Goal: Information Seeking & Learning: Learn about a topic

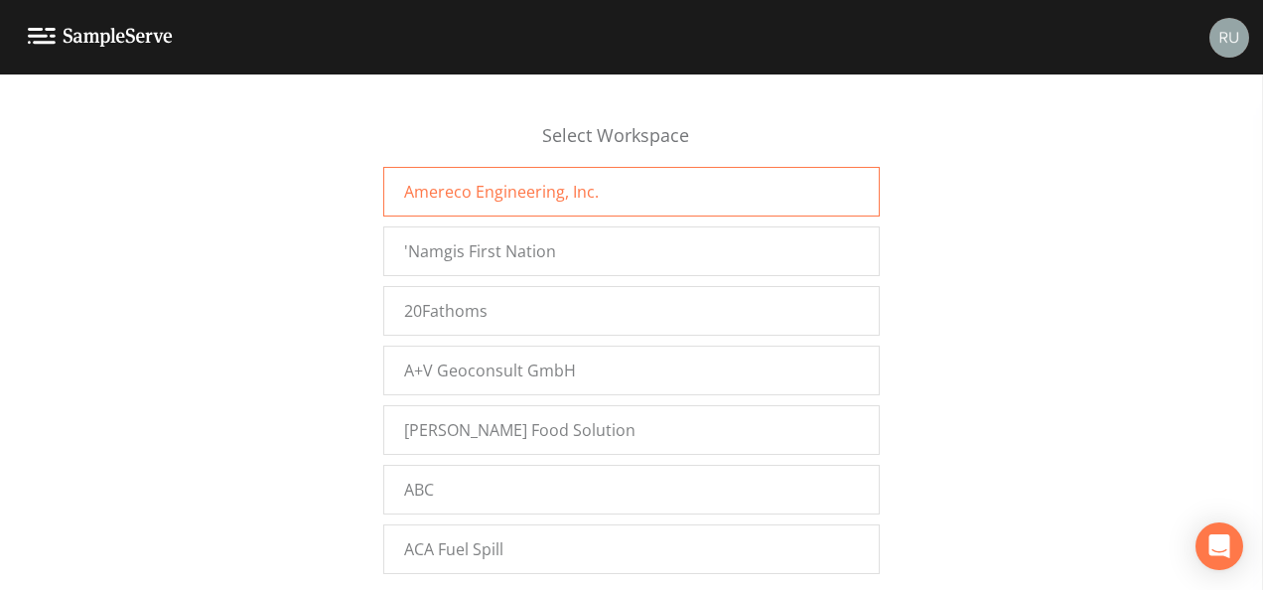
scroll to position [8983, 0]
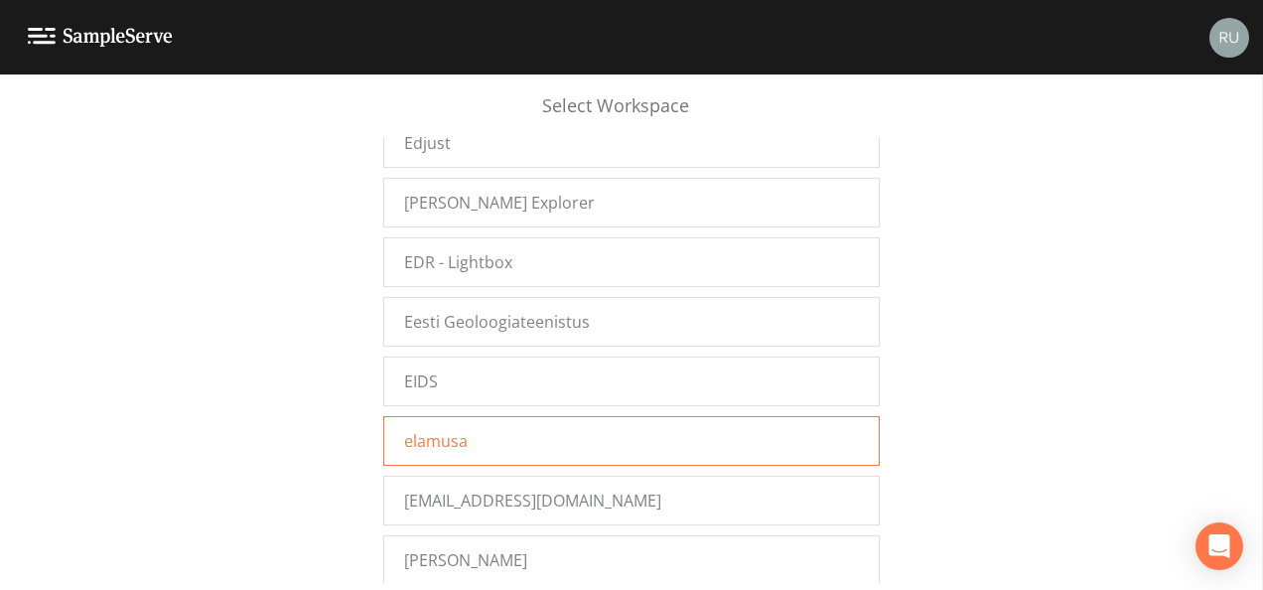
click at [498, 416] on div "elamusa" at bounding box center [631, 441] width 496 height 50
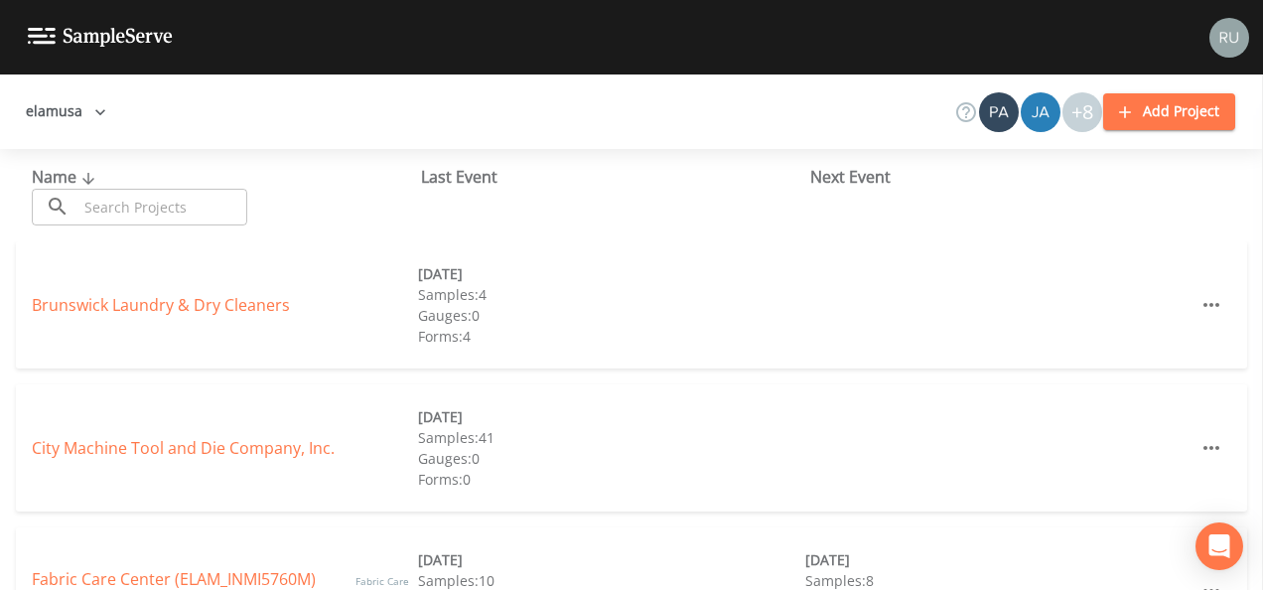
click at [189, 449] on link "City Machine Tool and Die Company, Inc." at bounding box center [183, 448] width 303 height 22
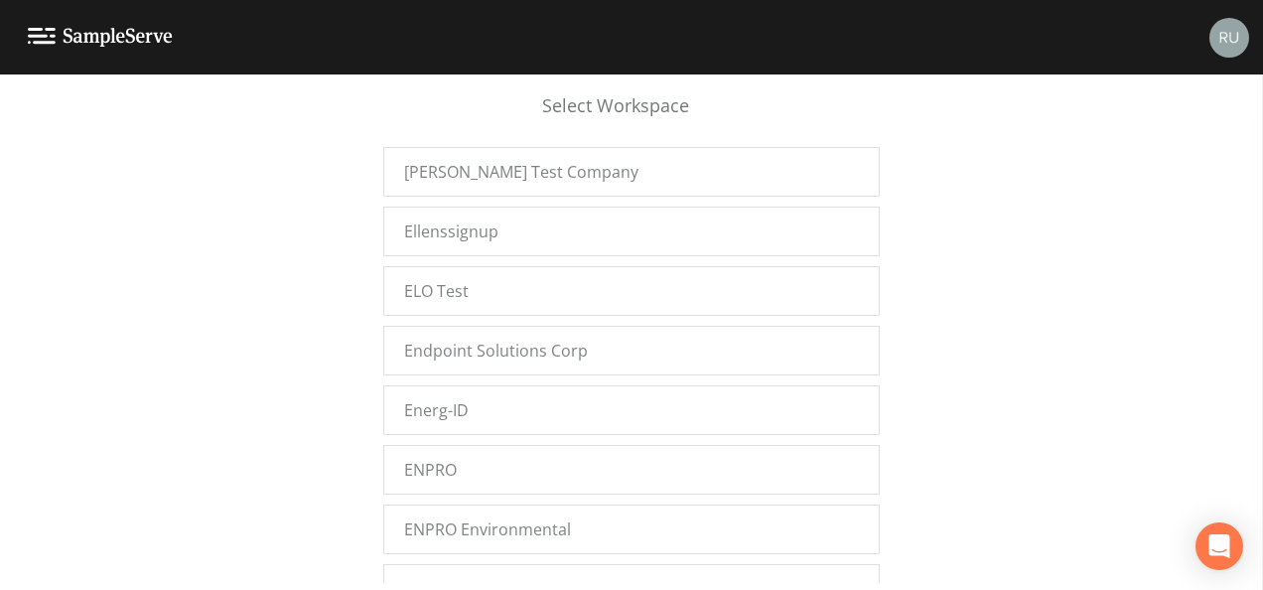
scroll to position [9034, 0]
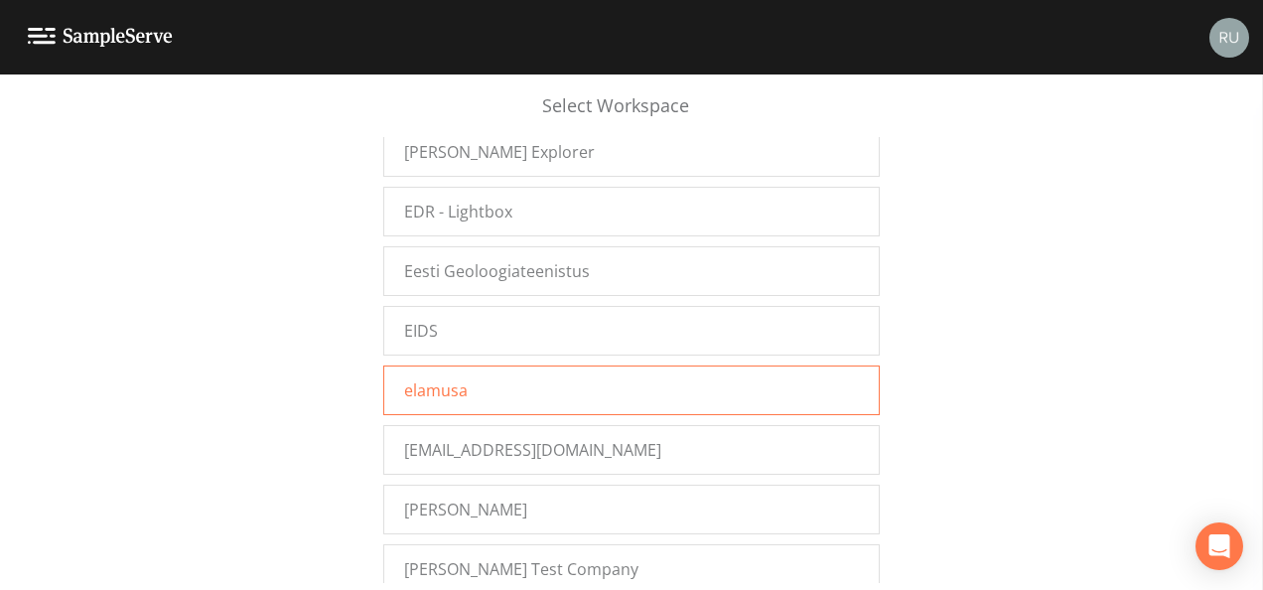
click at [446, 378] on span "elamusa" at bounding box center [436, 390] width 64 height 24
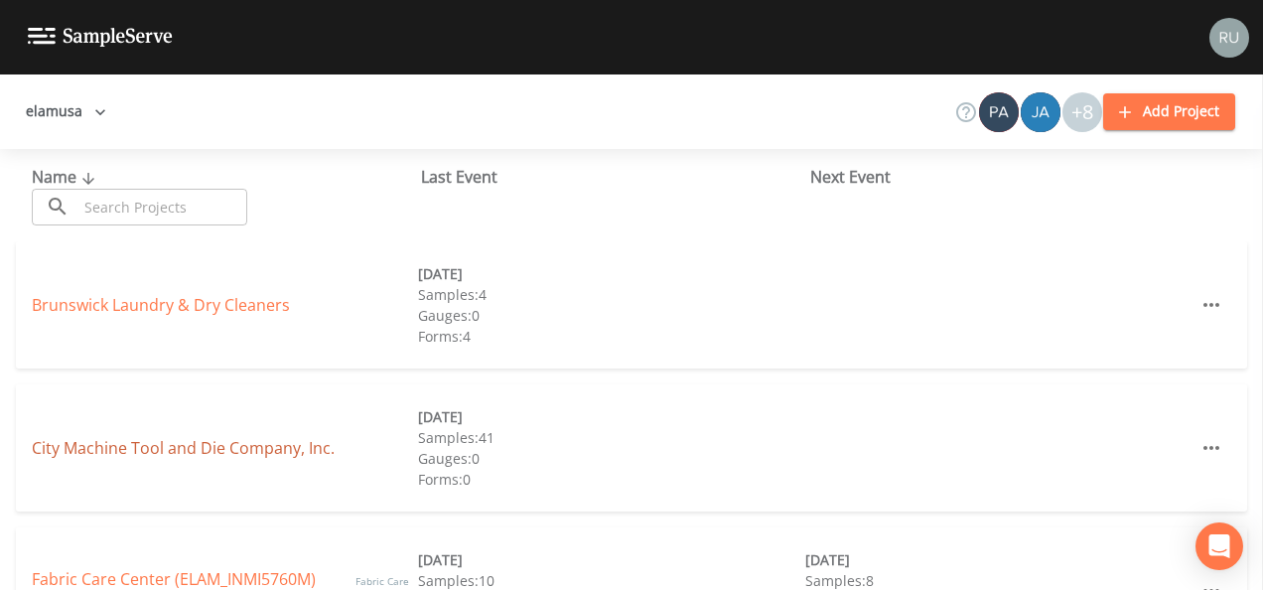
click at [171, 449] on link "City Machine Tool and Die Company, Inc." at bounding box center [183, 448] width 303 height 22
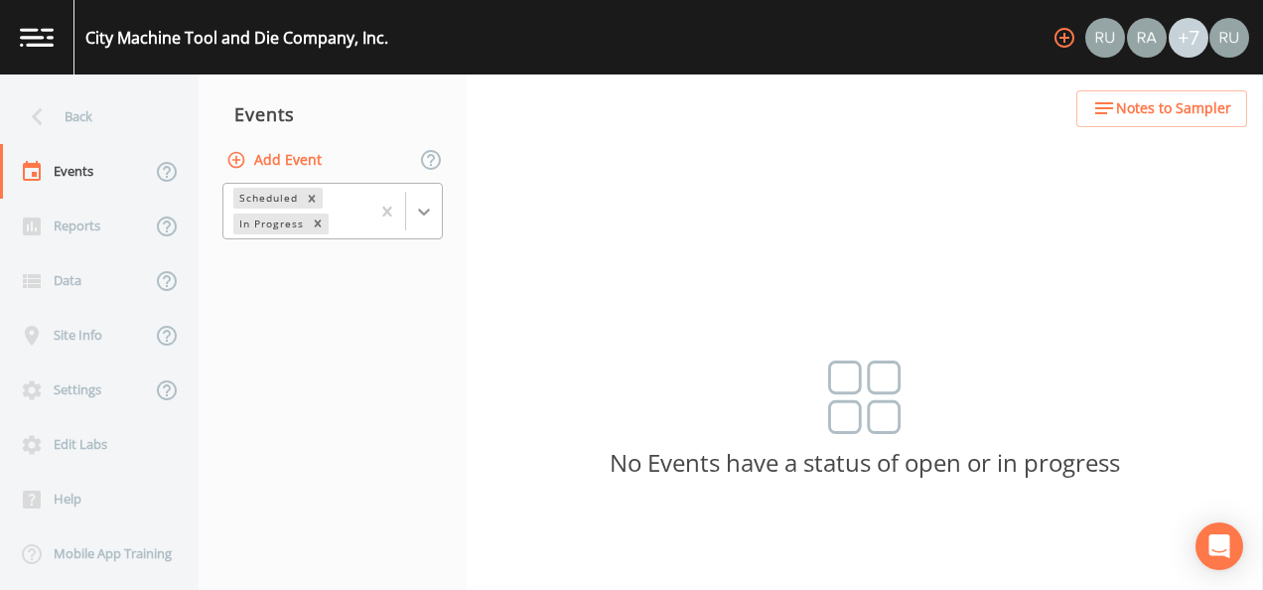
click at [426, 212] on icon at bounding box center [424, 211] width 12 height 7
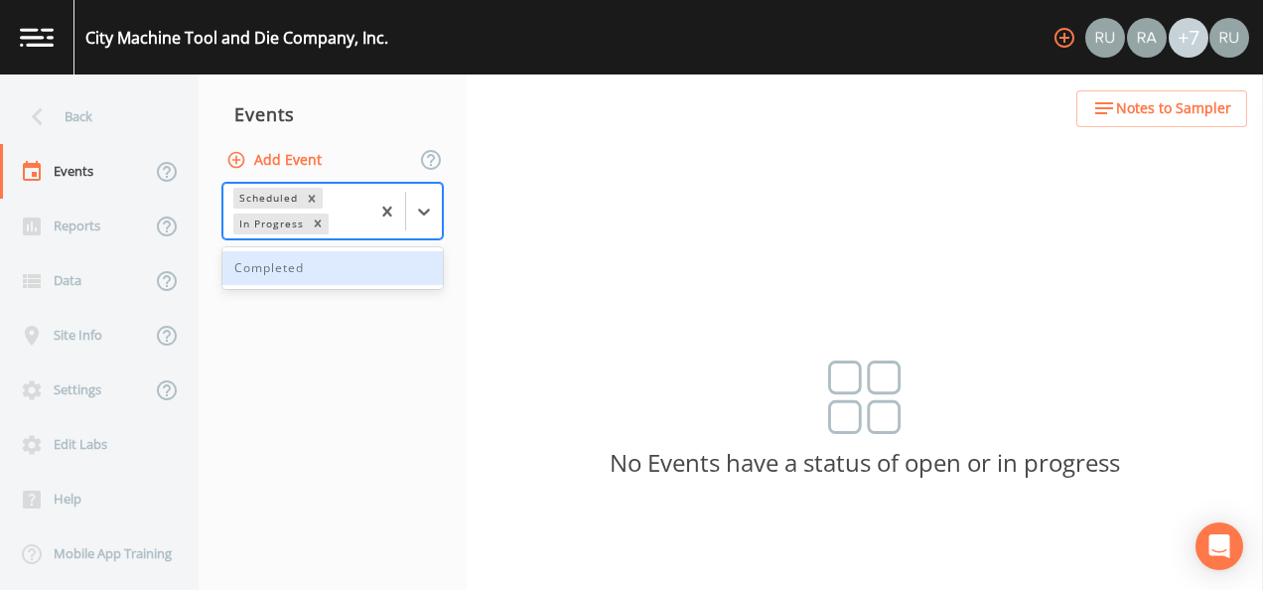
click at [282, 270] on div "Completed" at bounding box center [332, 268] width 220 height 34
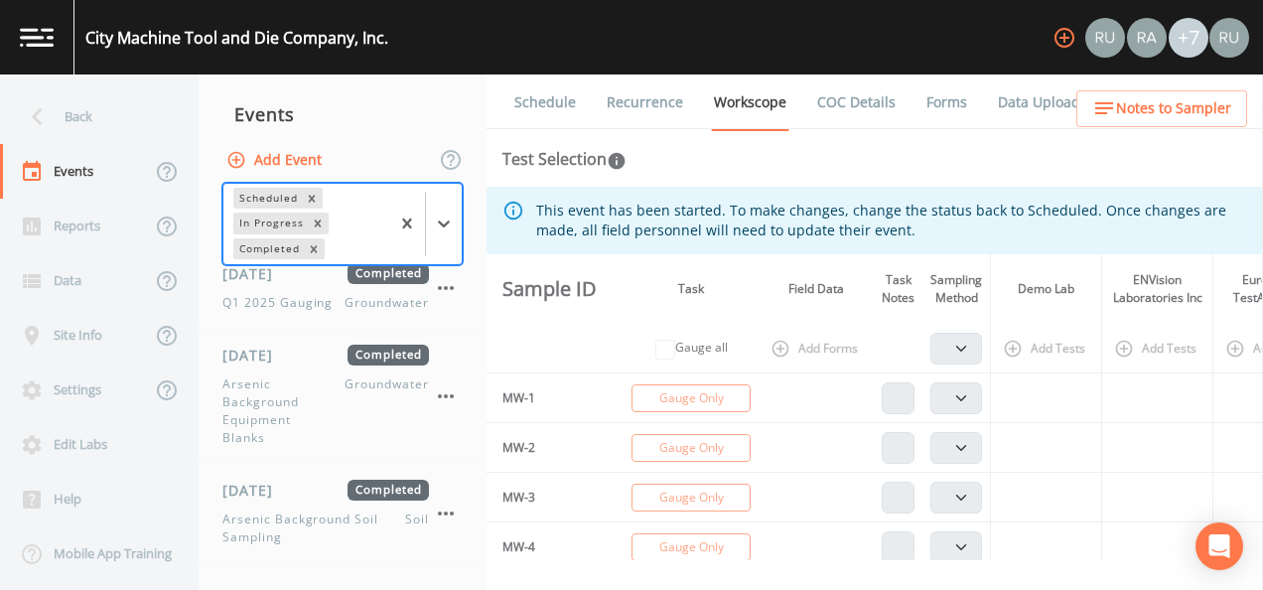
scroll to position [1338, 0]
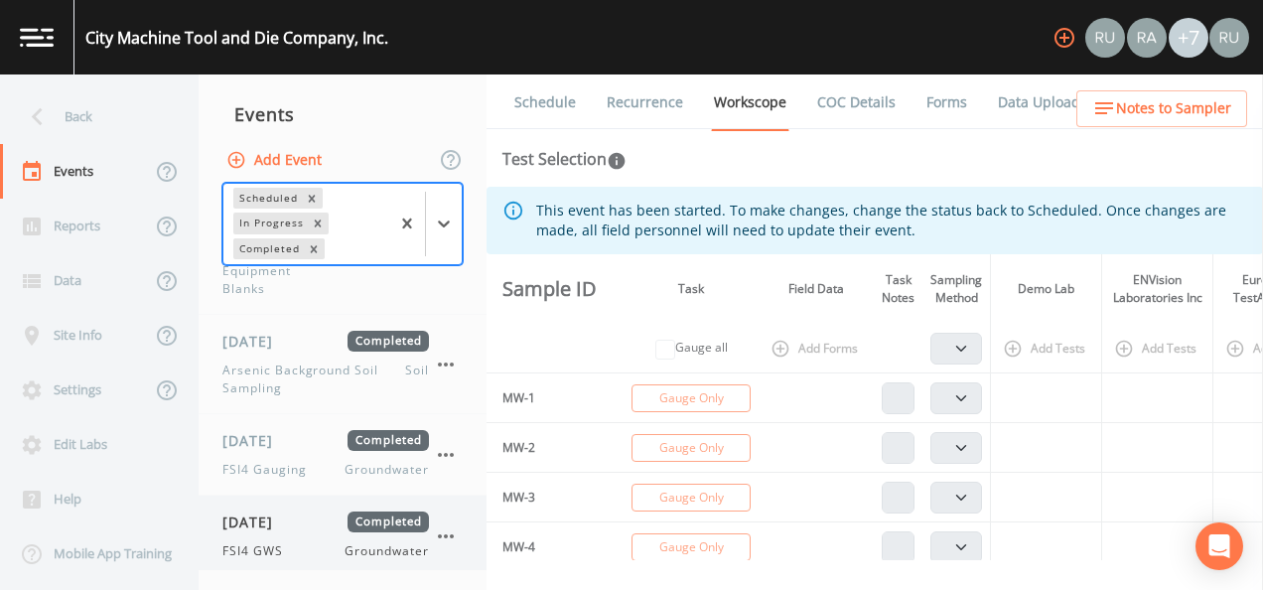
click at [278, 520] on span "[DATE]" at bounding box center [254, 521] width 65 height 21
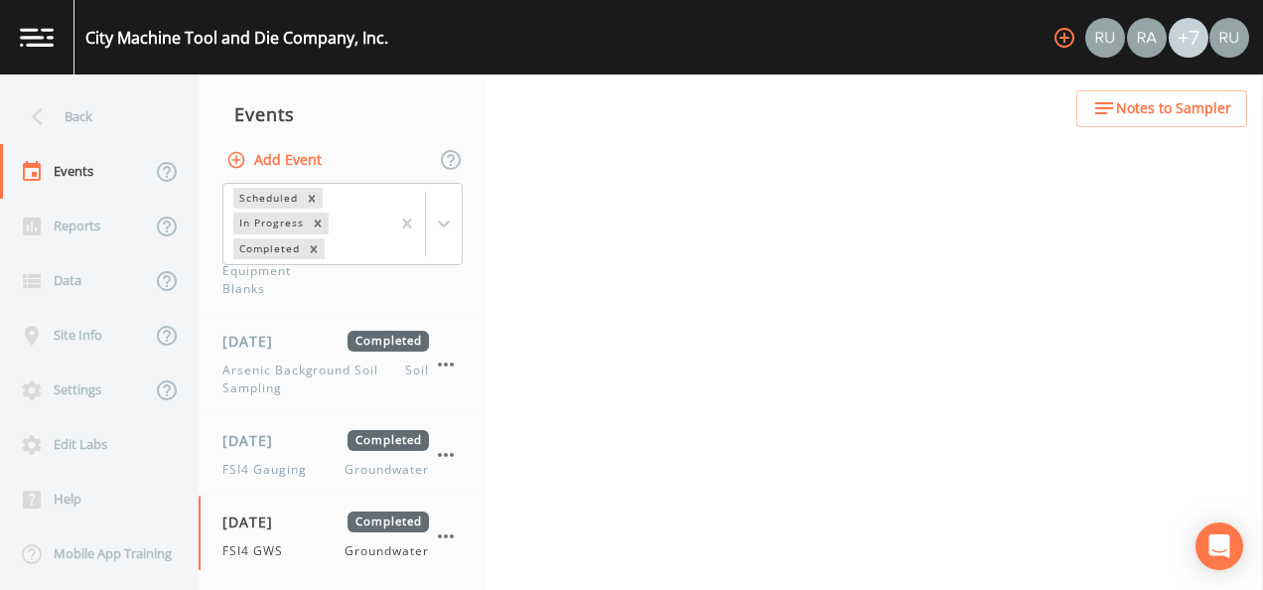
select select "4f082be6-97a7-4f70-a81f-c26a4e896ad7"
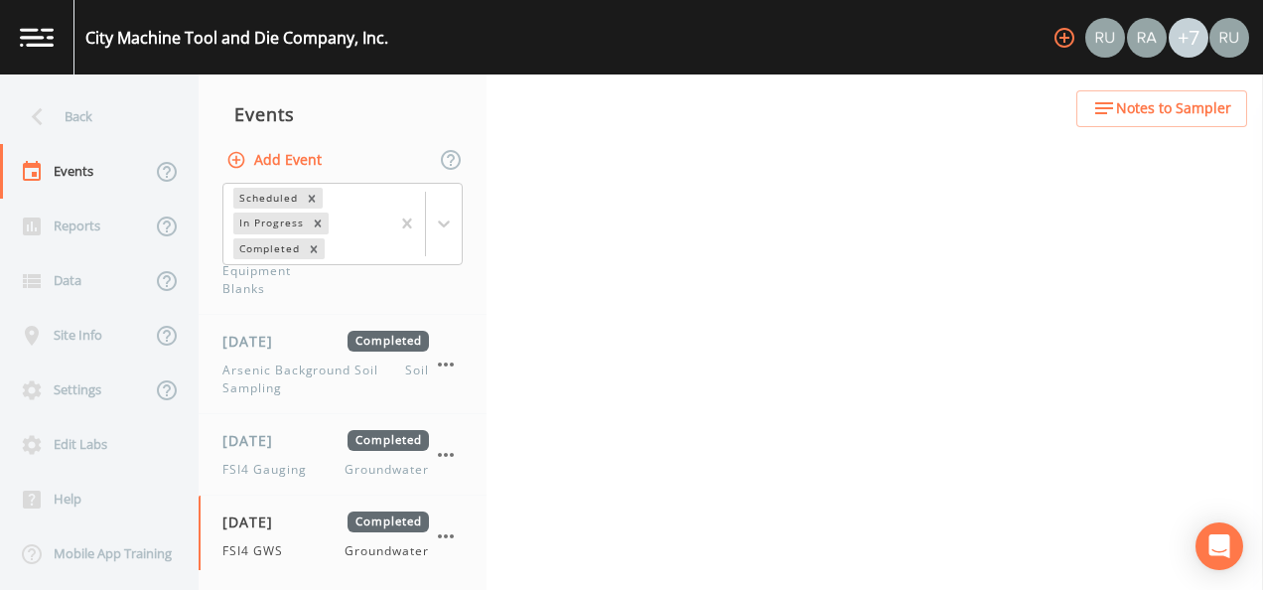
select select "4f082be6-97a7-4f70-a81f-c26a4e896ad7"
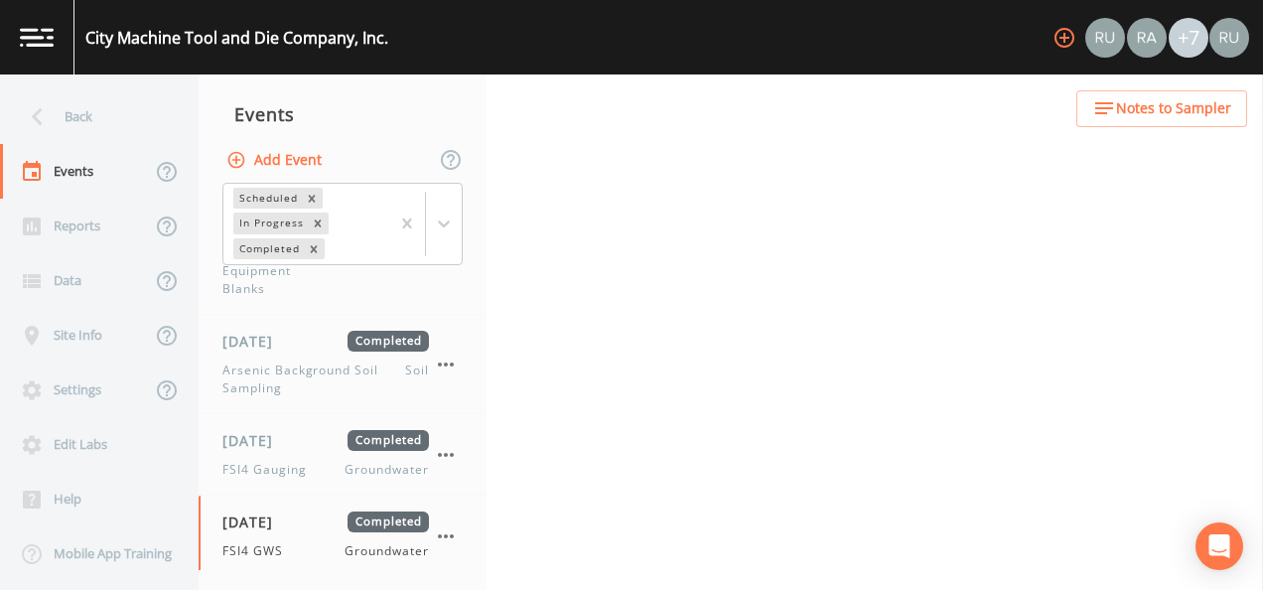
select select "4f082be6-97a7-4f70-a81f-c26a4e896ad7"
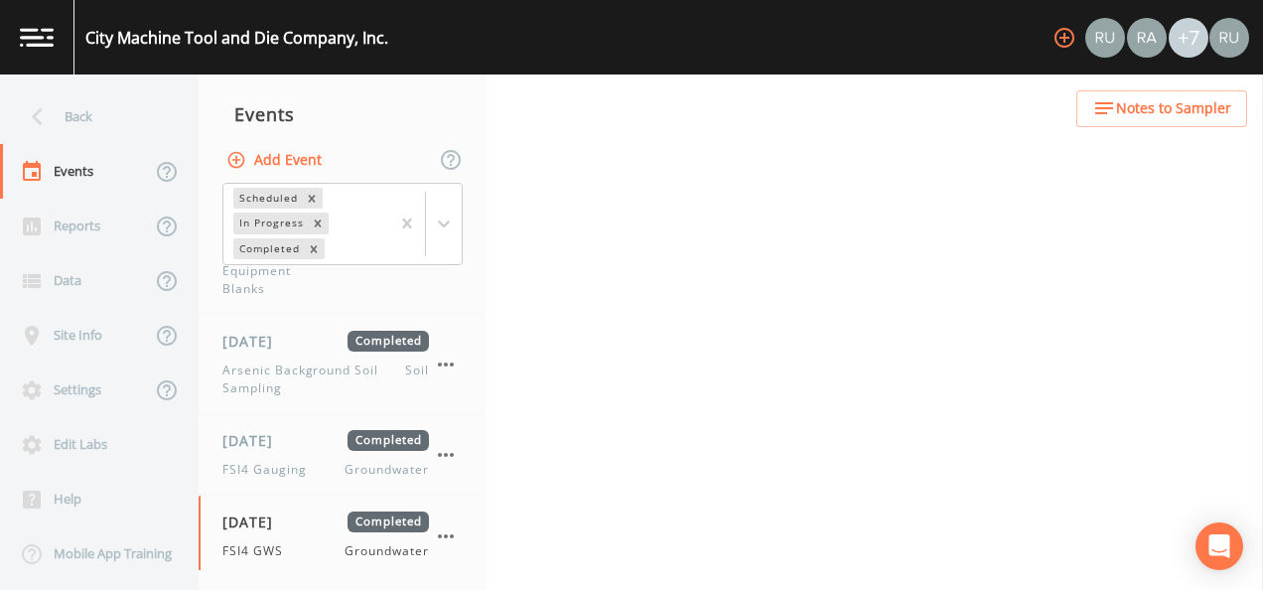
select select "4f082be6-97a7-4f70-a81f-c26a4e896ad7"
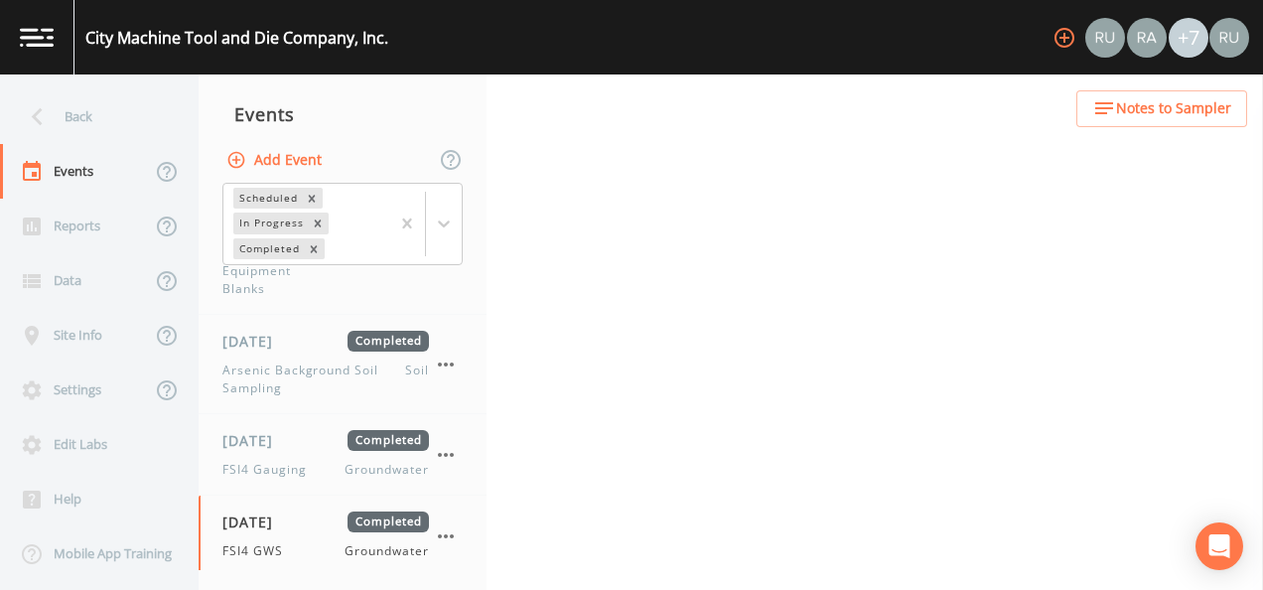
select select "4f082be6-97a7-4f70-a81f-c26a4e896ad7"
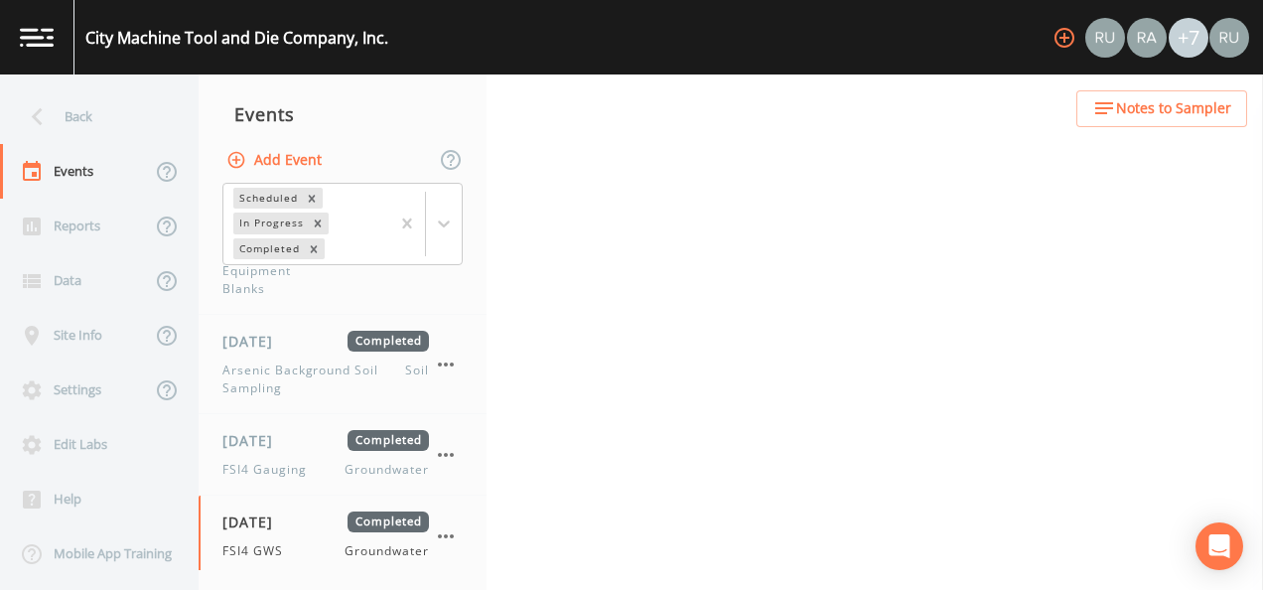
select select "4f082be6-97a7-4f70-a81f-c26a4e896ad7"
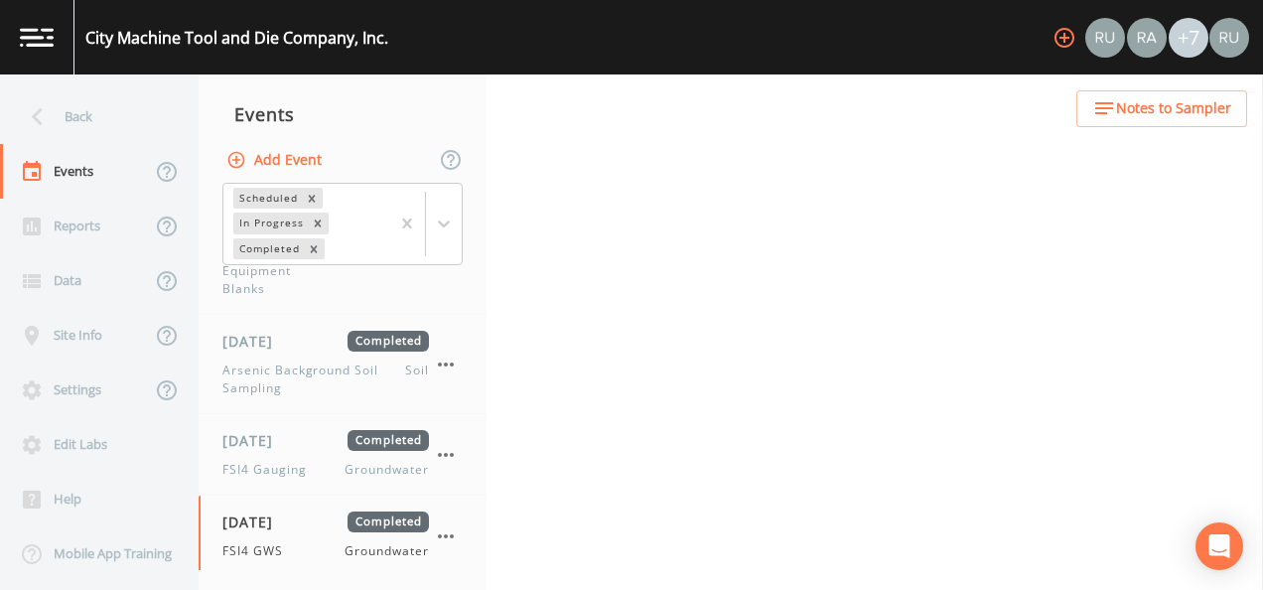
select select "4f082be6-97a7-4f70-a81f-c26a4e896ad7"
select select "7e621af1-c9a6-460a-8a2e-b4f4df2a12c0"
select select "dc5adda3-ec2a-4745-b3e9-ea4e05695e19"
select select "8f73c07e-b18b-49c2-8ec4-dbe3c64a89ed"
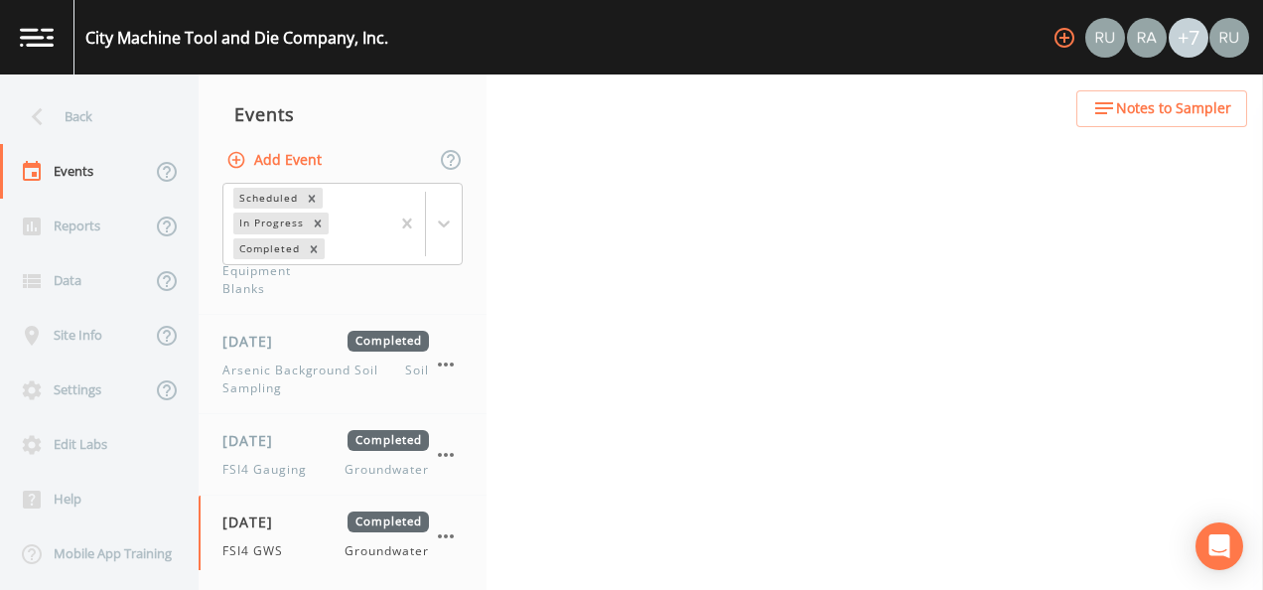
select select "a4ba402e-b20d-484a-b9d8-ae6e3cf3ff40"
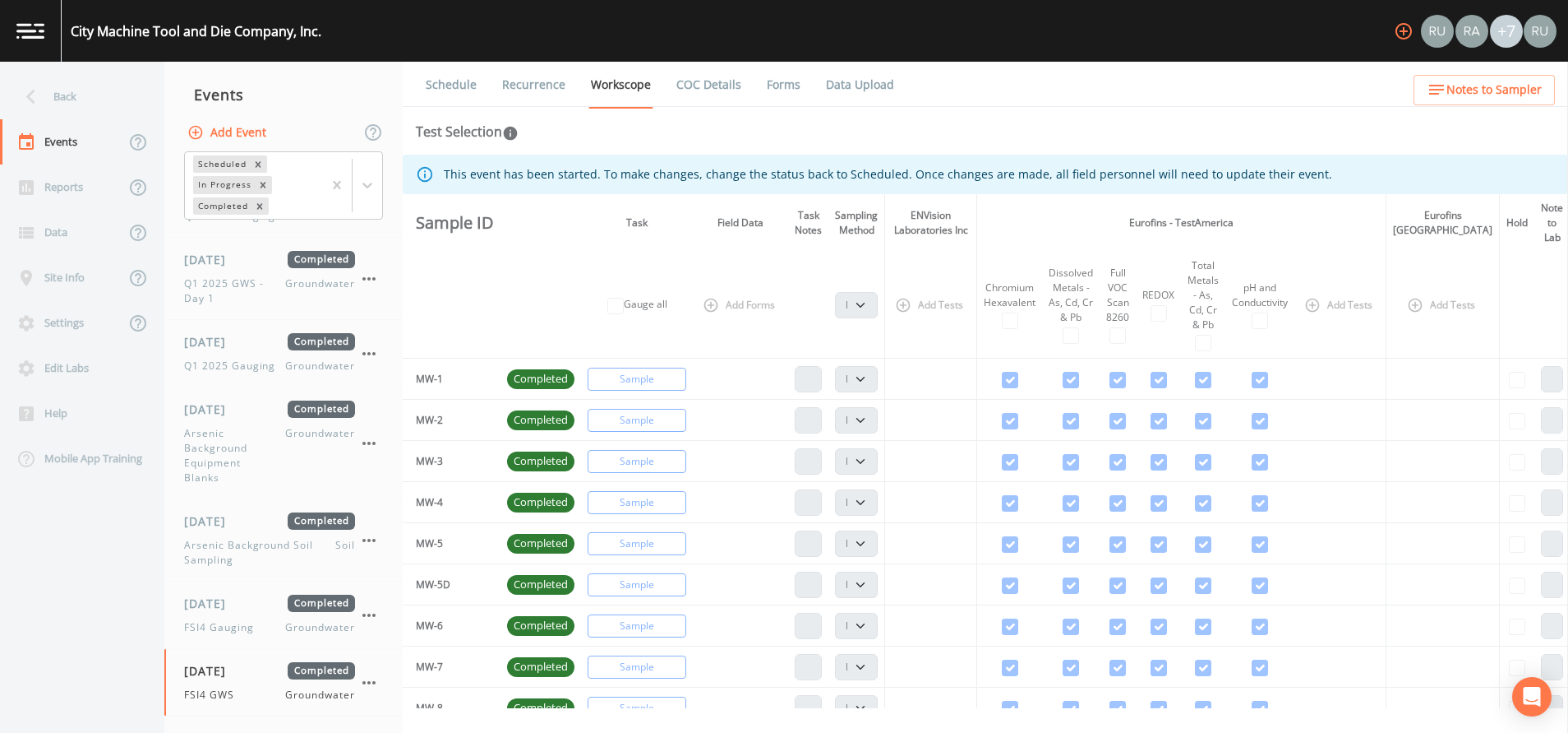
click at [428, 379] on td "MW-1" at bounding box center [451, 379] width 98 height 41
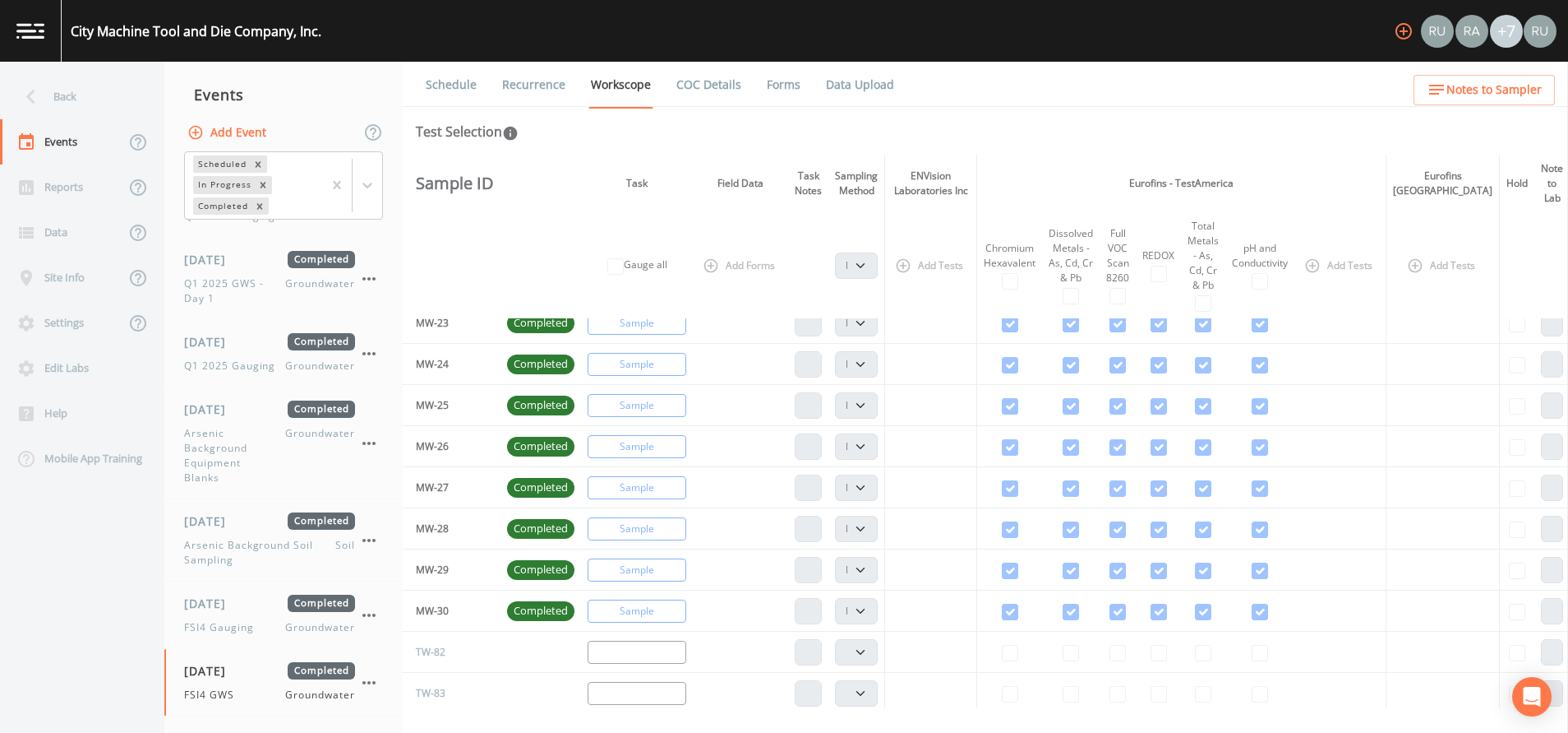
scroll to position [1110, 0]
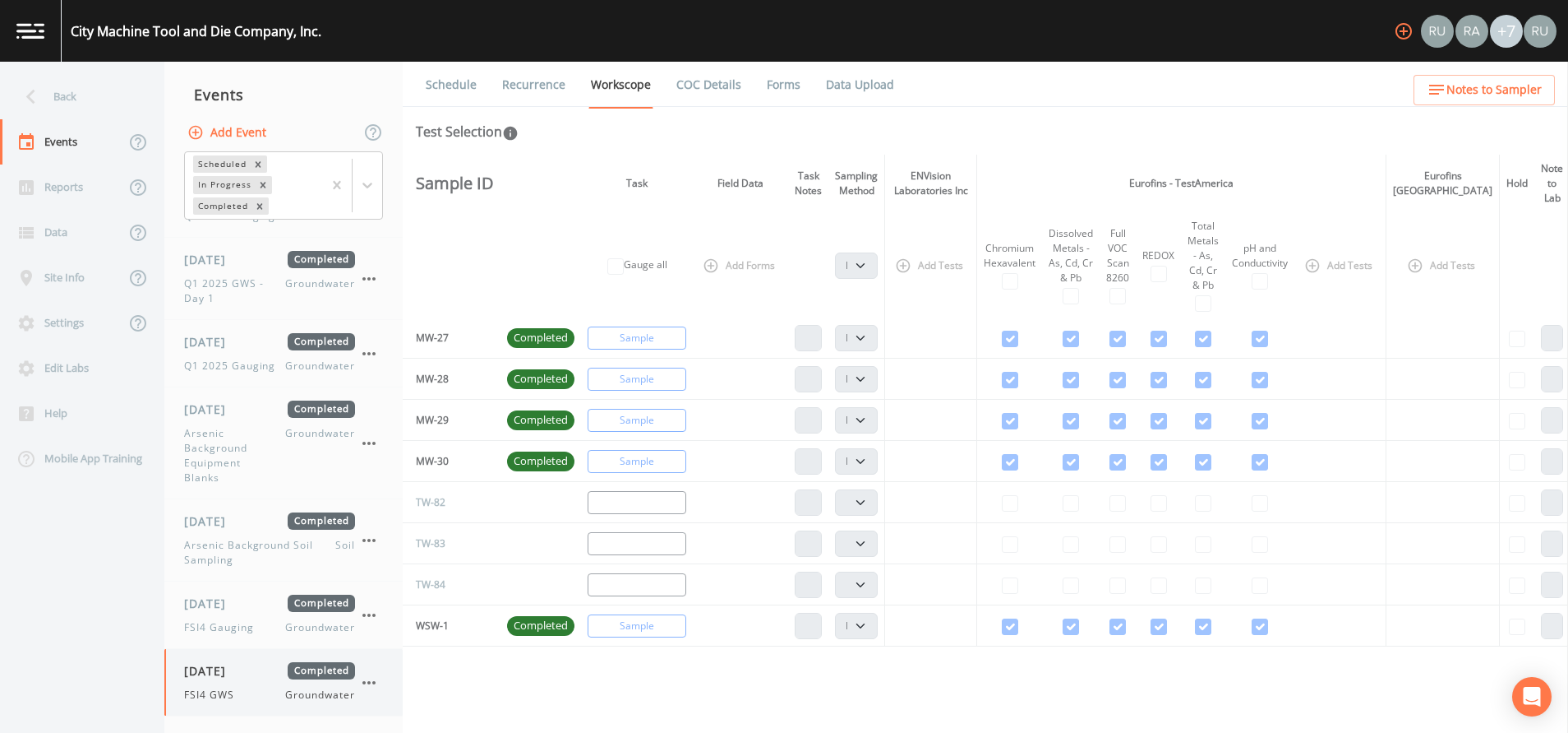
click at [238, 488] on span "[DATE]" at bounding box center [210, 670] width 54 height 17
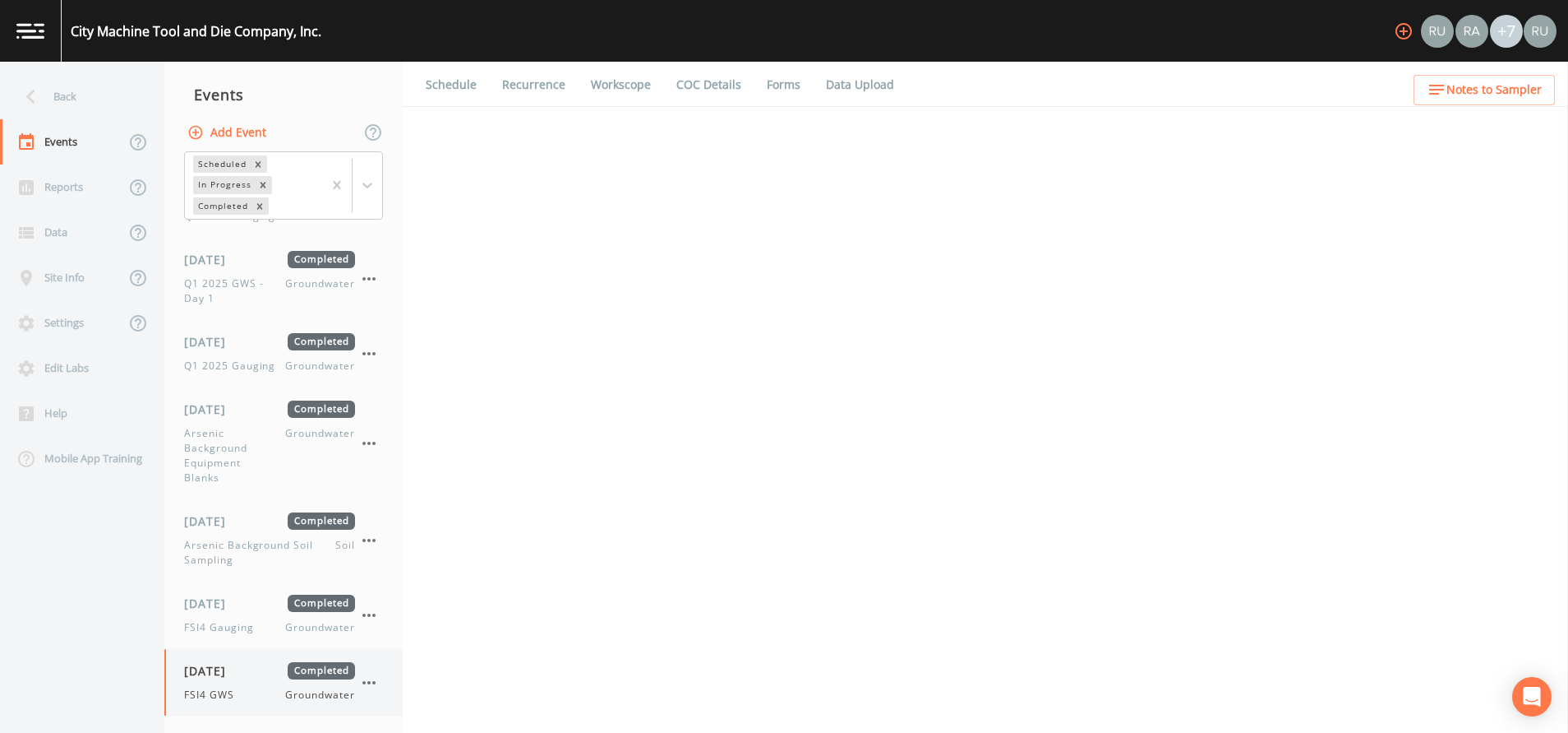
select select "4f082be6-97a7-4f70-a81f-c26a4e896ad7"
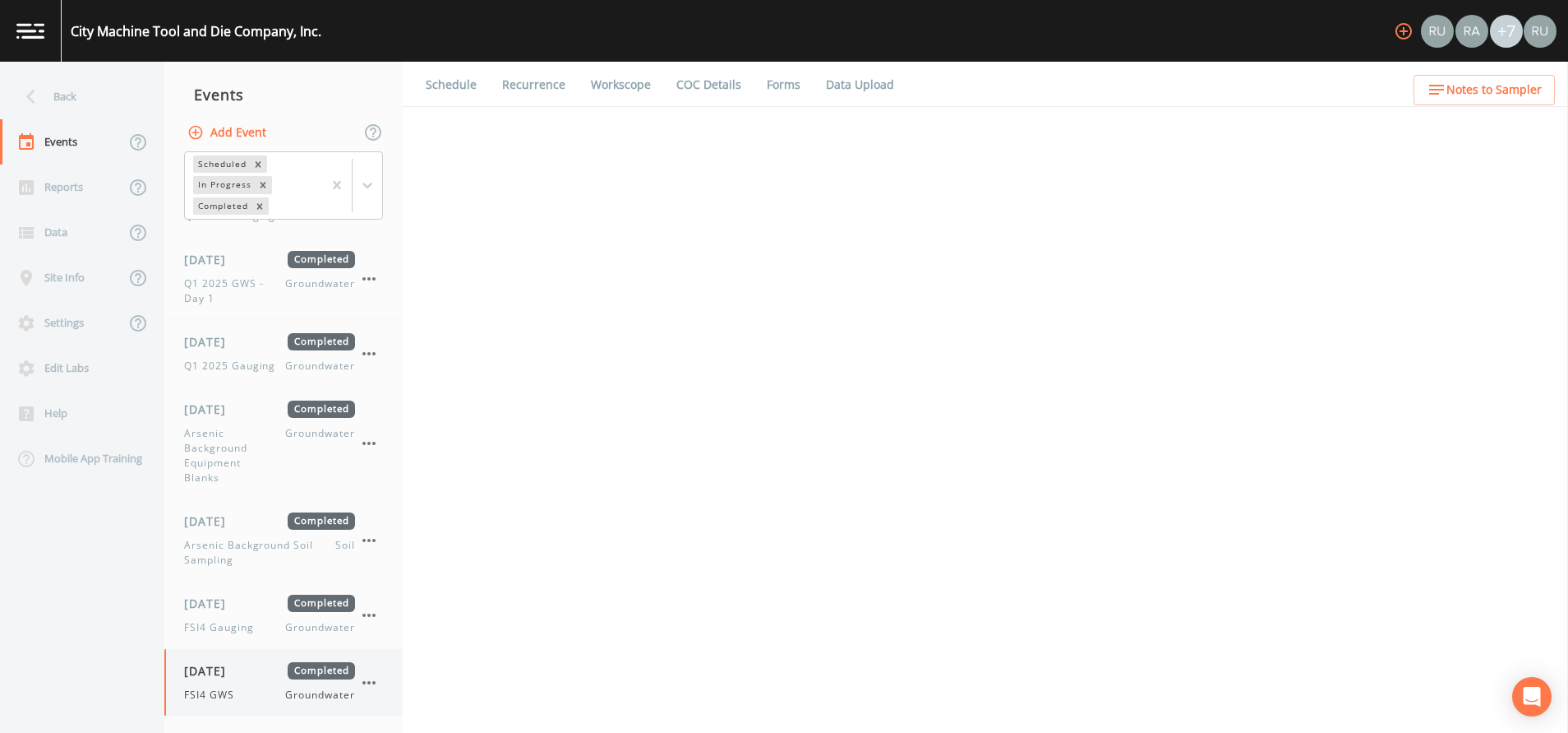
select select "4f082be6-97a7-4f70-a81f-c26a4e896ad7"
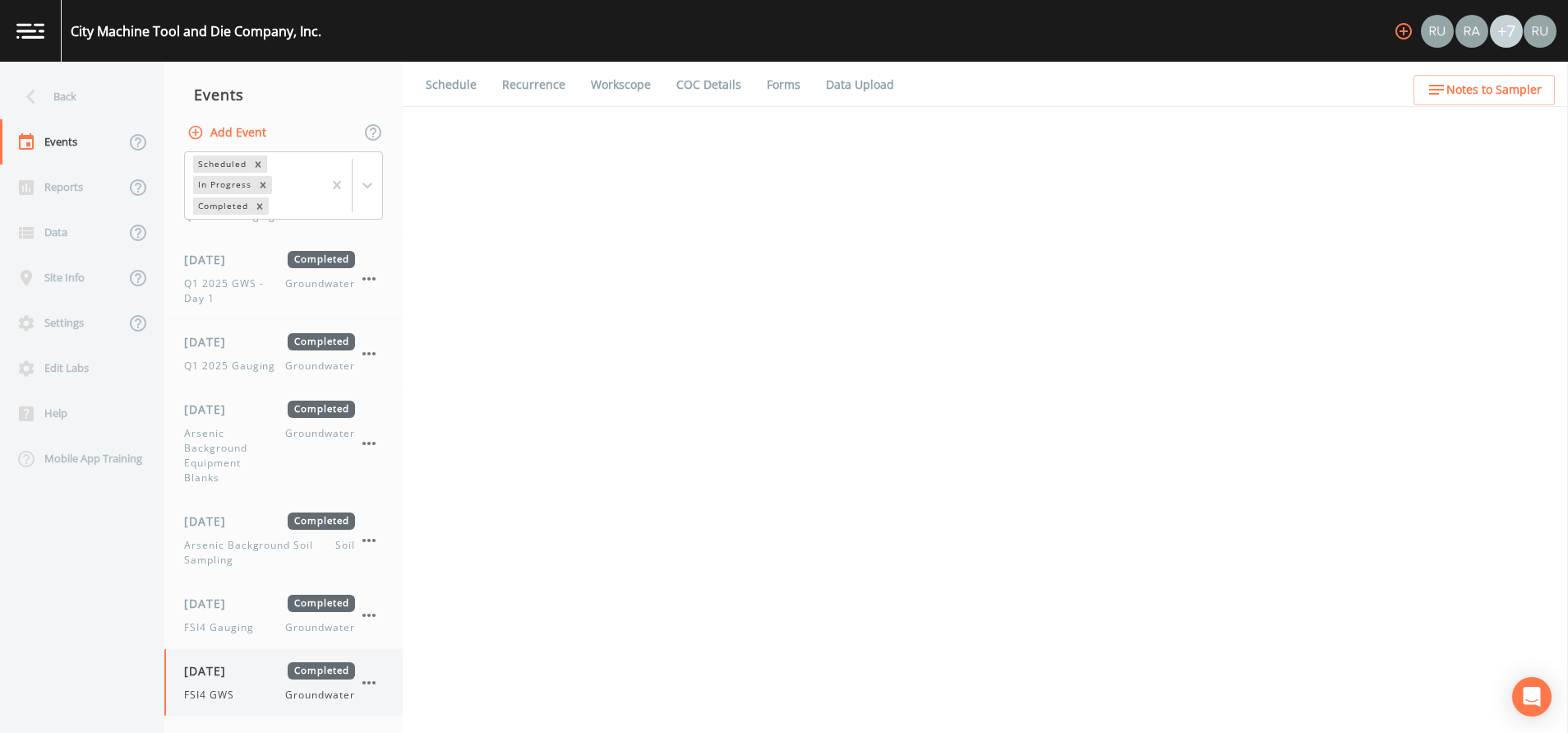
select select "4f082be6-97a7-4f70-a81f-c26a4e896ad7"
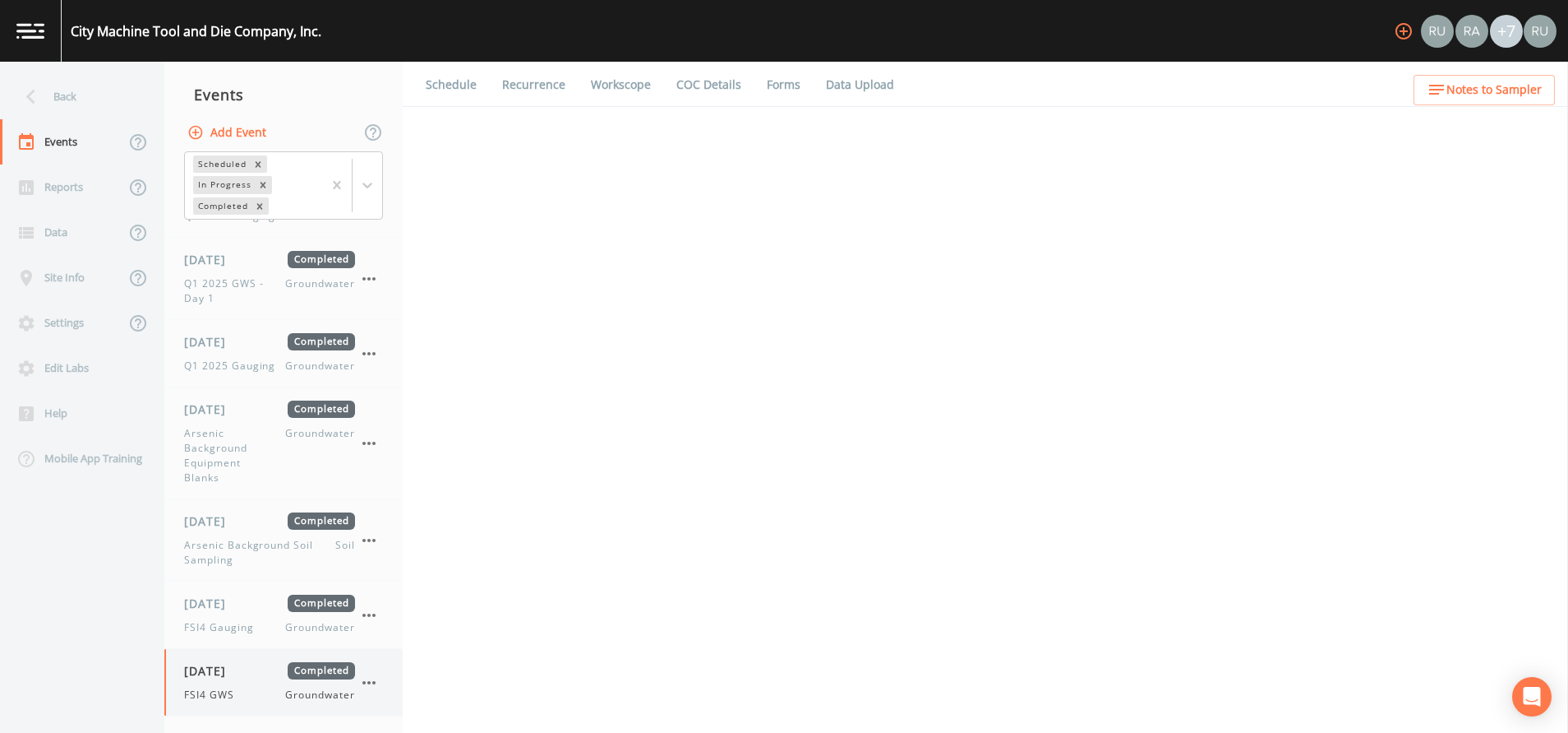
select select "4f082be6-97a7-4f70-a81f-c26a4e896ad7"
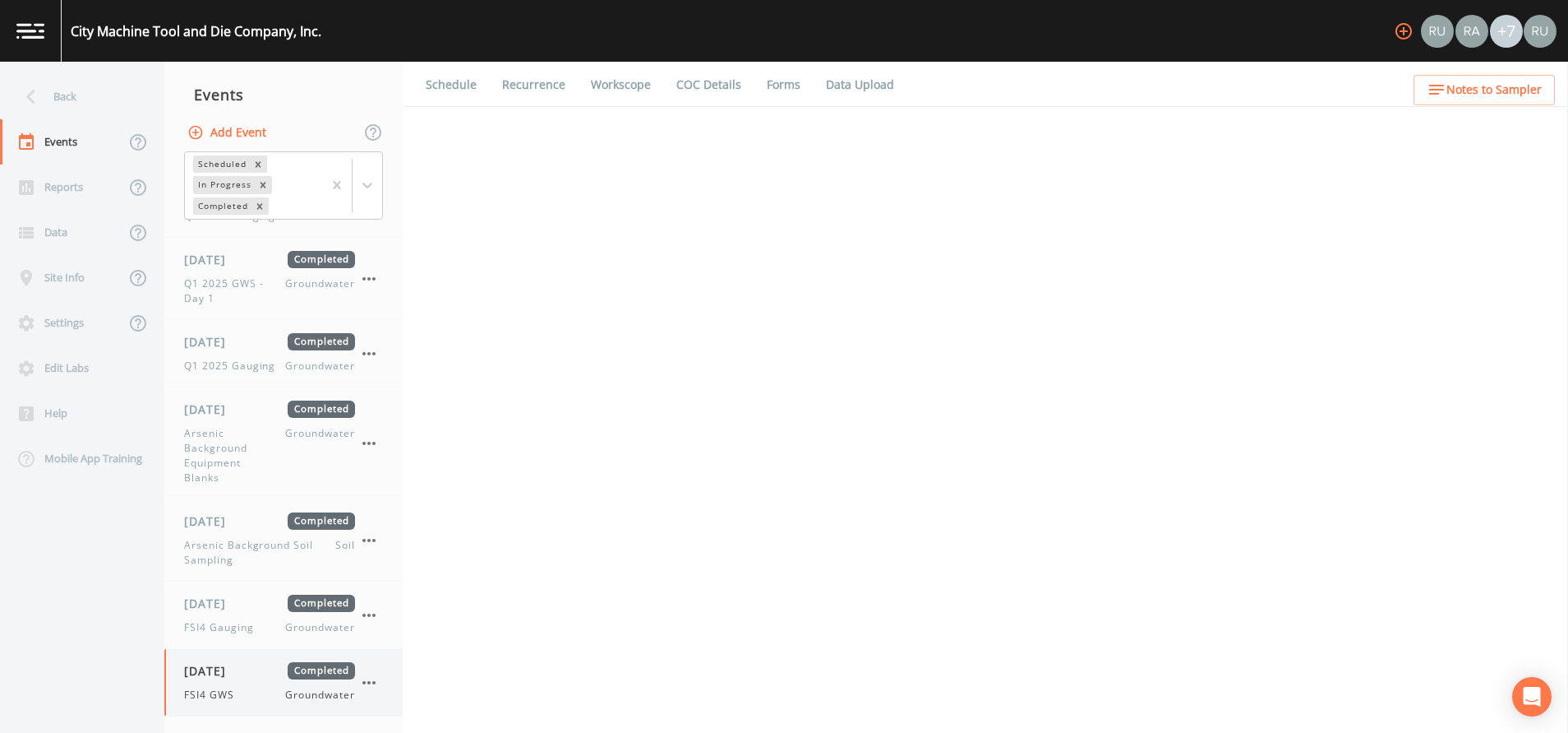
select select "4f082be6-97a7-4f70-a81f-c26a4e896ad7"
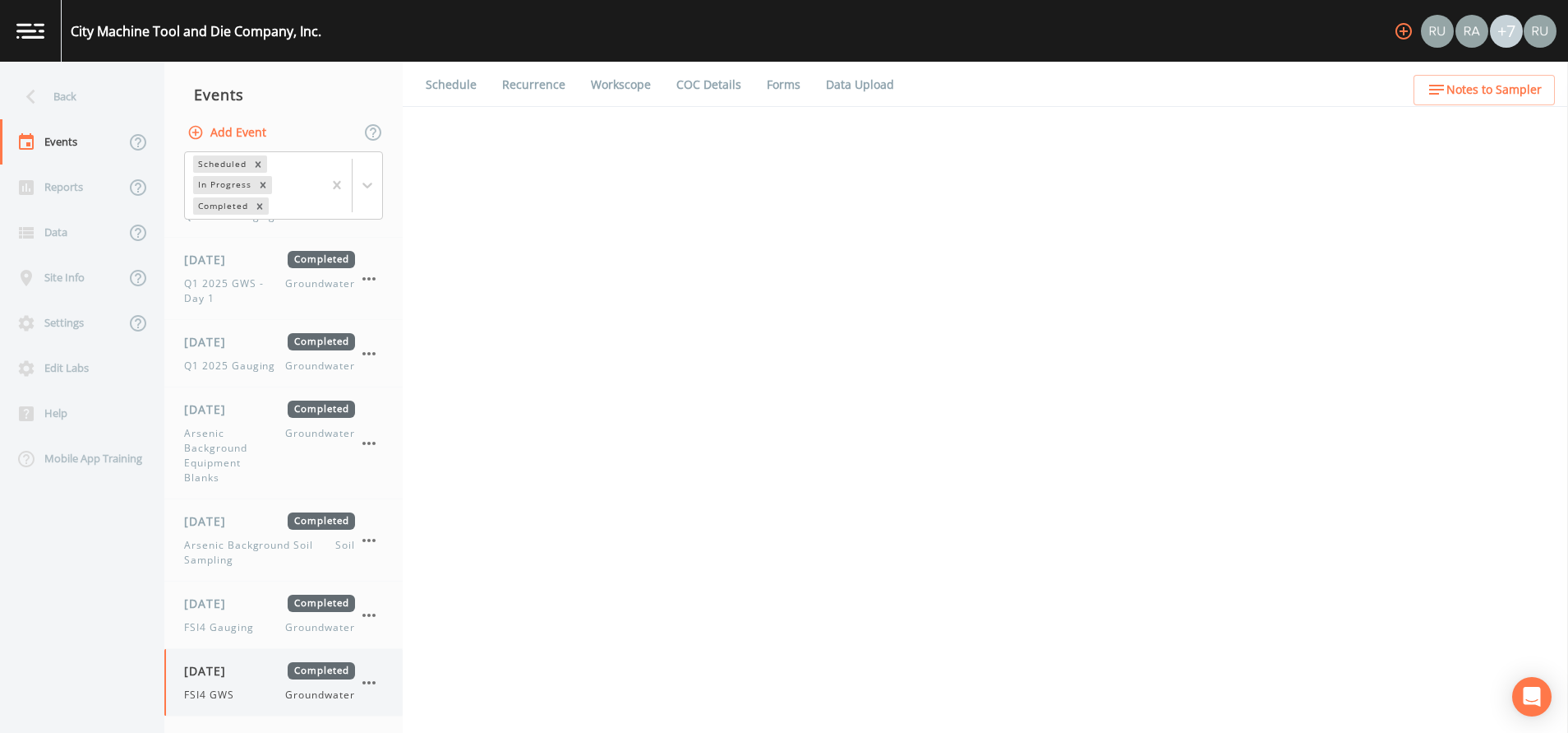
select select "4f082be6-97a7-4f70-a81f-c26a4e896ad7"
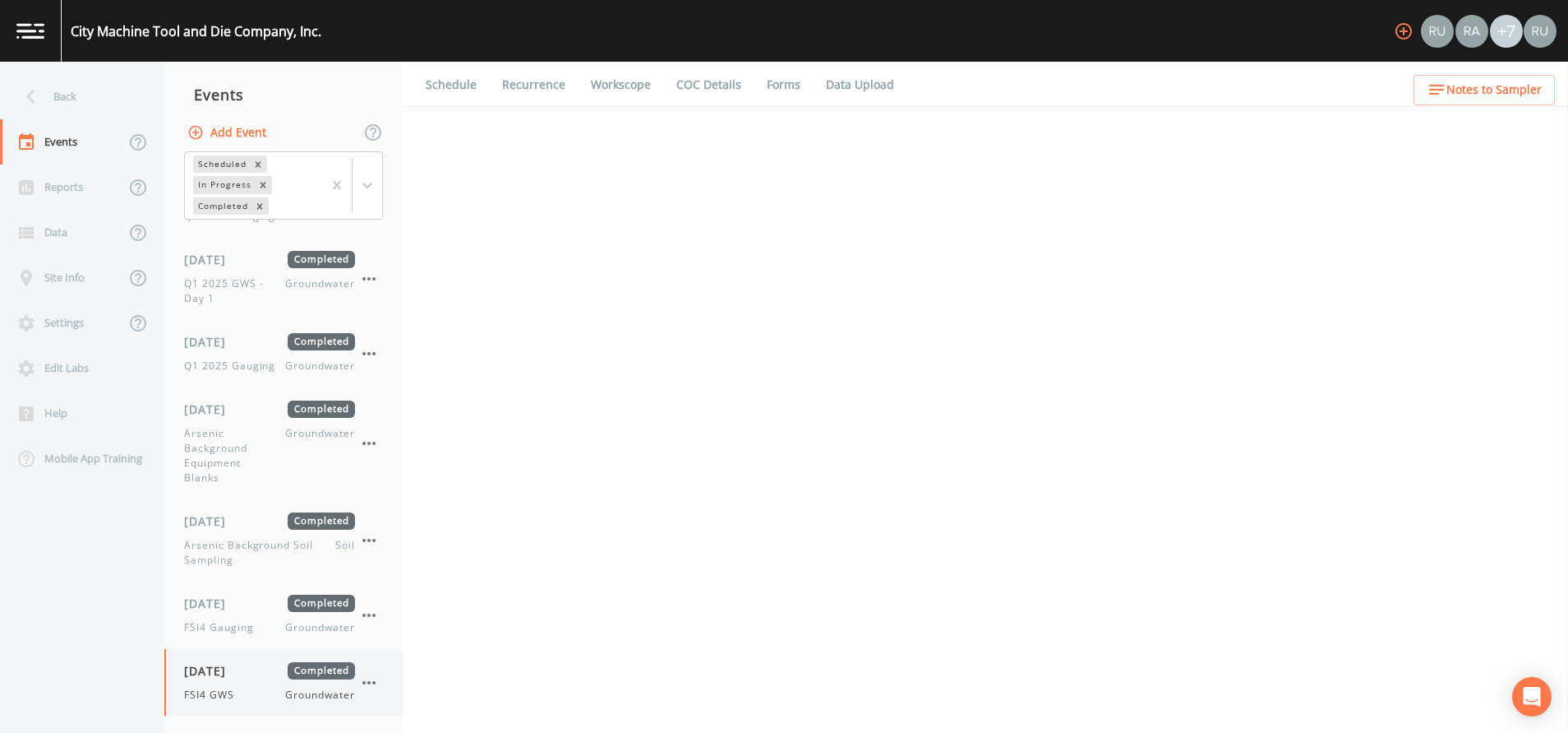
select select "4f082be6-97a7-4f70-a81f-c26a4e896ad7"
select select "7e621af1-c9a6-460a-8a2e-b4f4df2a12c0"
select select "dc5adda3-ec2a-4745-b3e9-ea4e05695e19"
select select "8f73c07e-b18b-49c2-8ec4-dbe3c64a89ed"
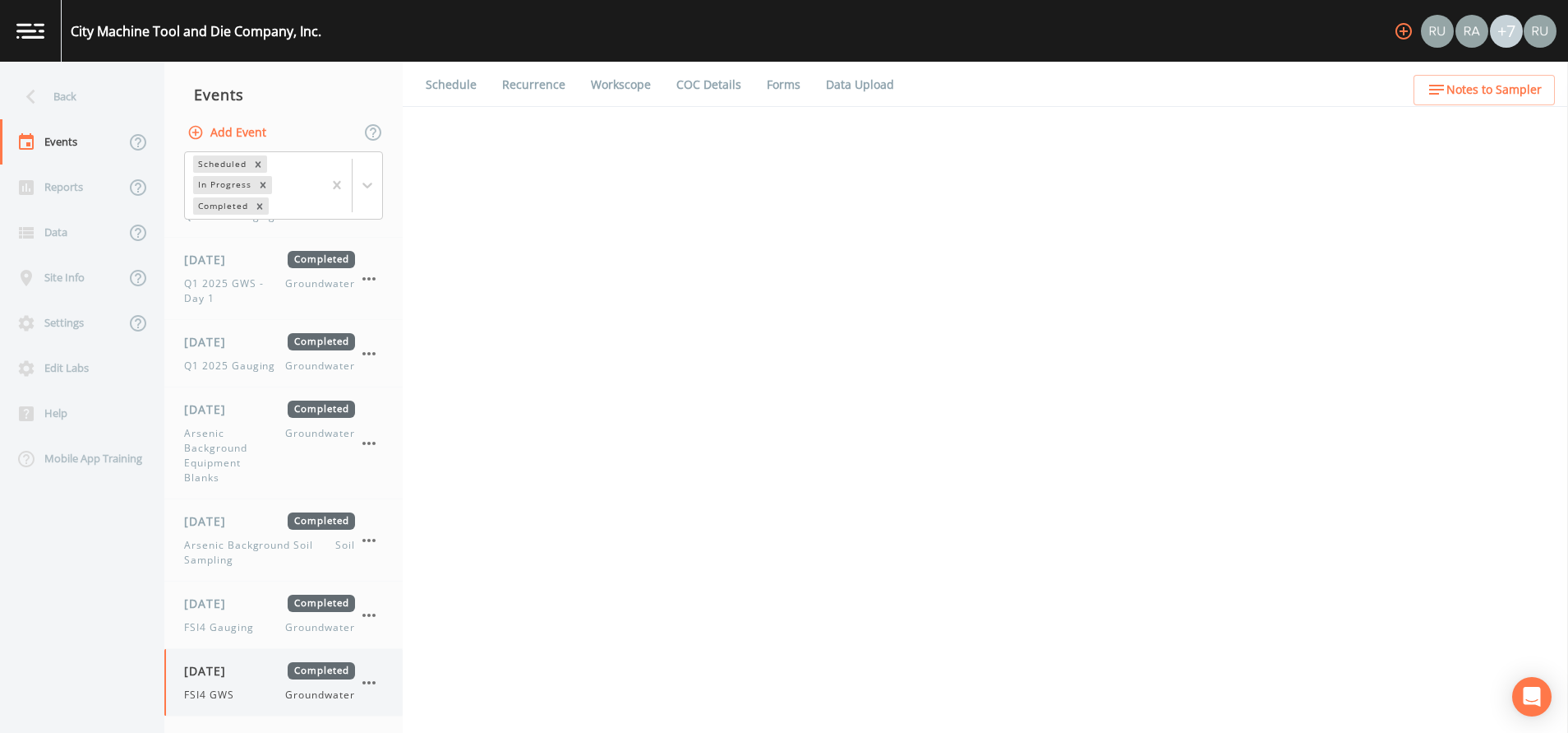
select select "a4ba402e-b20d-484a-b9d8-ae6e3cf3ff40"
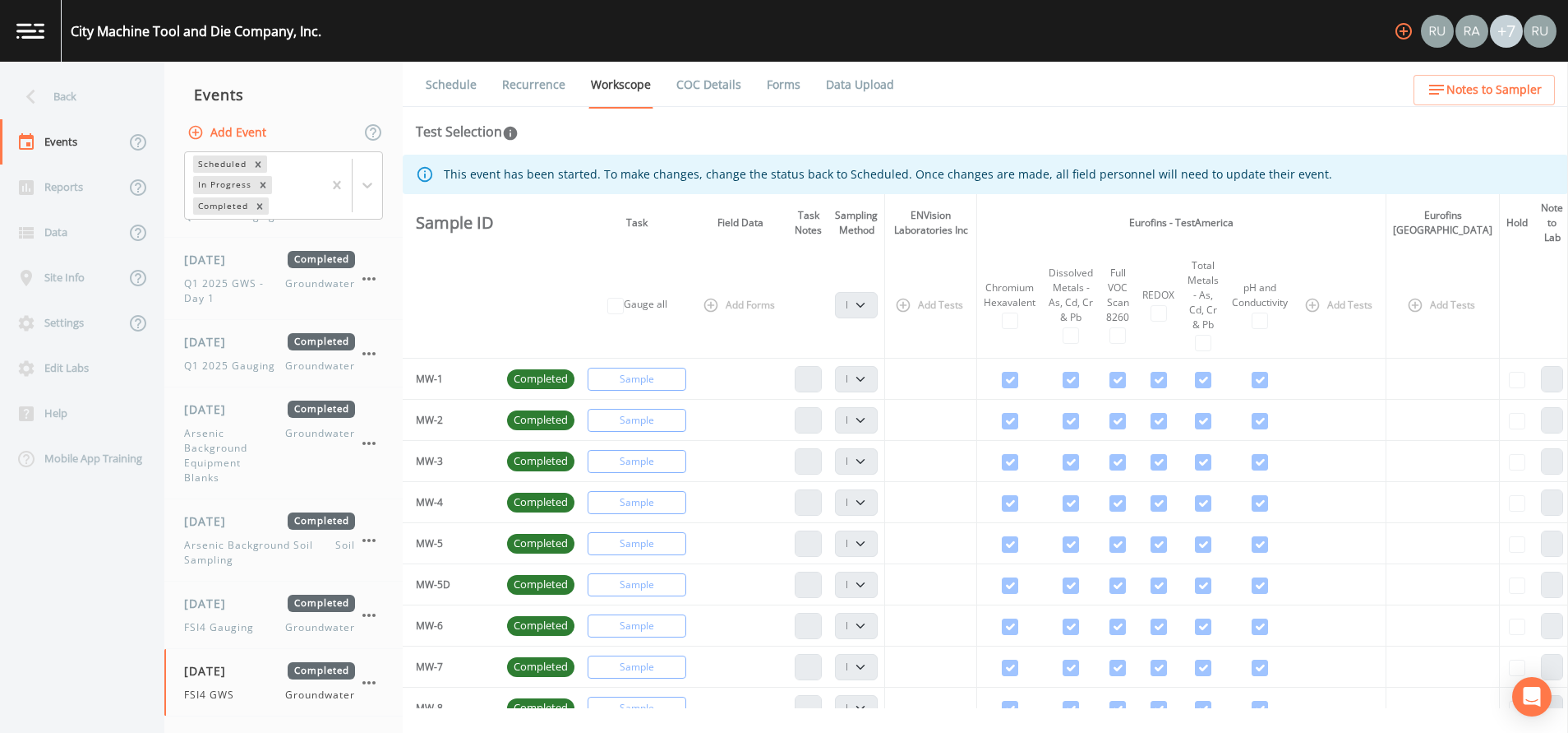
click at [784, 85] on link "Forms" at bounding box center [783, 84] width 39 height 46
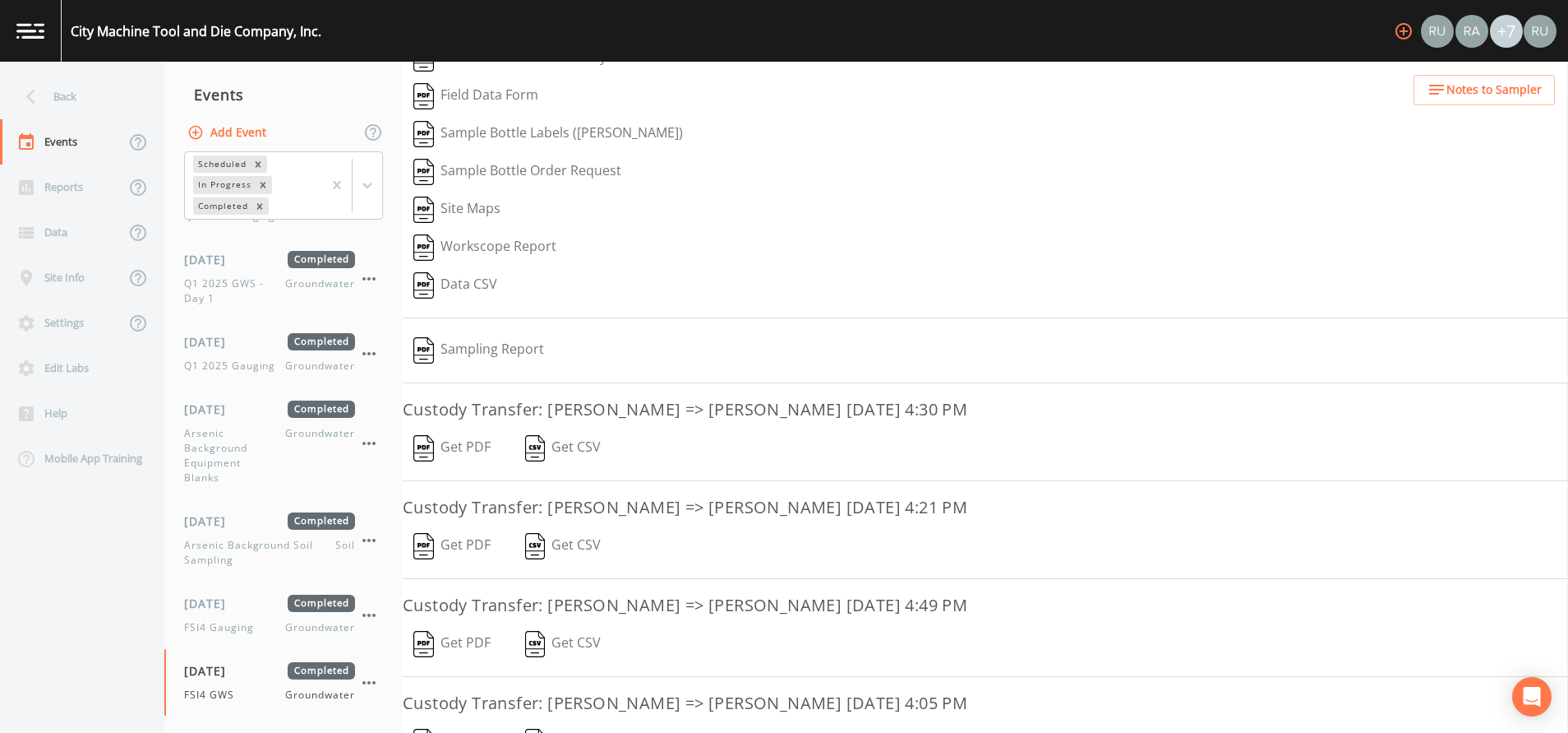
scroll to position [31, 0]
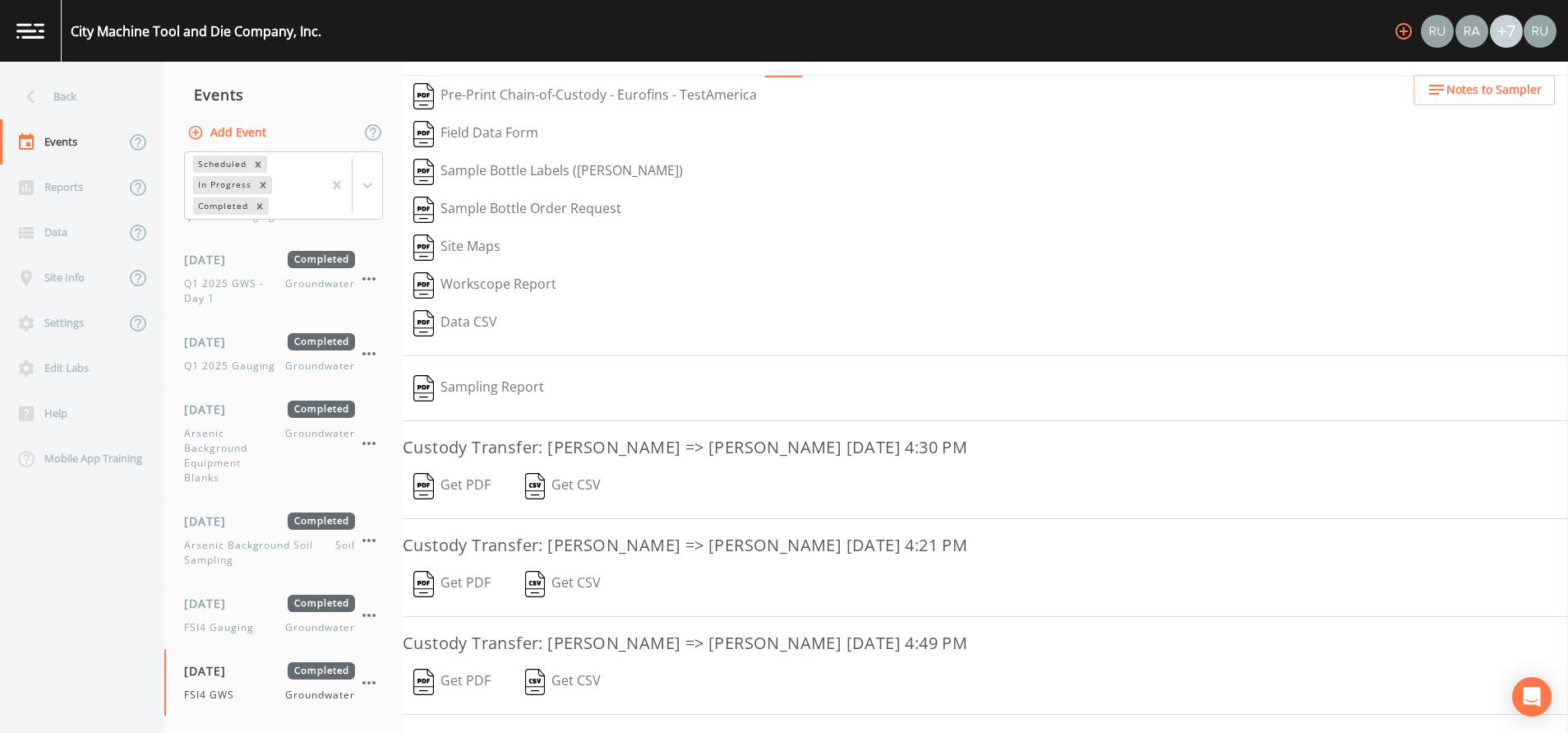
click at [488, 386] on button "Sampling Report" at bounding box center [479, 388] width 152 height 38
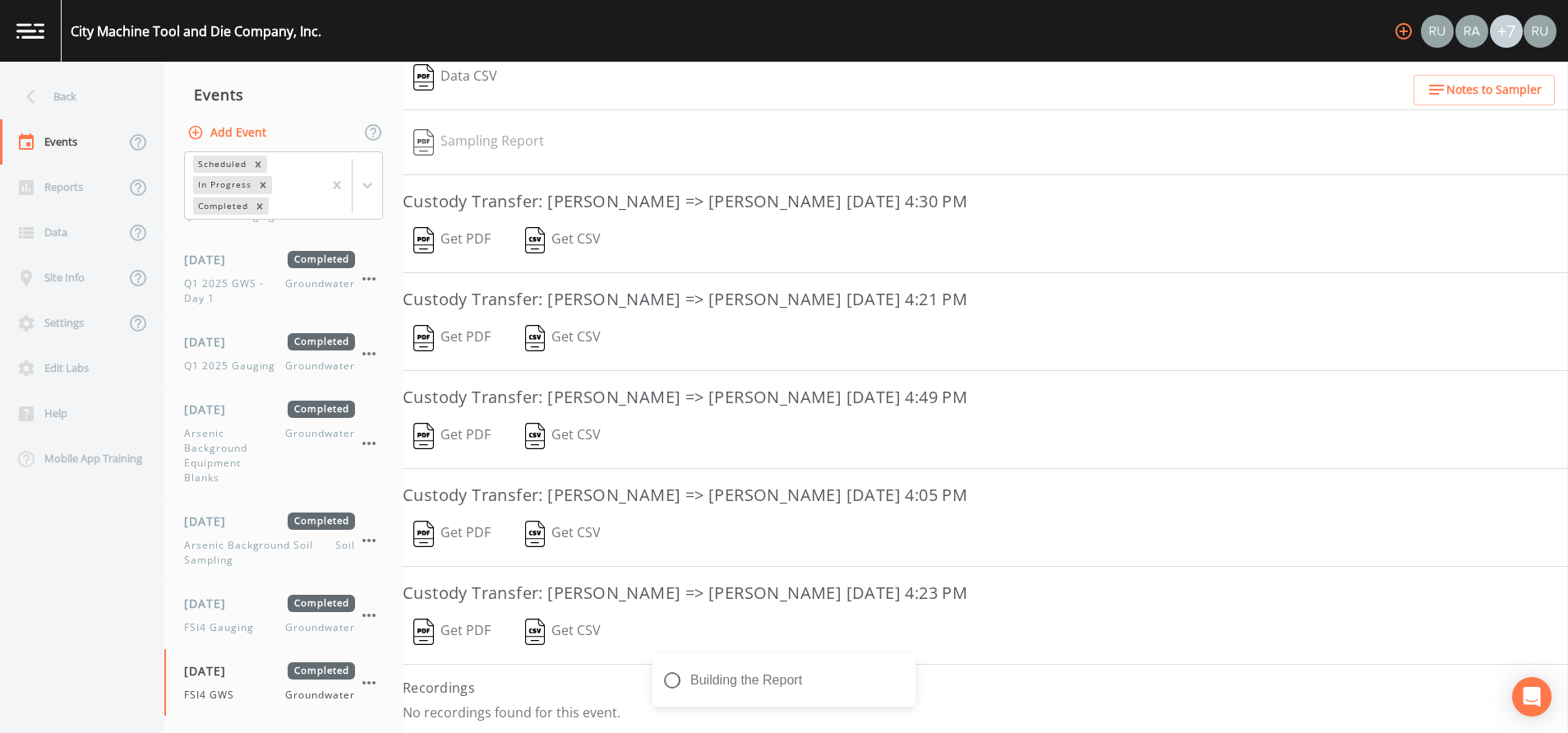
scroll to position [278, 0]
click at [50, 138] on div "Events" at bounding box center [62, 142] width 125 height 46
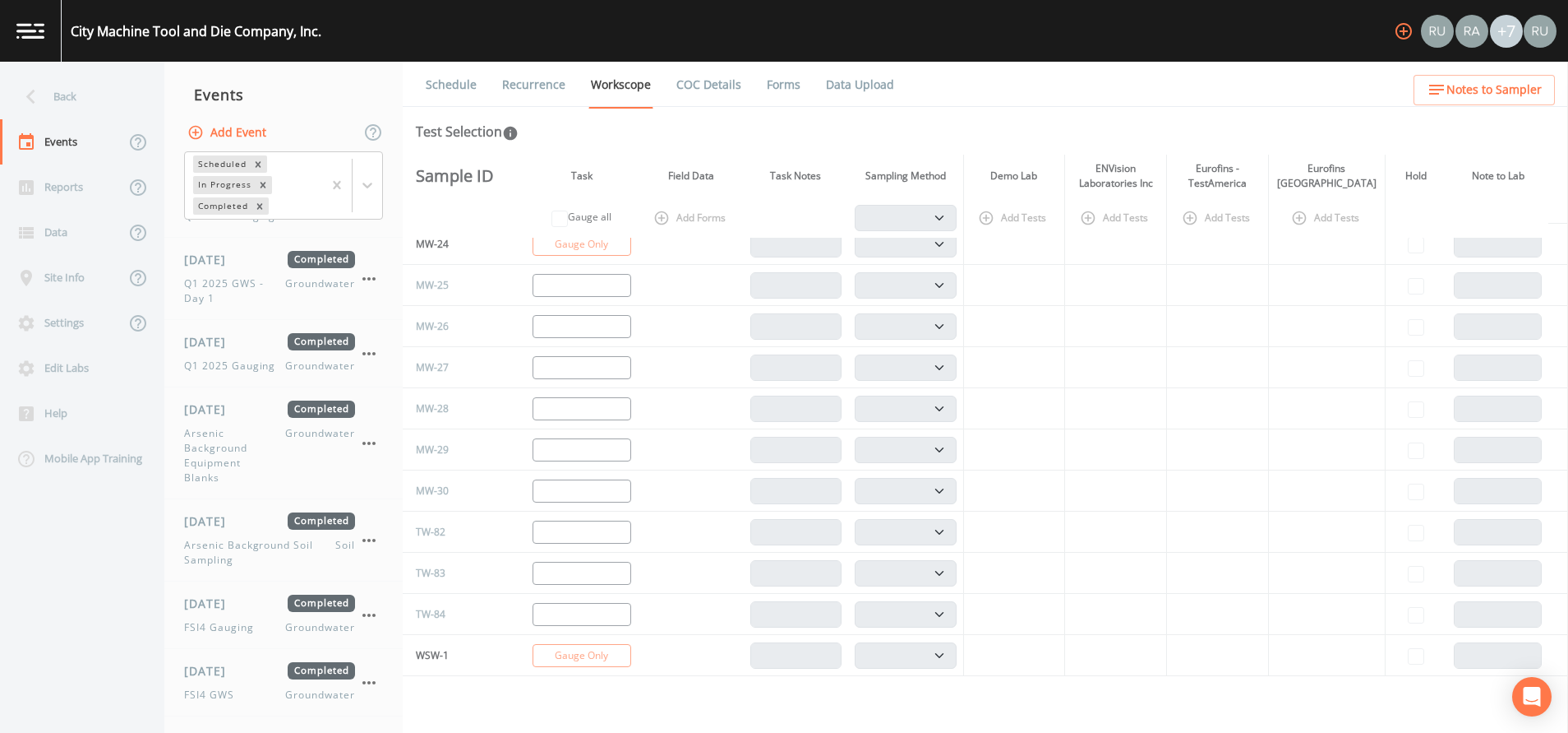
scroll to position [986, 0]
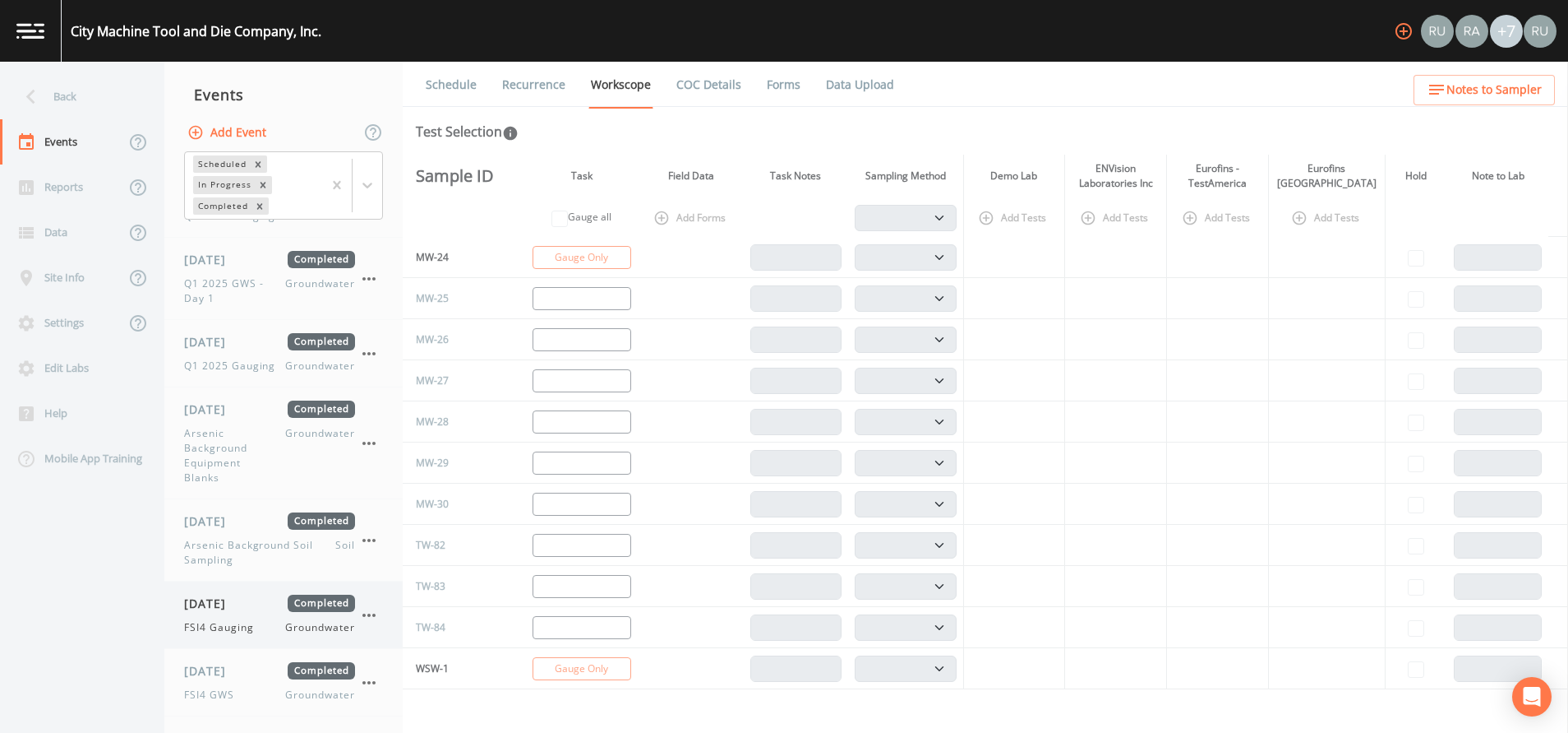
click at [217, 488] on span "[DATE]" at bounding box center [210, 603] width 54 height 17
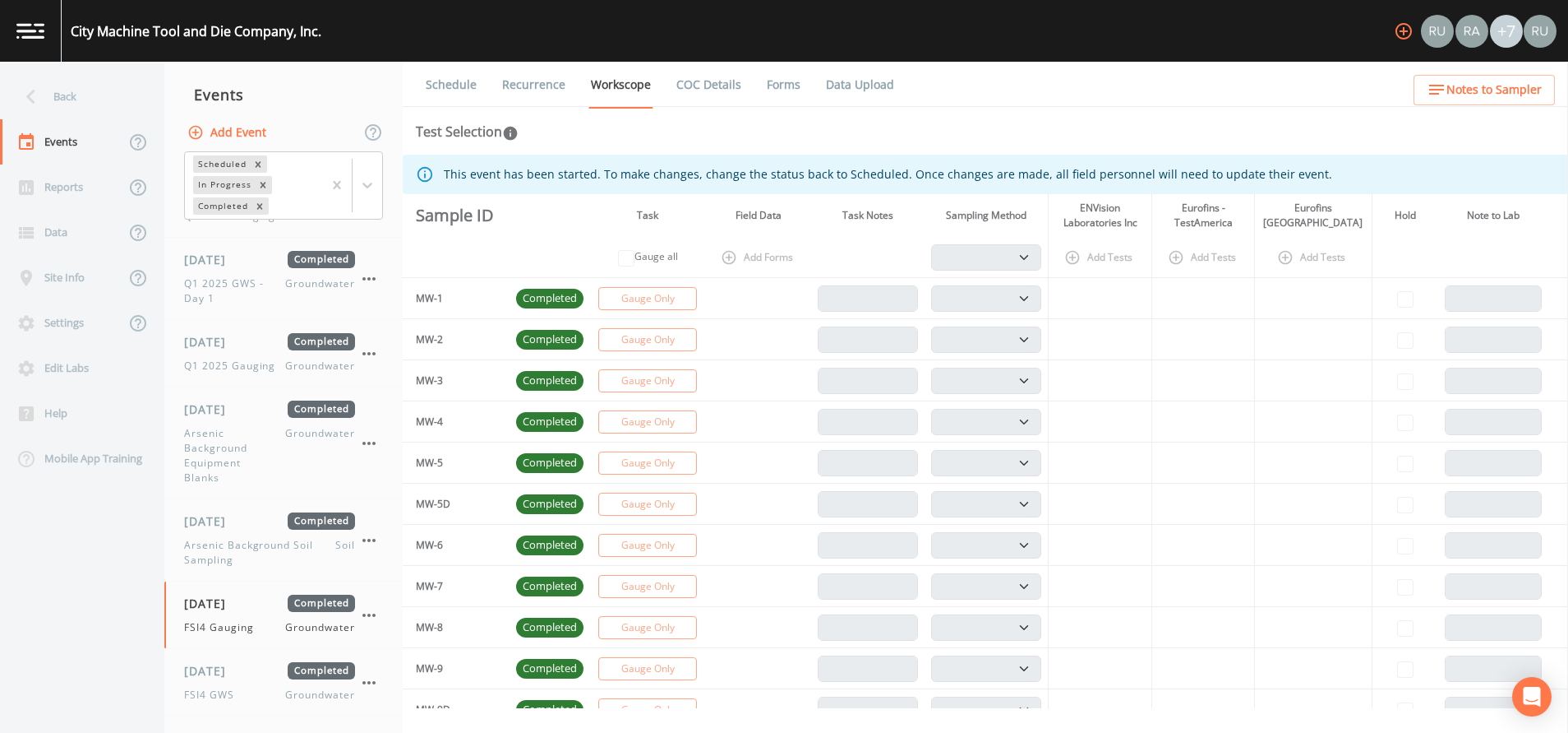
click at [782, 83] on link "Forms" at bounding box center [783, 84] width 39 height 46
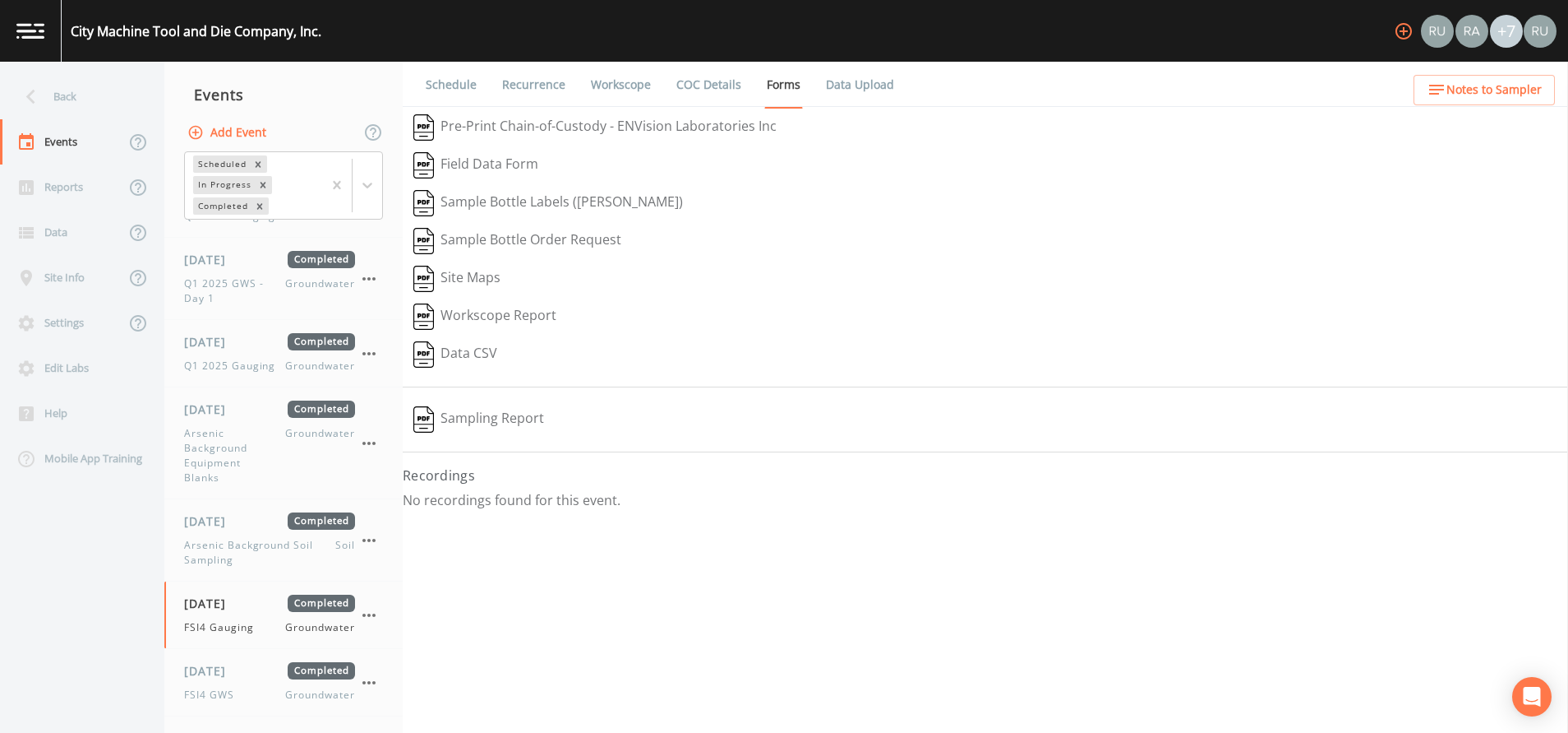
click at [498, 420] on button "Sampling Report" at bounding box center [479, 419] width 152 height 38
click at [62, 229] on div "Data" at bounding box center [62, 232] width 125 height 46
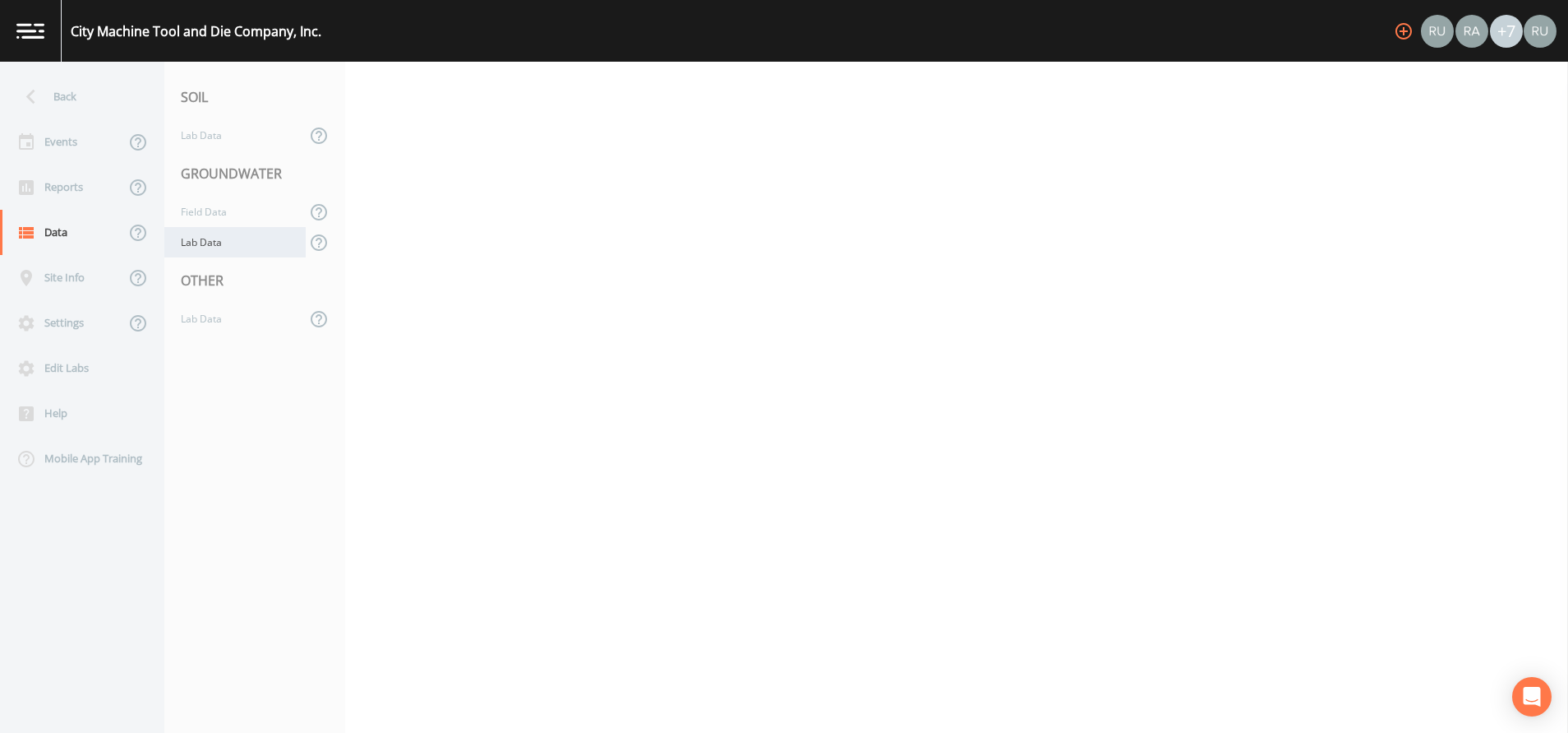
click at [205, 244] on div "Lab Data" at bounding box center [235, 242] width 142 height 31
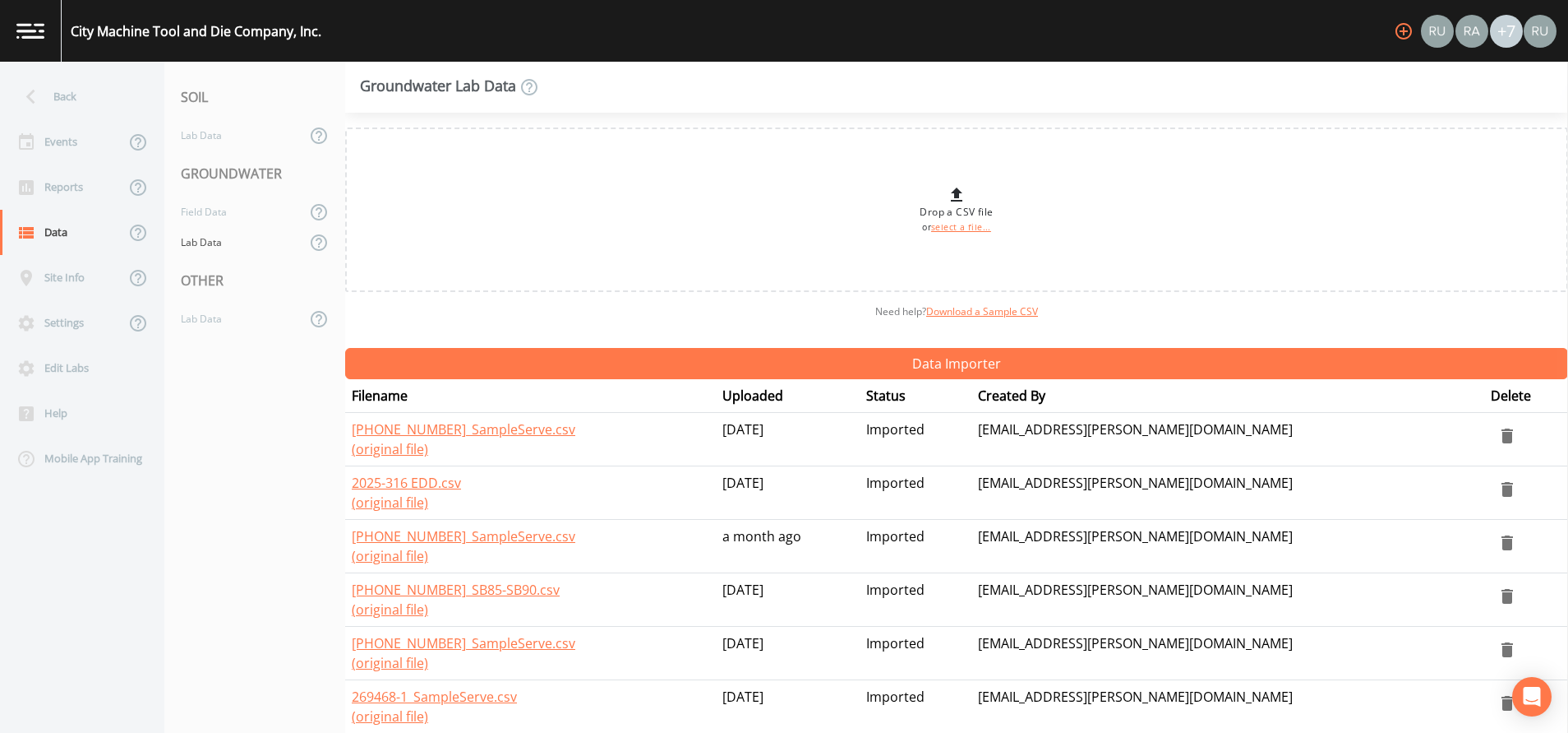
scroll to position [123, 0]
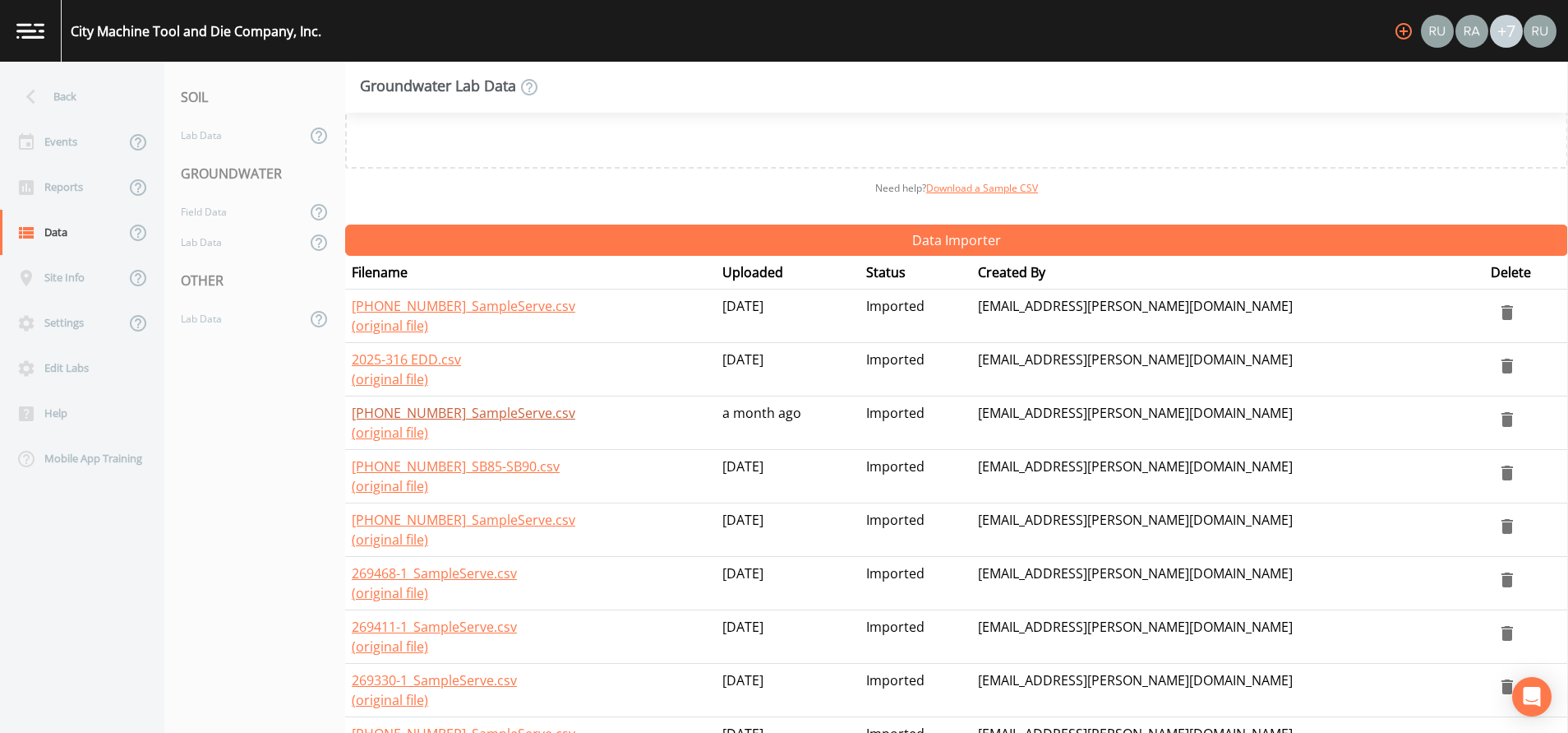
click at [469, 414] on link "[PHONE_NUMBER]_SampleServe.csv" at bounding box center [464, 412] width 224 height 18
click at [440, 361] on link "2025-316 EDD.csv" at bounding box center [406, 359] width 109 height 18
click at [406, 305] on link "[PHONE_NUMBER]_SampleServe.csv" at bounding box center [464, 306] width 224 height 18
click at [66, 148] on div "Events" at bounding box center [62, 142] width 125 height 46
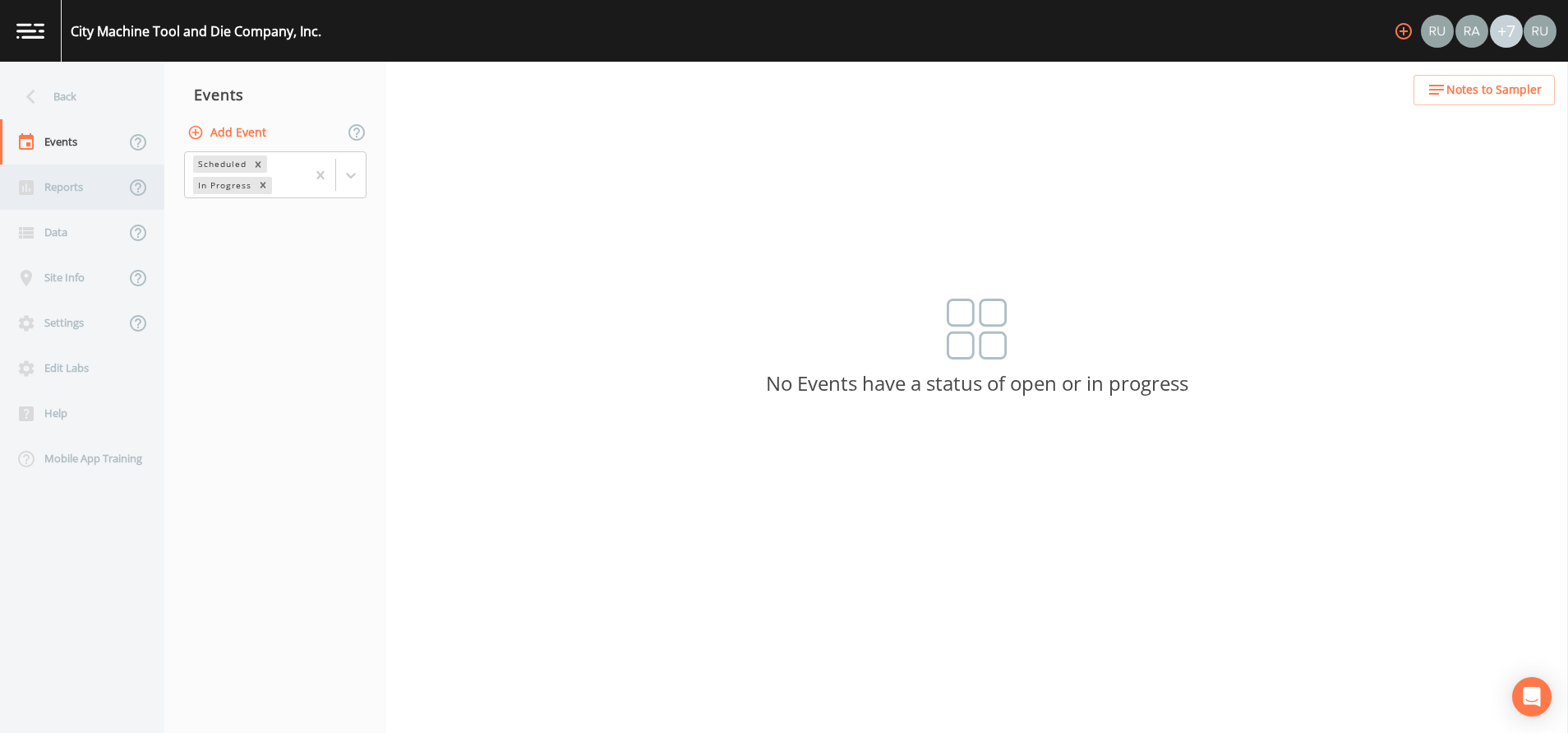
click at [67, 187] on div "Reports" at bounding box center [62, 187] width 125 height 46
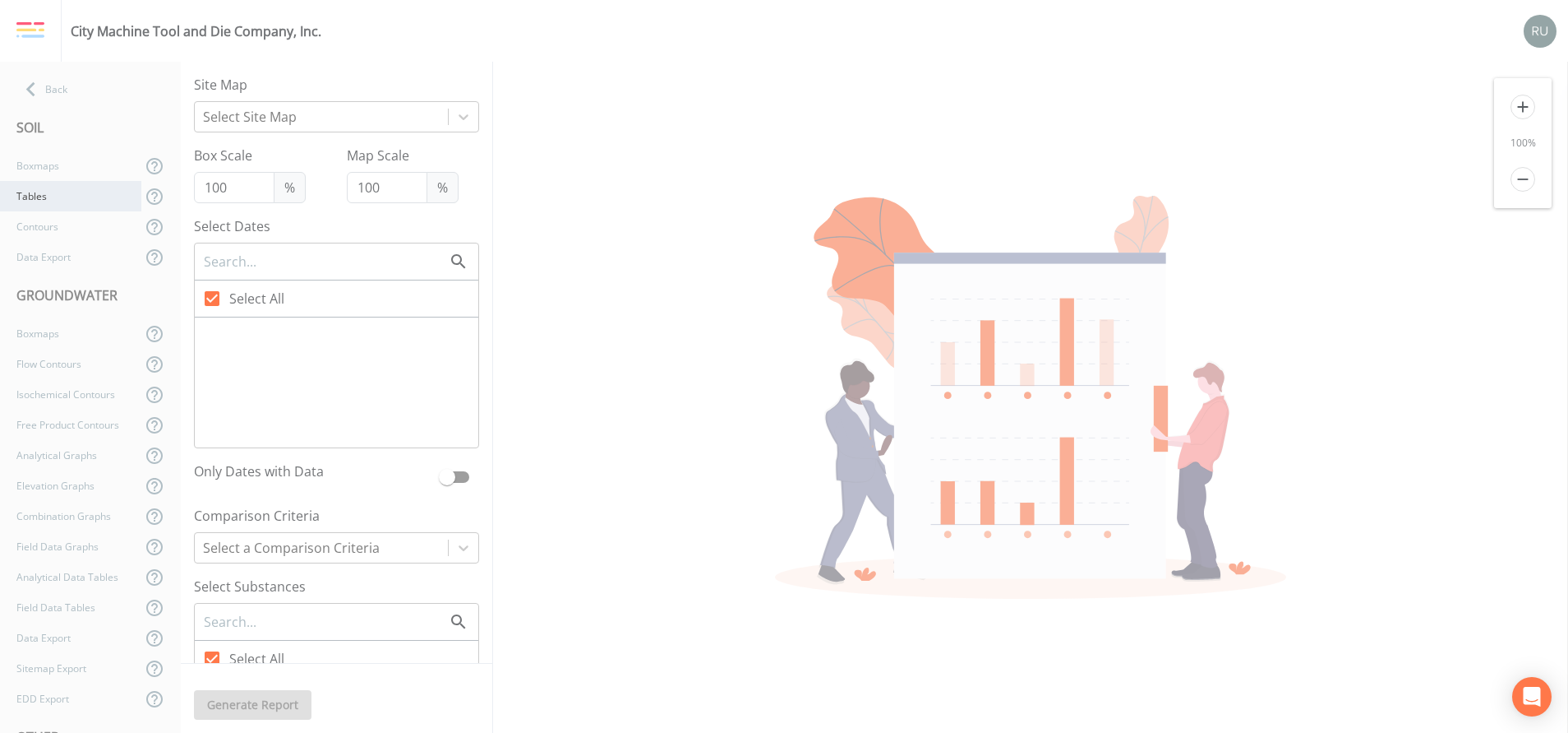
checkbox input "false"
click at [208, 398] on icon at bounding box center [212, 400] width 20 height 20
click at [208, 398] on input "[DATE]" at bounding box center [203, 391] width 17 height 17
checkbox input "true"
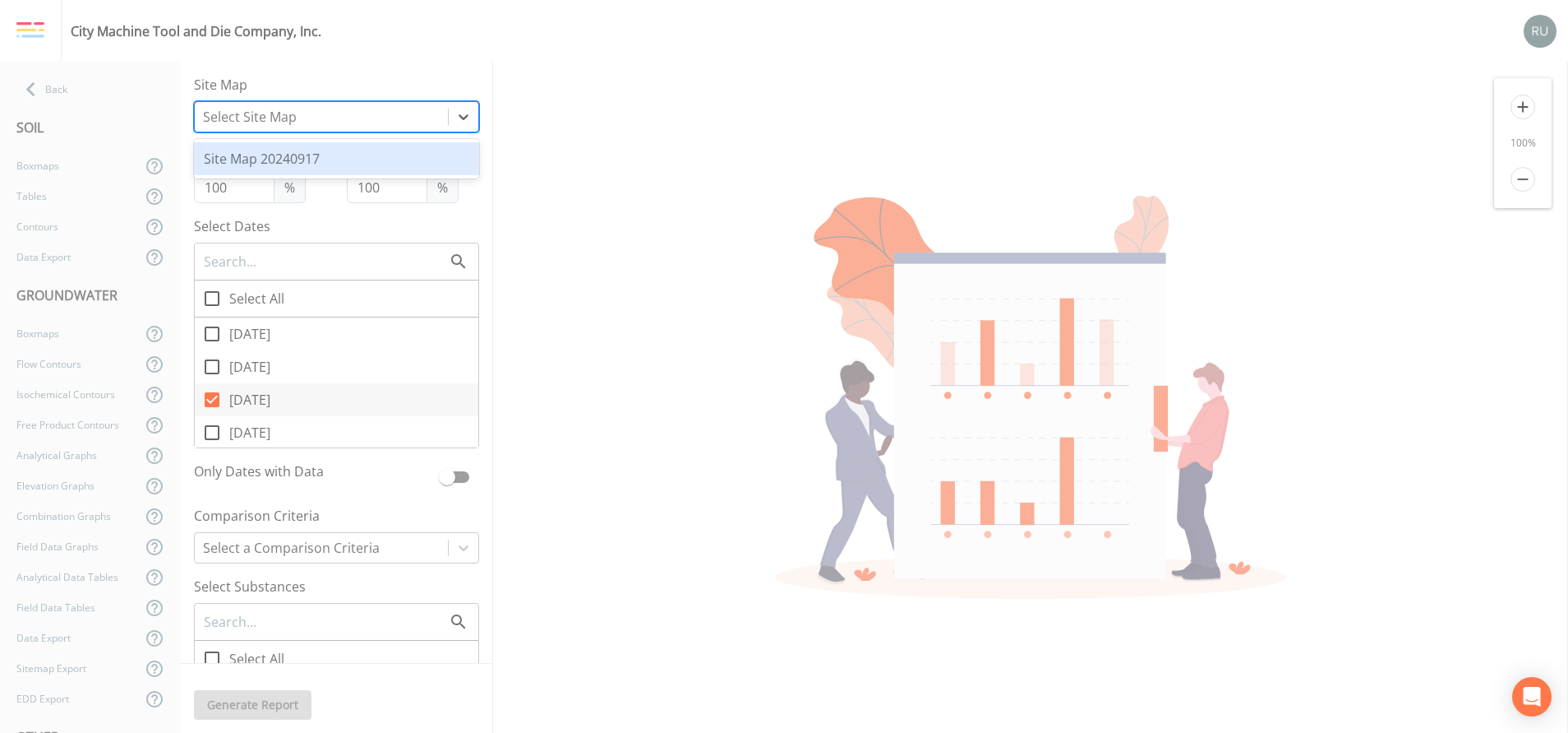
click at [326, 123] on div at bounding box center [321, 117] width 237 height 23
click at [304, 167] on div "Site Map 20240917" at bounding box center [336, 159] width 285 height 33
checkbox input "false"
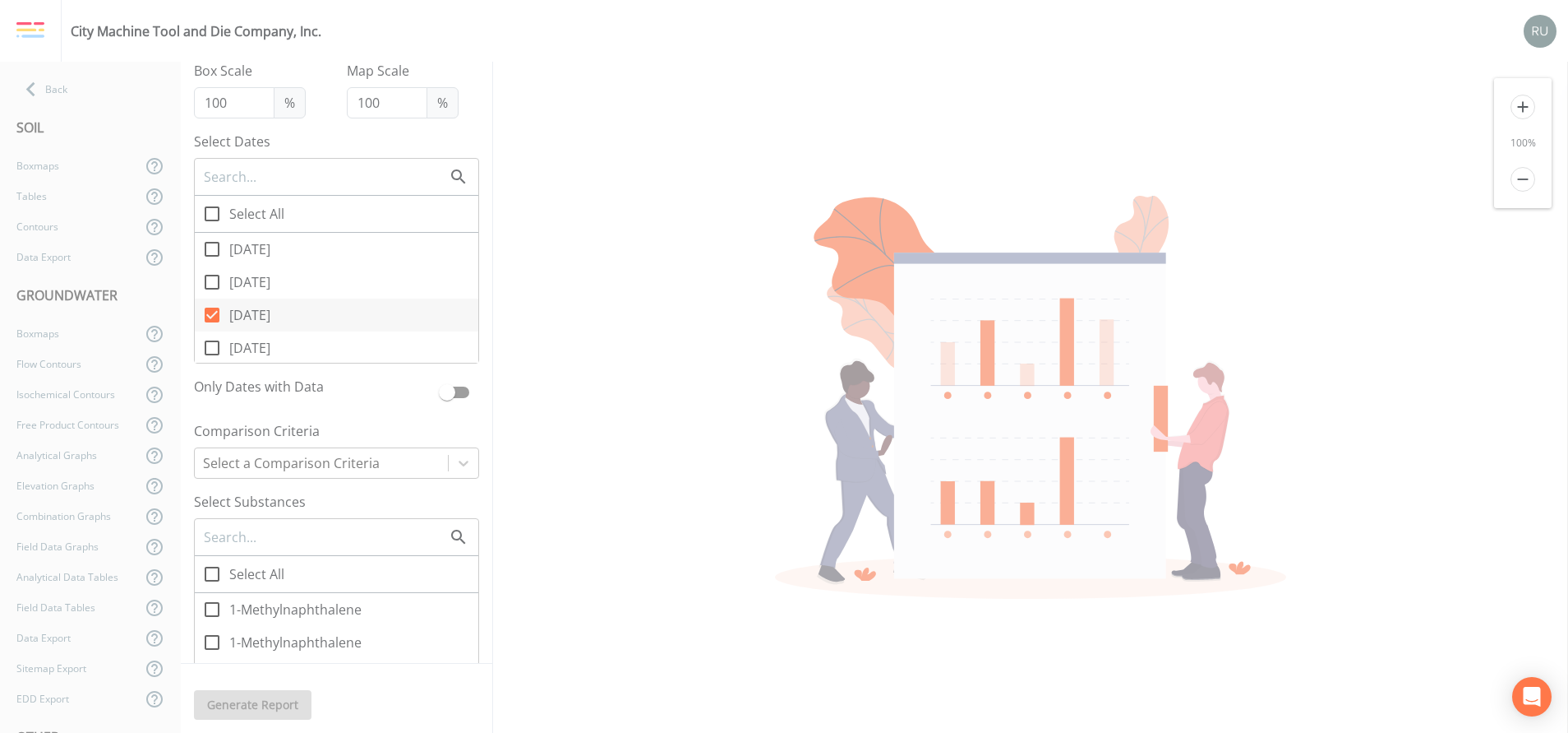
scroll to position [123, 0]
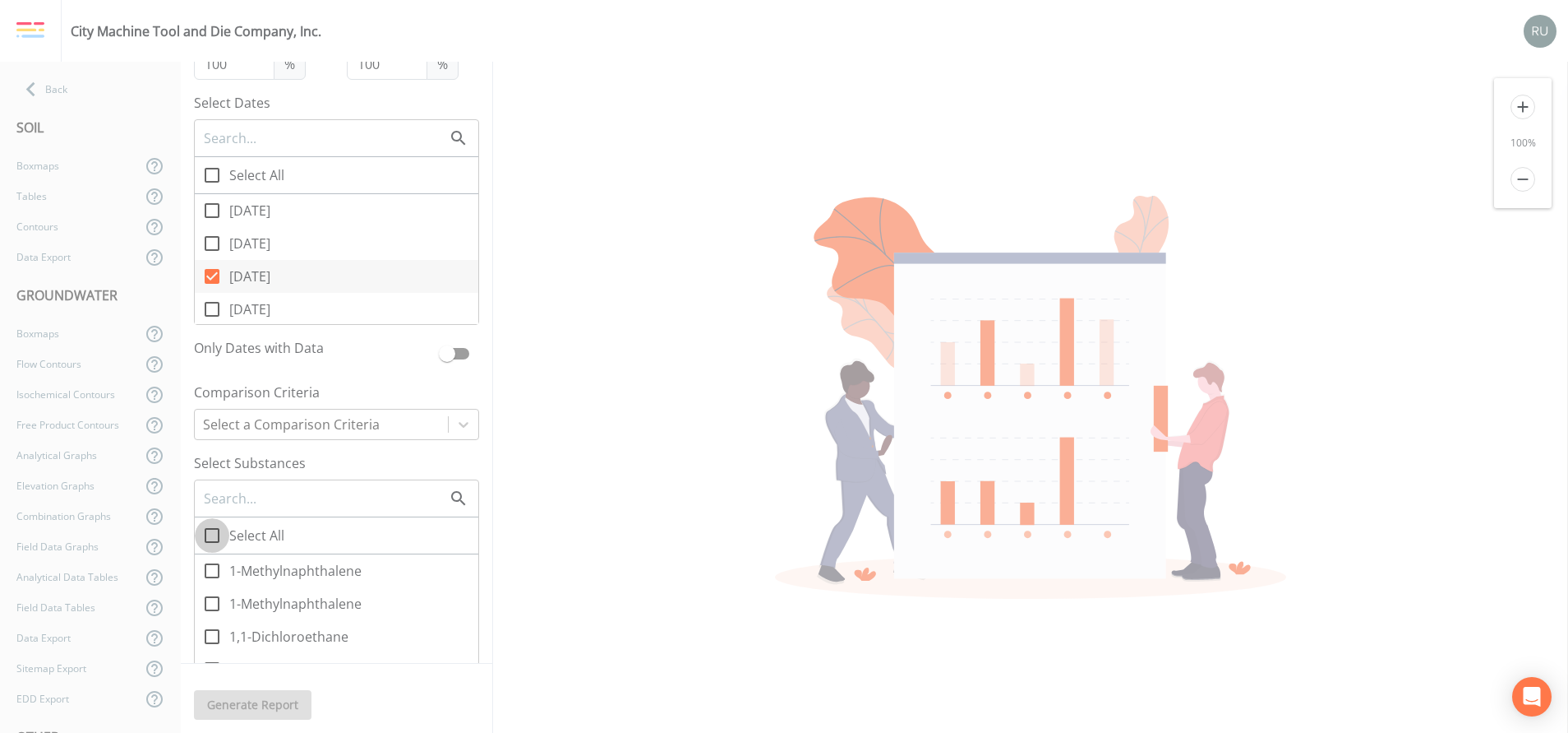
click at [214, 488] on icon at bounding box center [212, 535] width 20 height 20
click at [211, 488] on input "Select All" at bounding box center [203, 526] width 17 height 17
checkbox input "true"
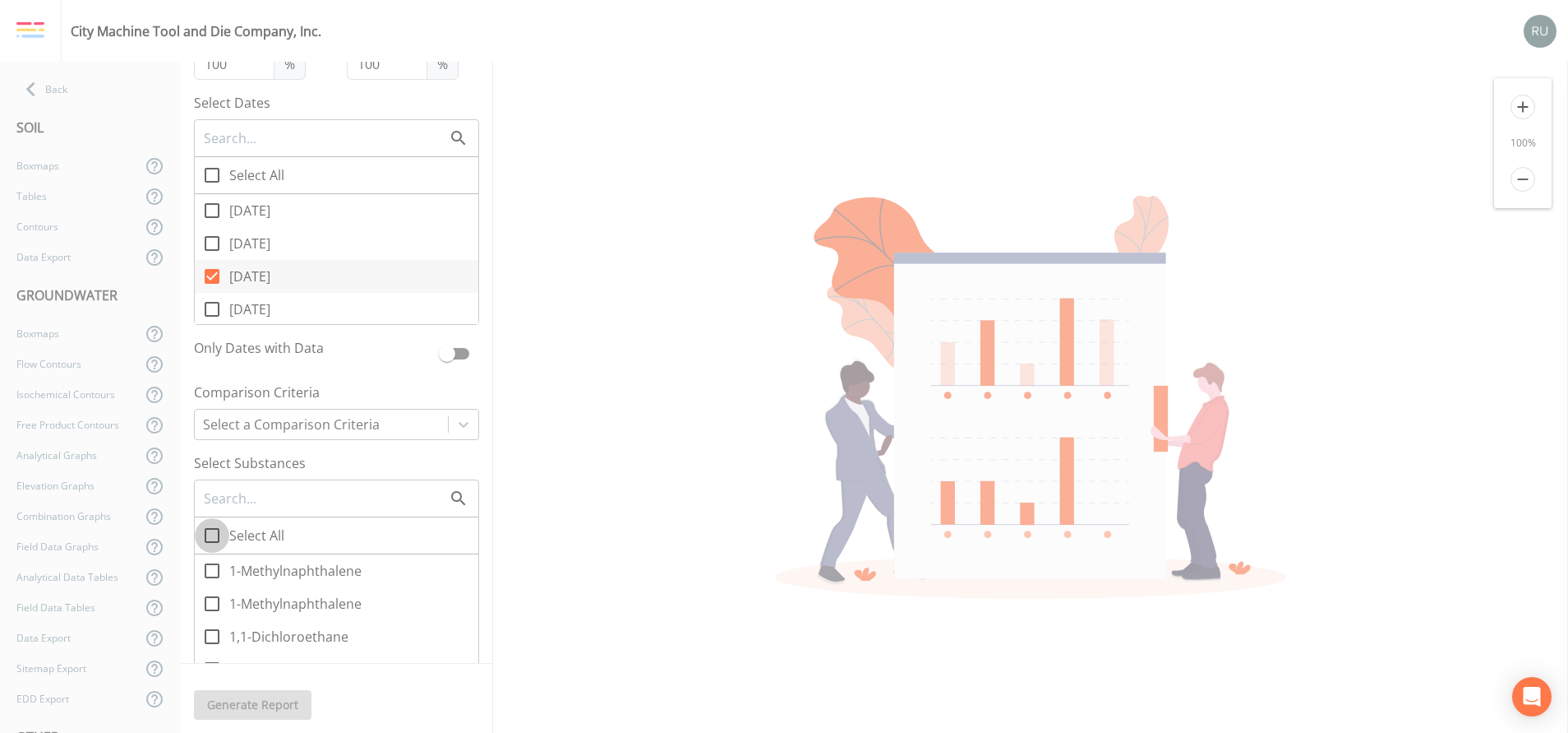
checkbox input "true"
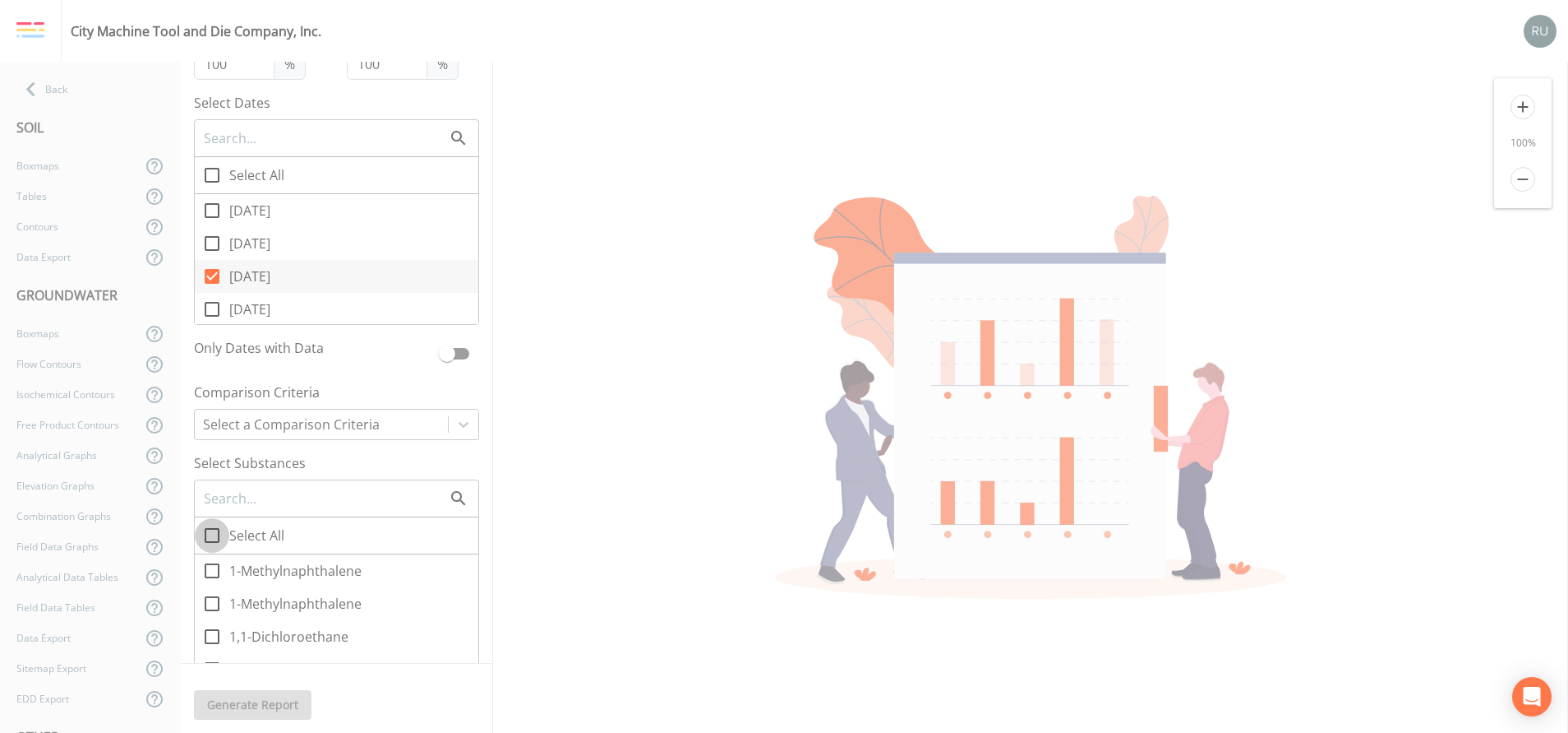
checkbox input "true"
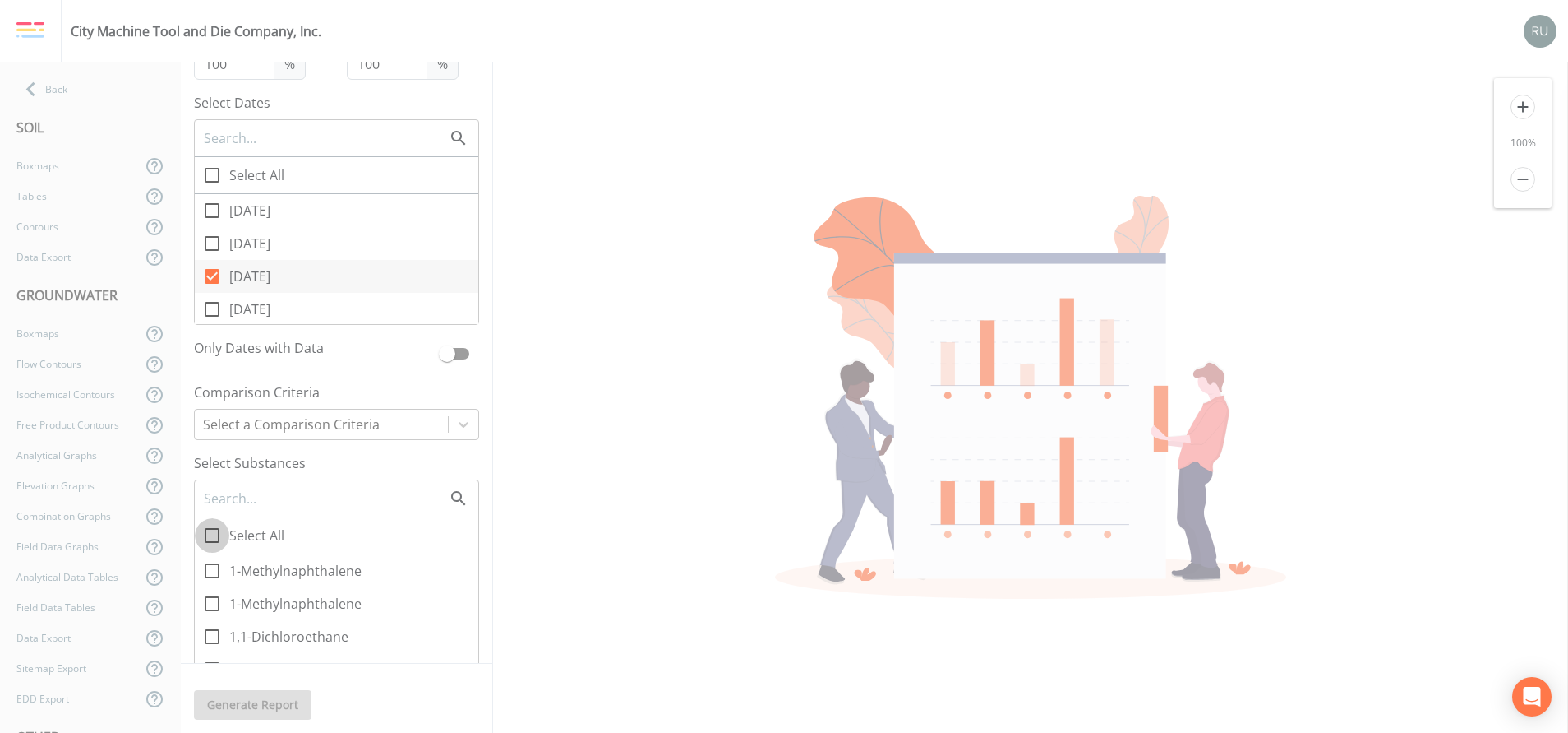
checkbox input "true"
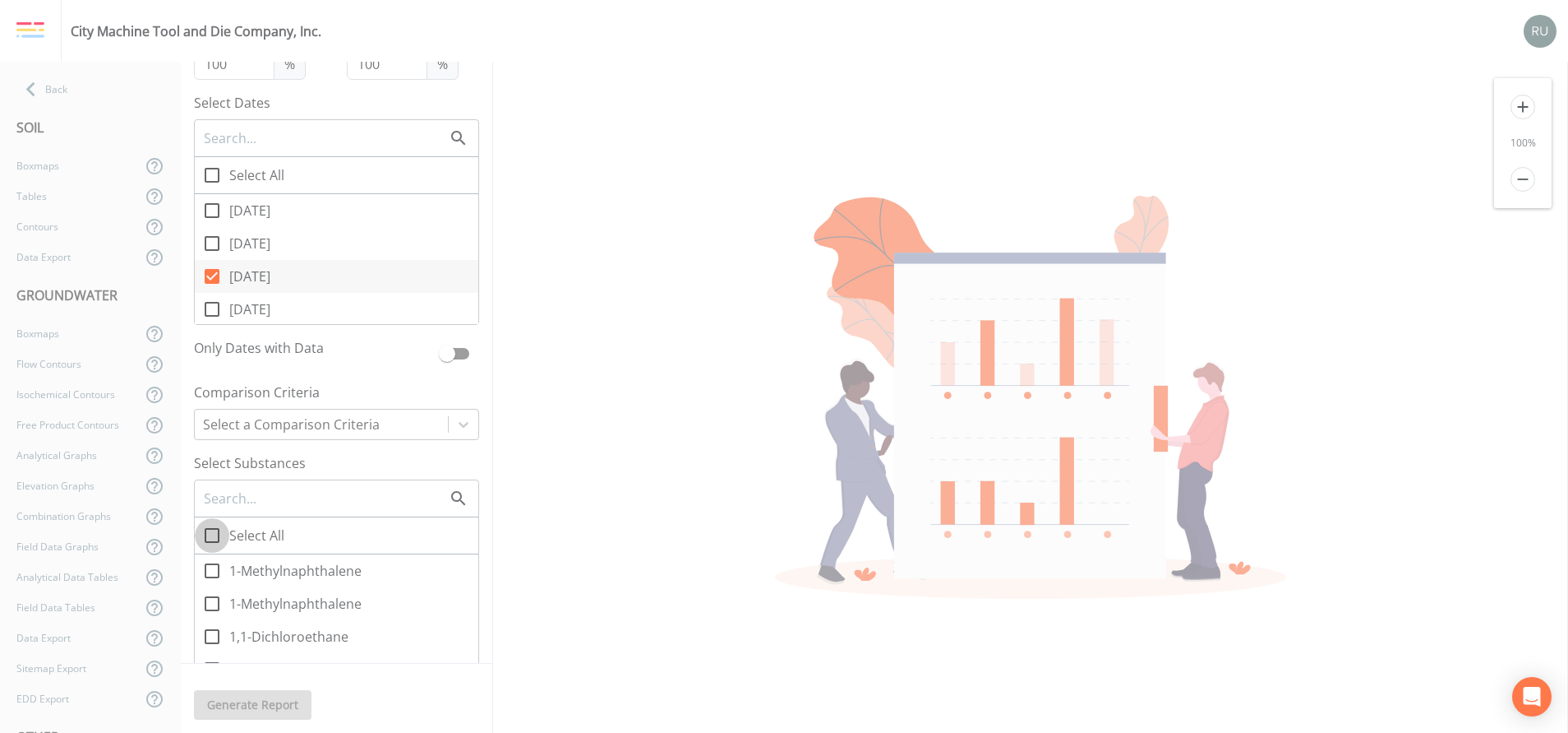
checkbox input "true"
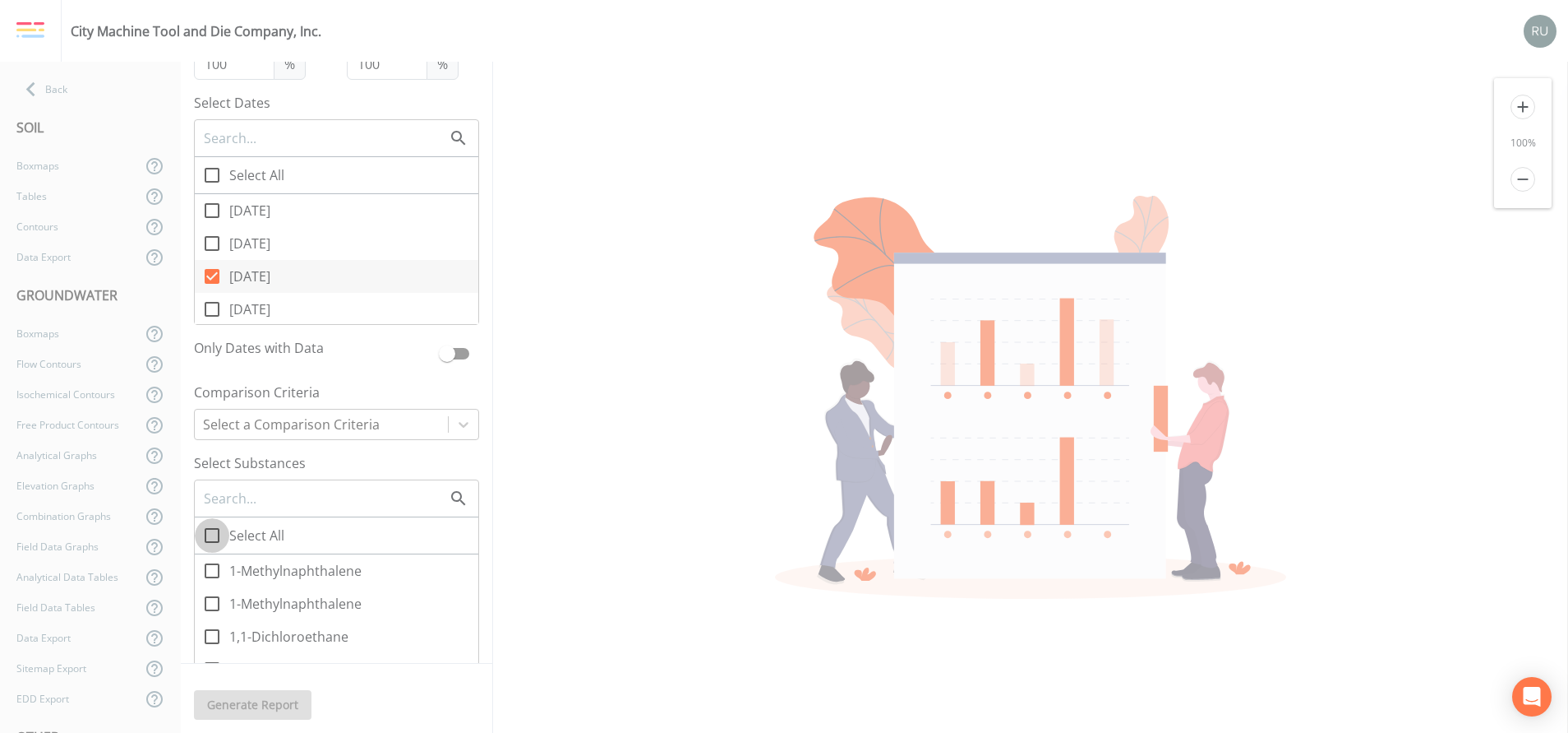
checkbox input "true"
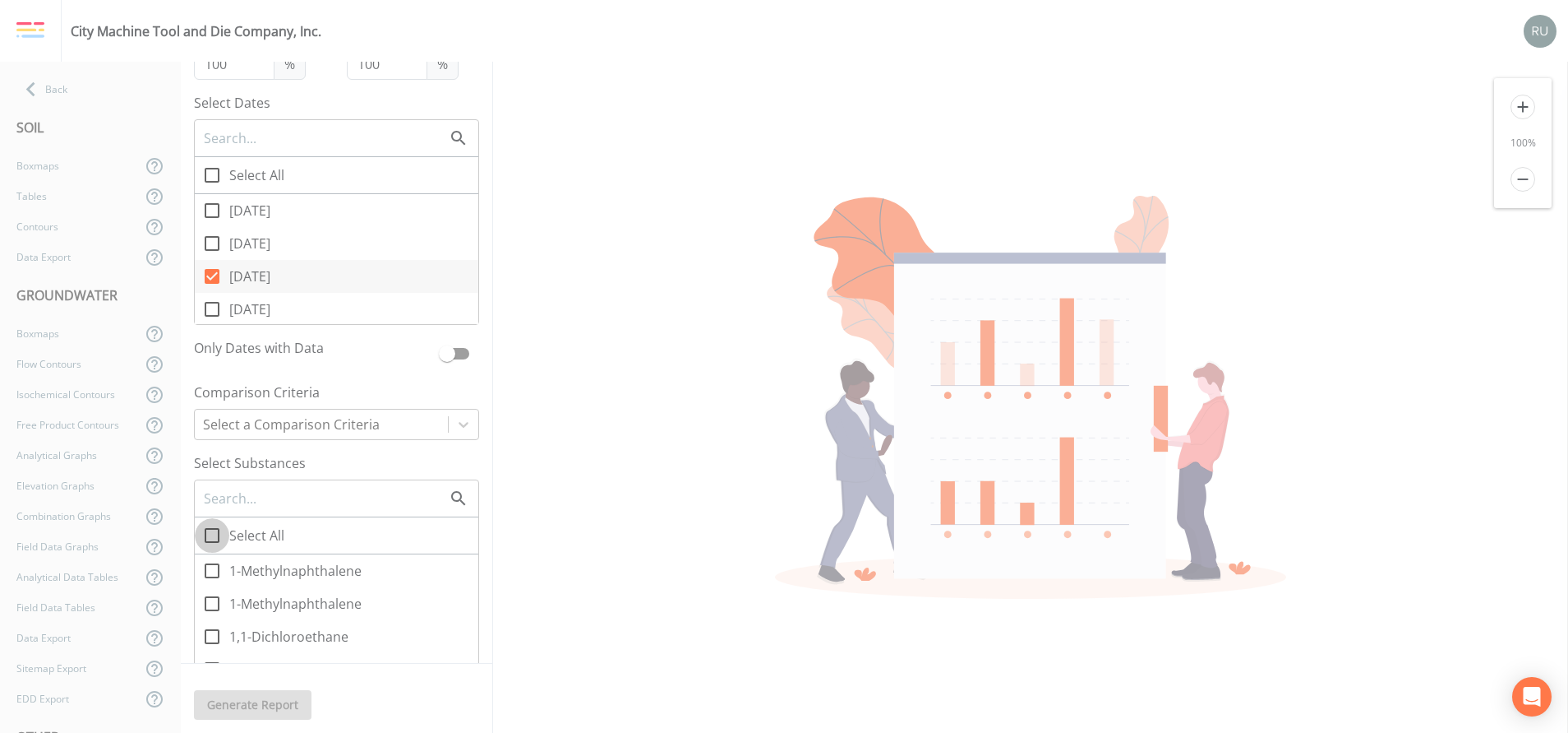
checkbox input "true"
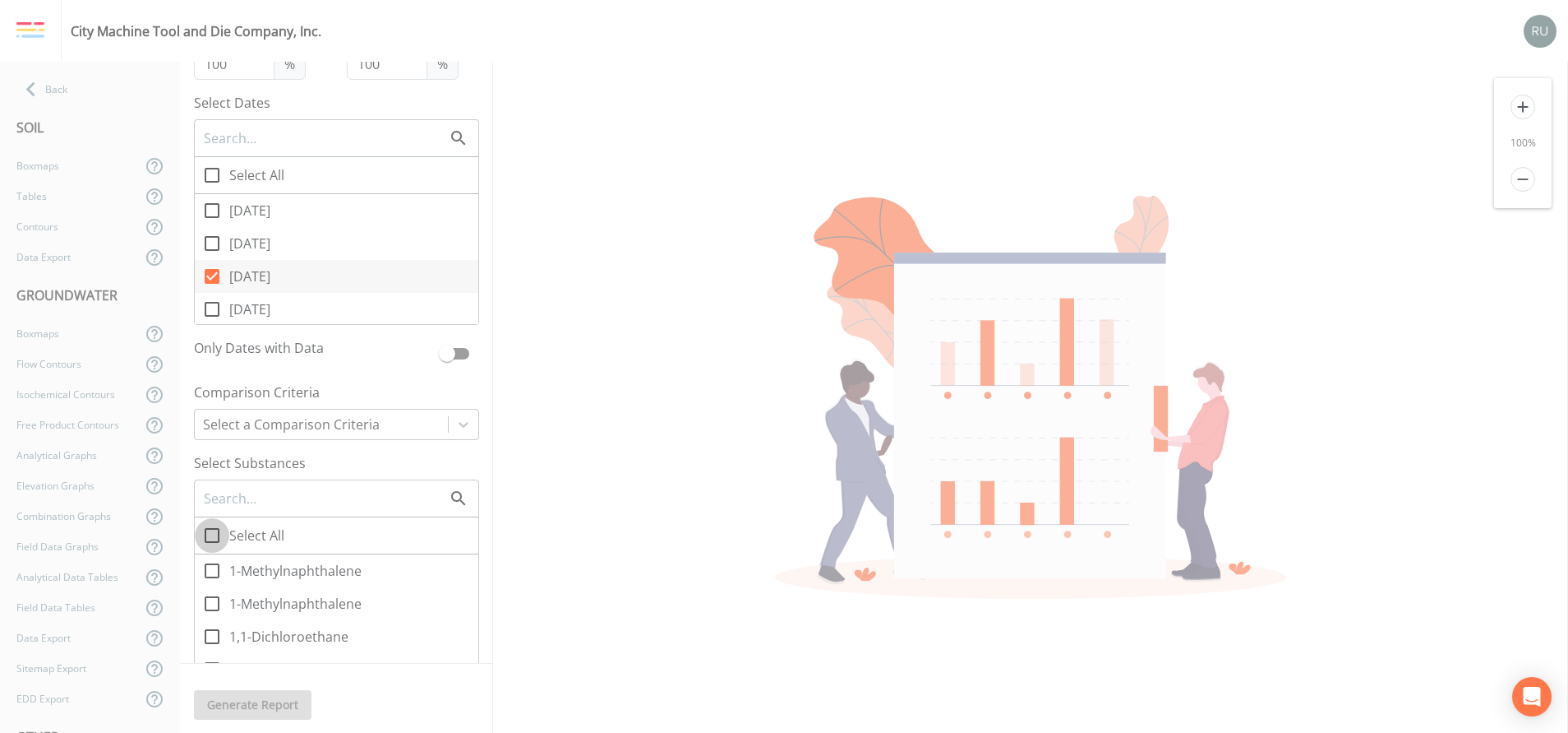
checkbox input "true"
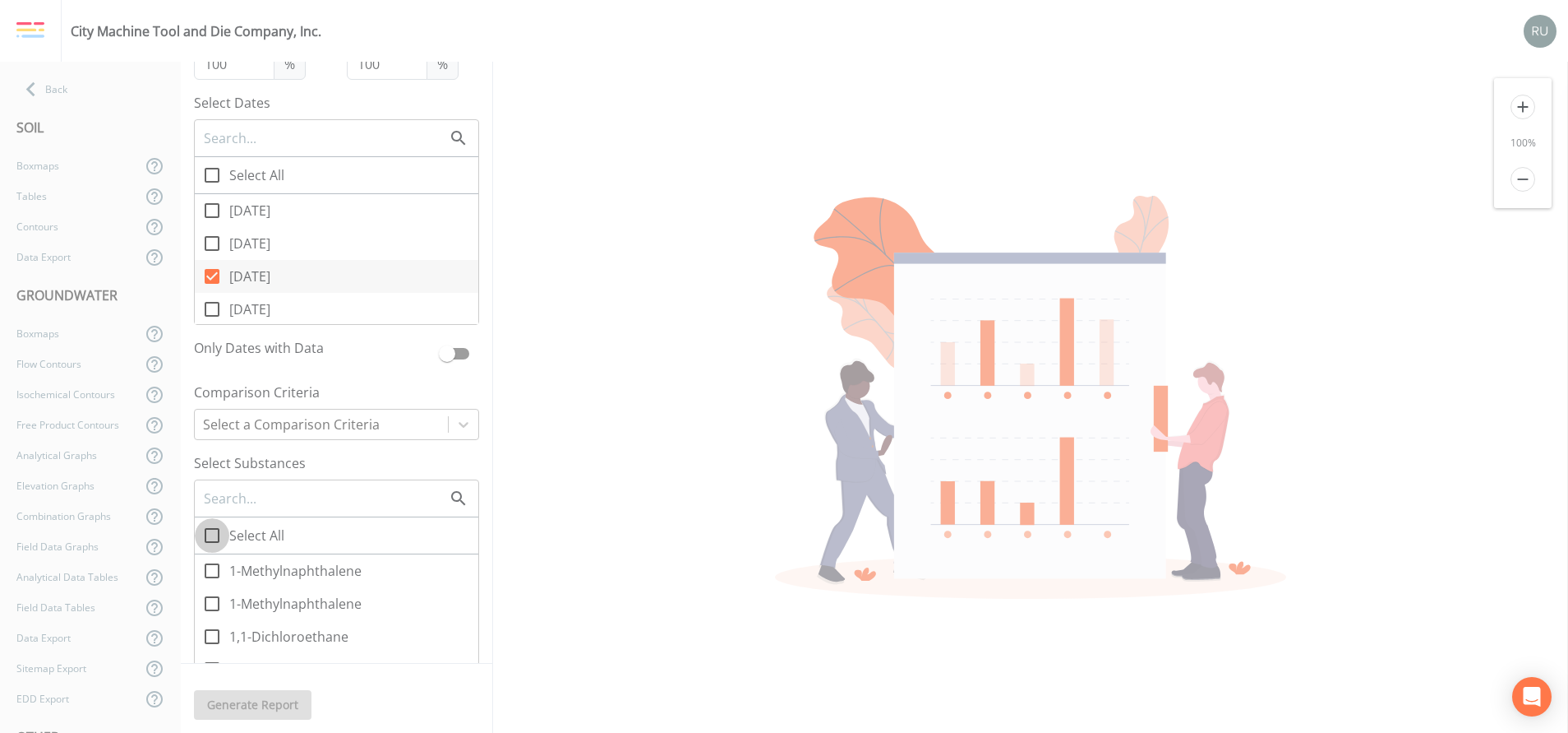
checkbox input "true"
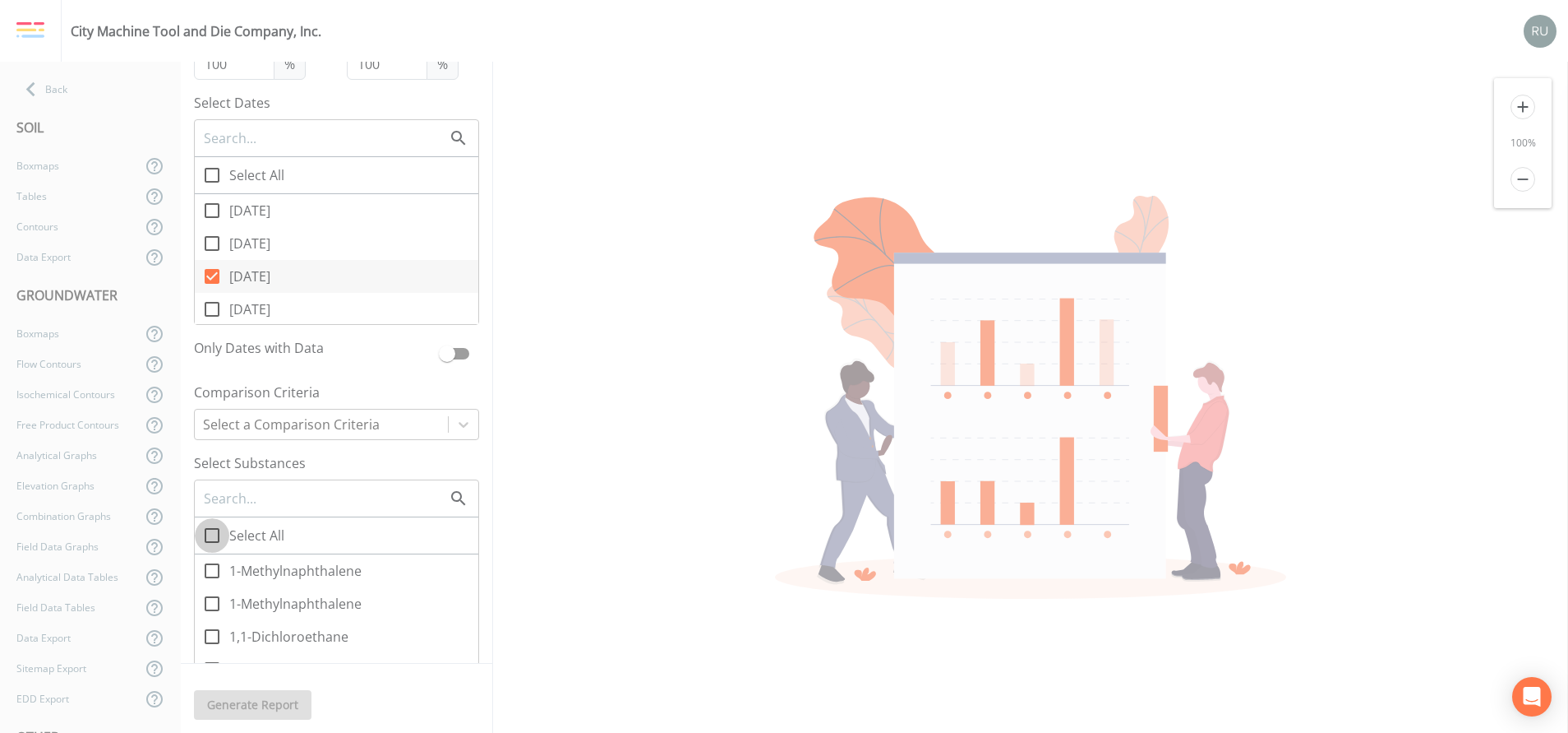
checkbox input "true"
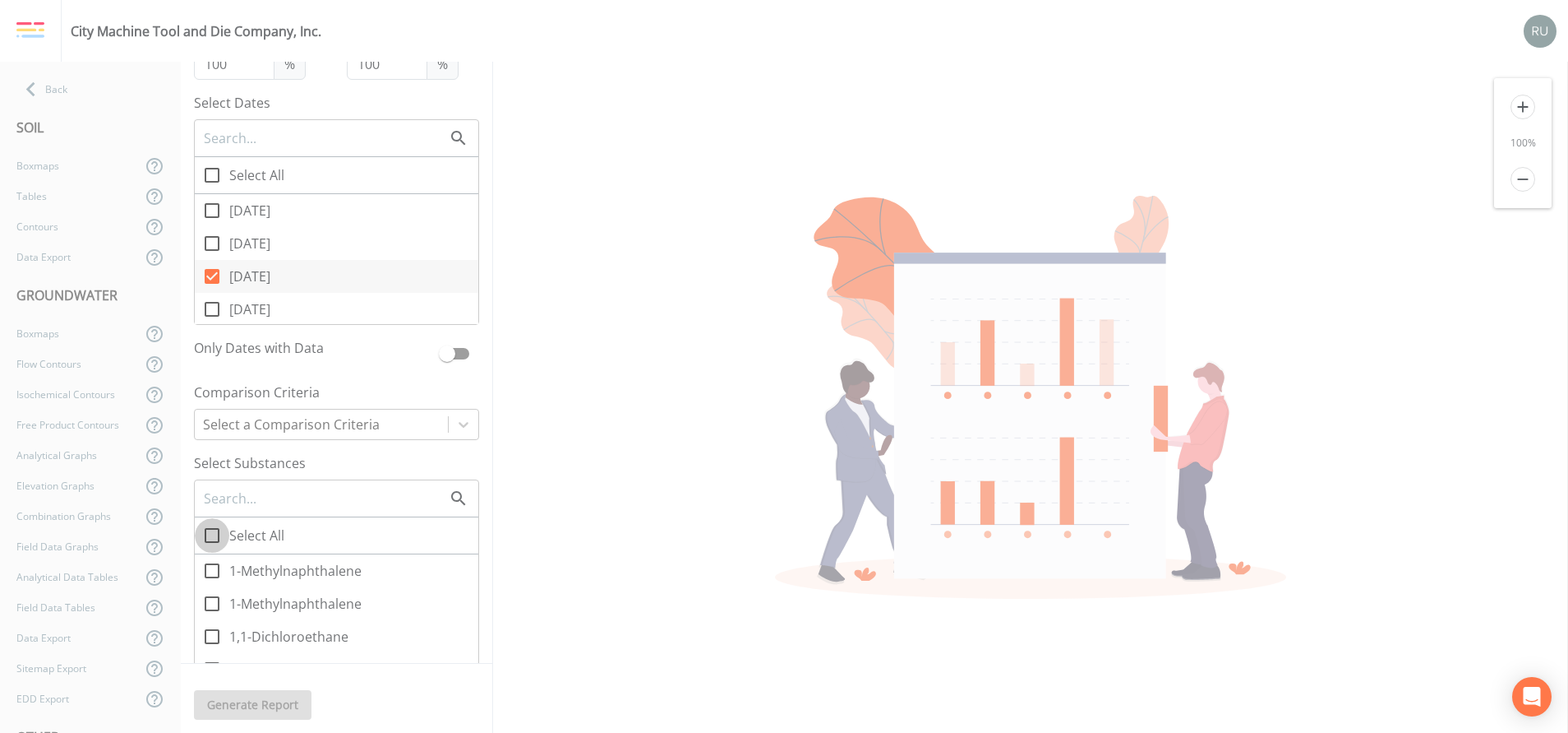
checkbox input "true"
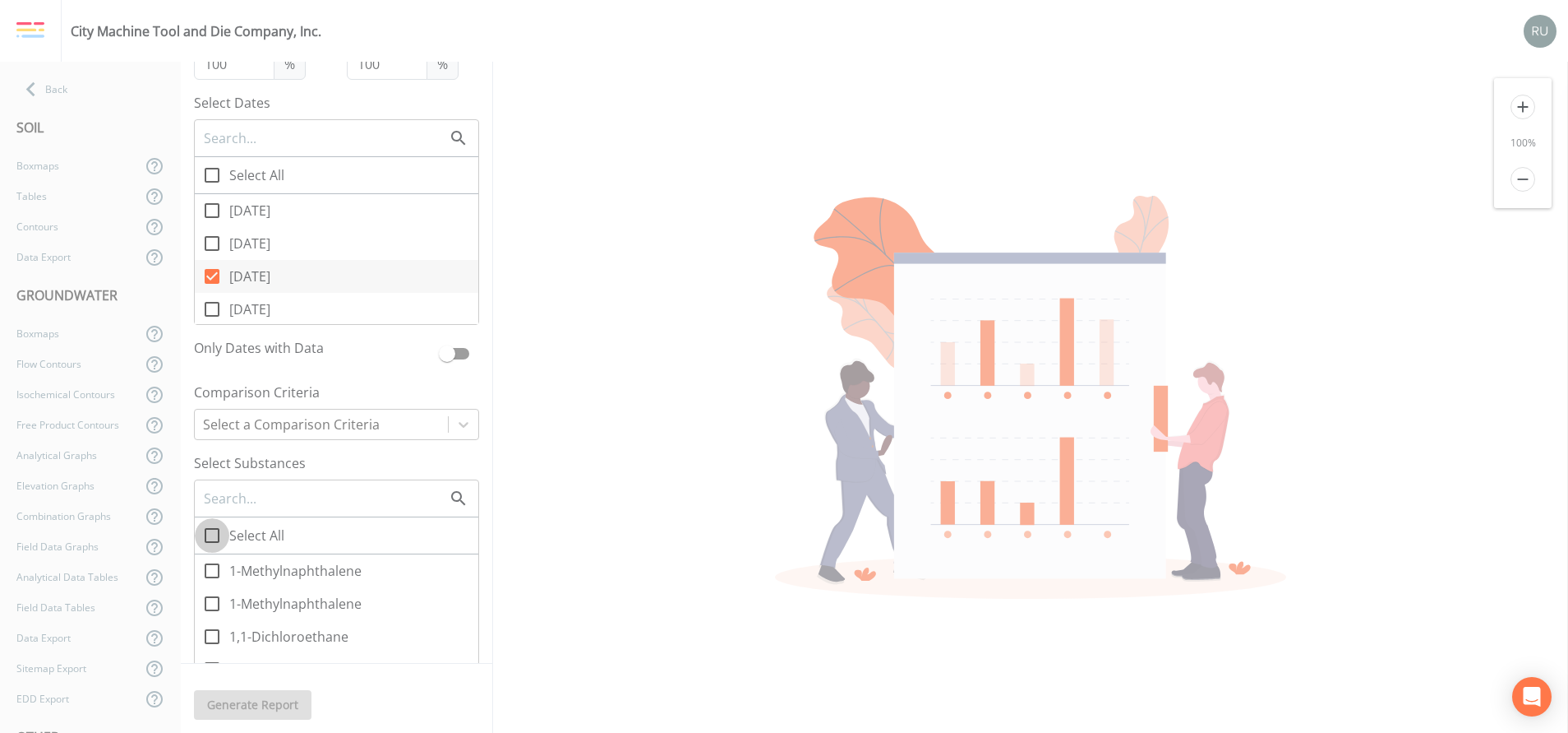
checkbox input "true"
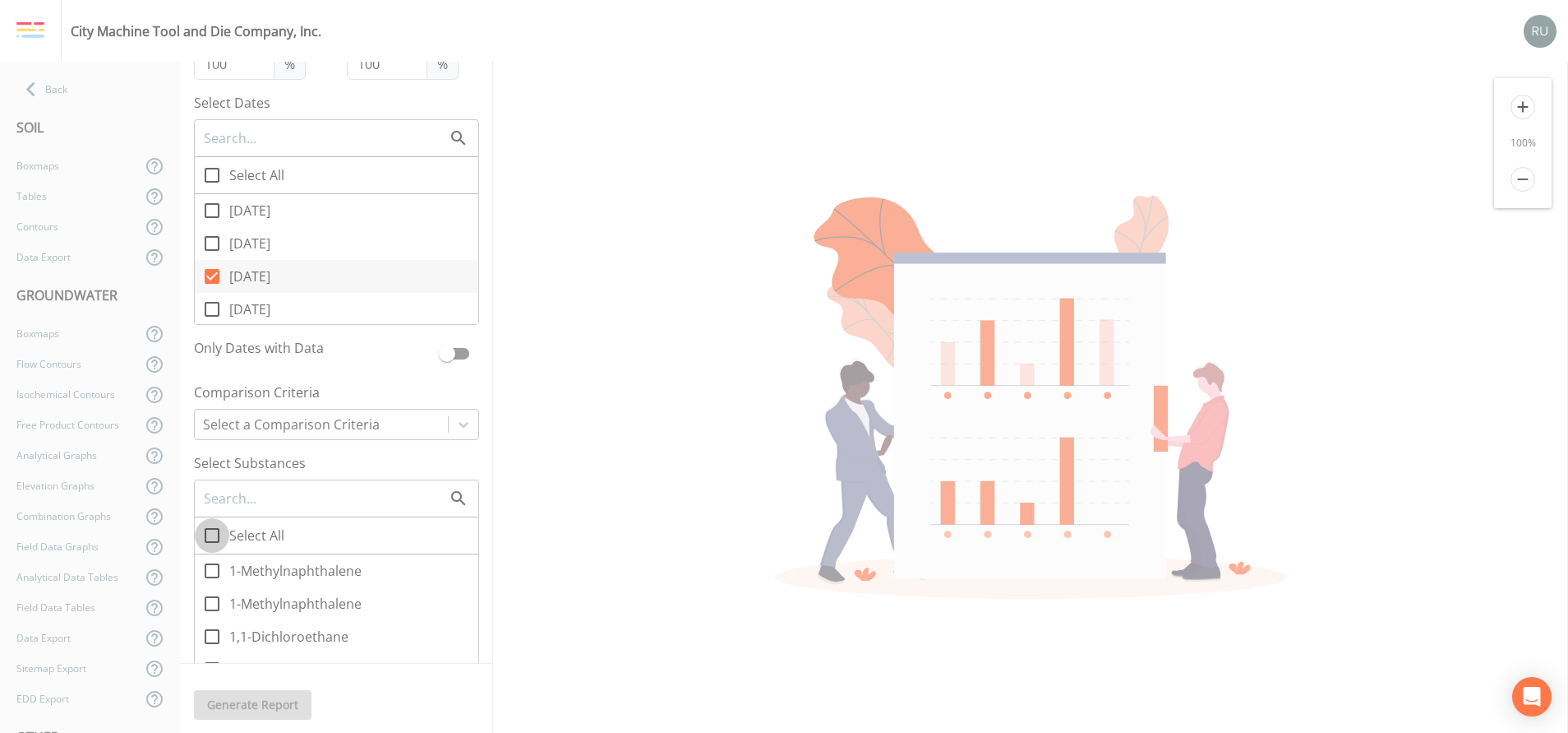
checkbox input "true"
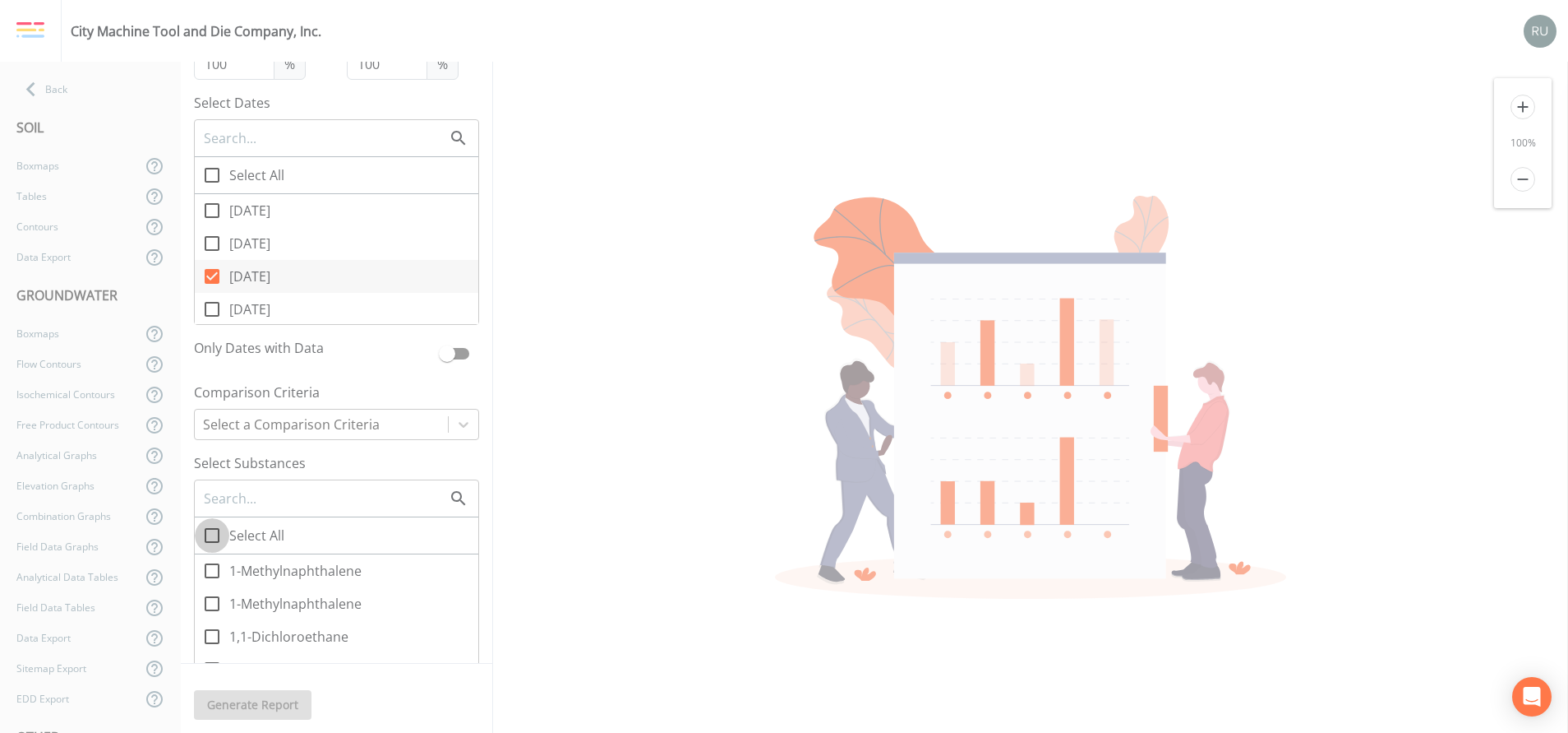
checkbox input "true"
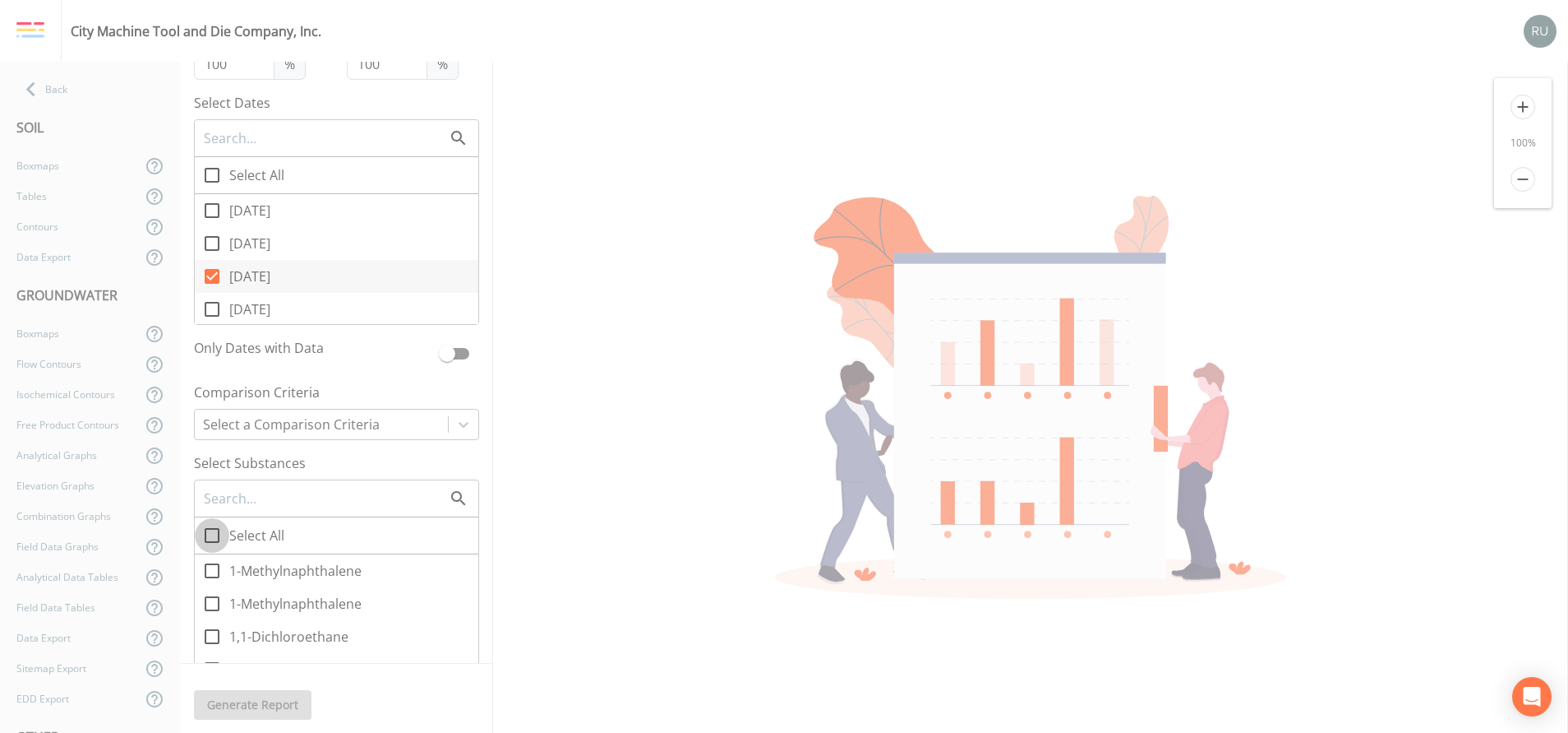
checkbox input "true"
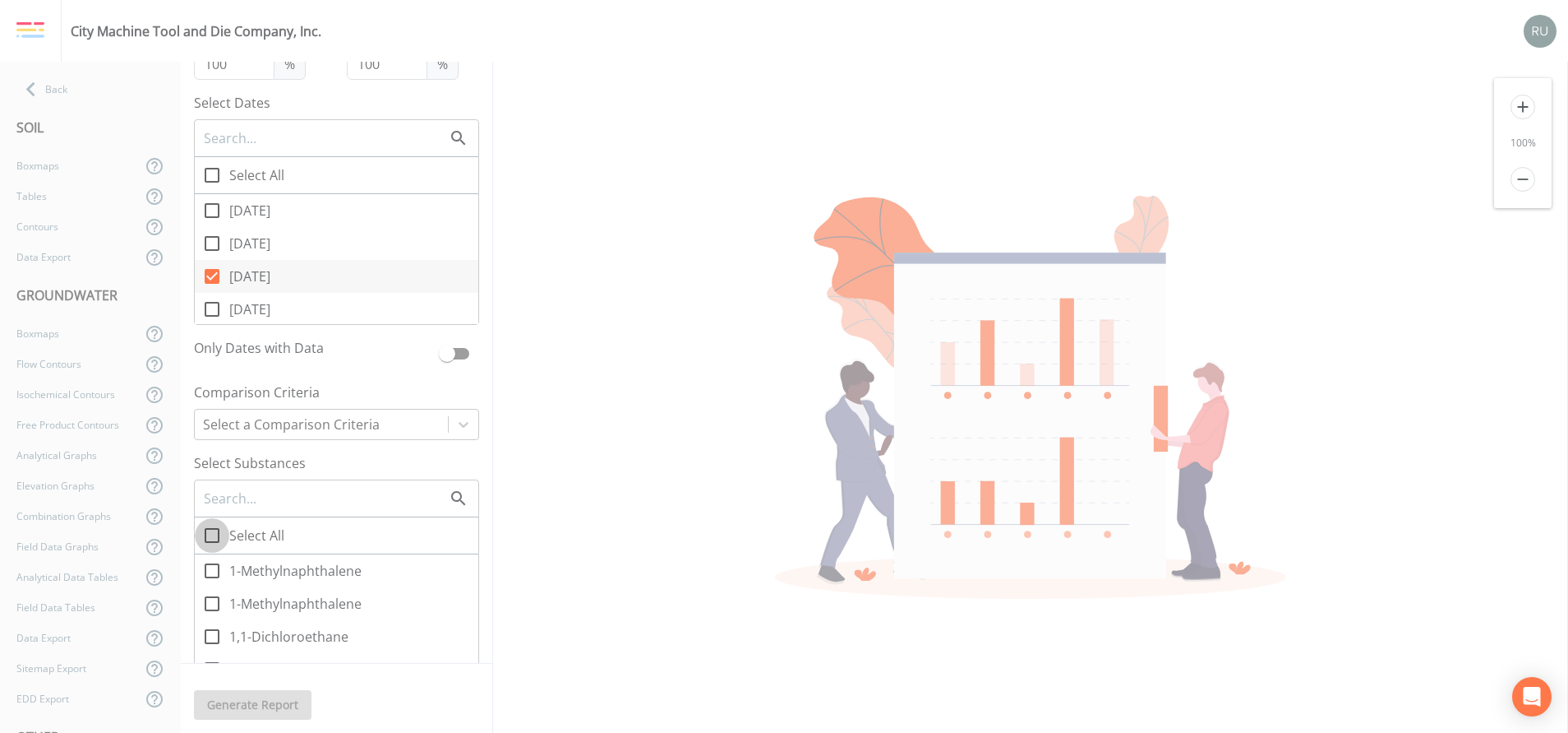
checkbox input "true"
click at [425, 422] on div at bounding box center [321, 424] width 237 height 23
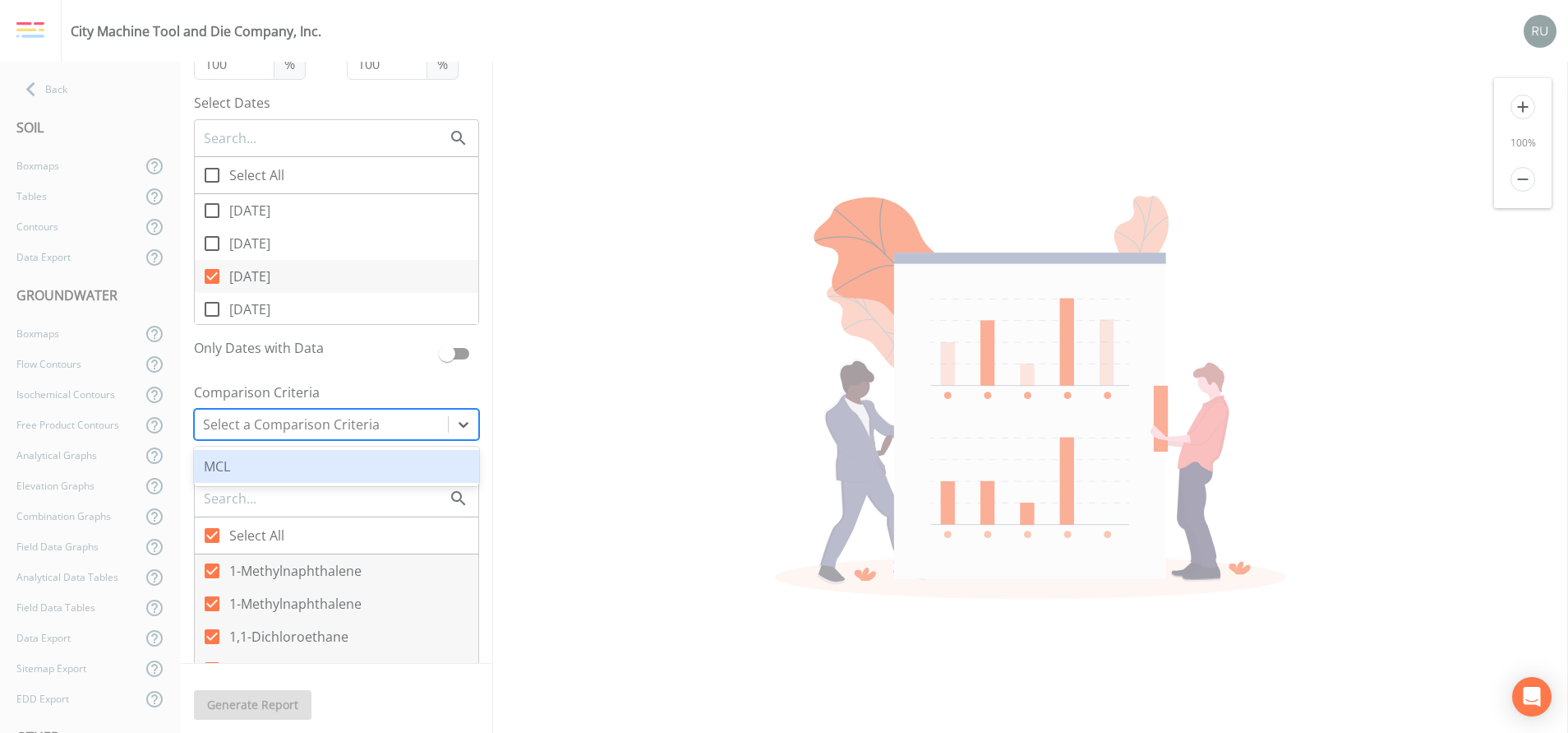
click at [262, 449] on div "MCL" at bounding box center [336, 466] width 285 height 40
click at [256, 458] on div "MCL" at bounding box center [336, 466] width 285 height 33
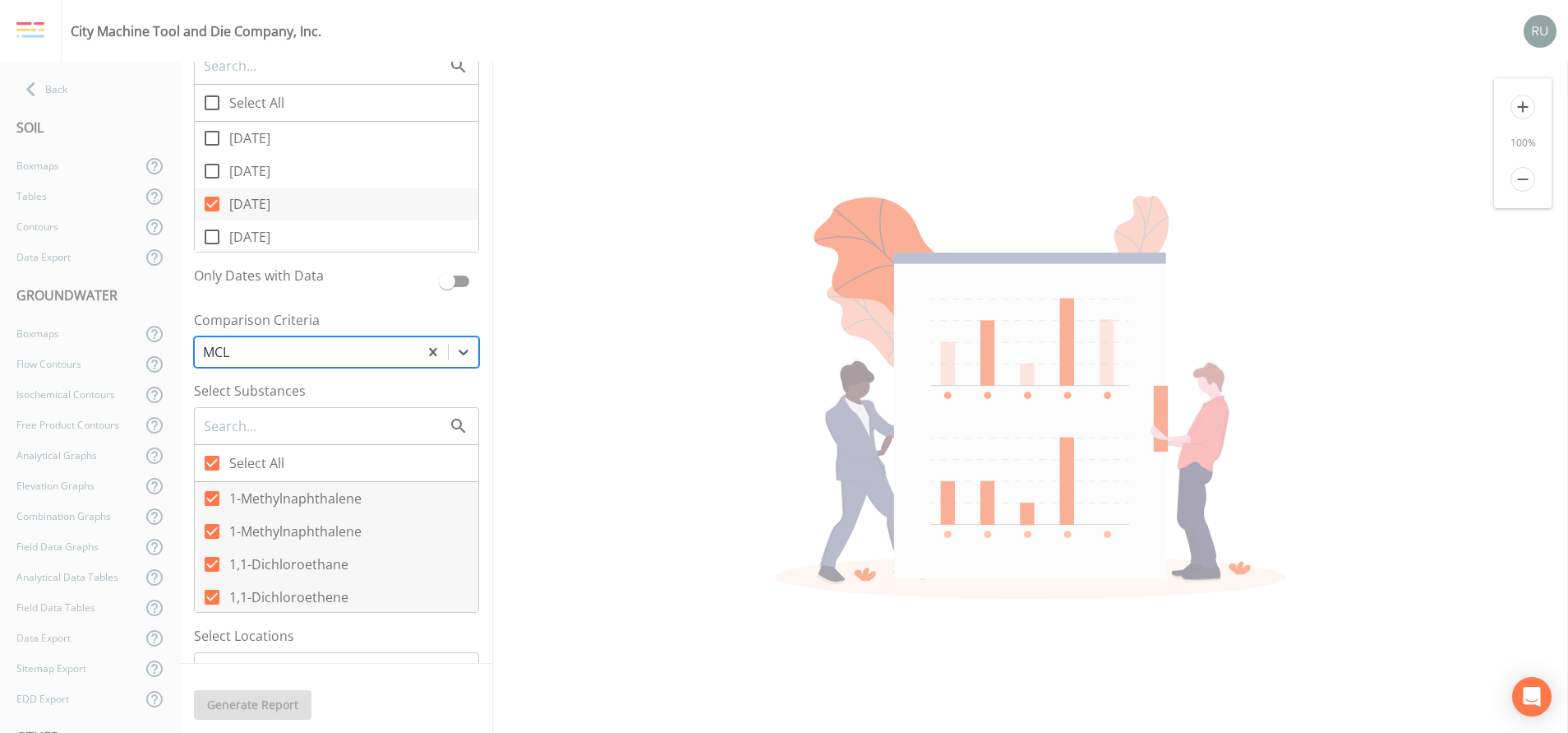
scroll to position [617, 0]
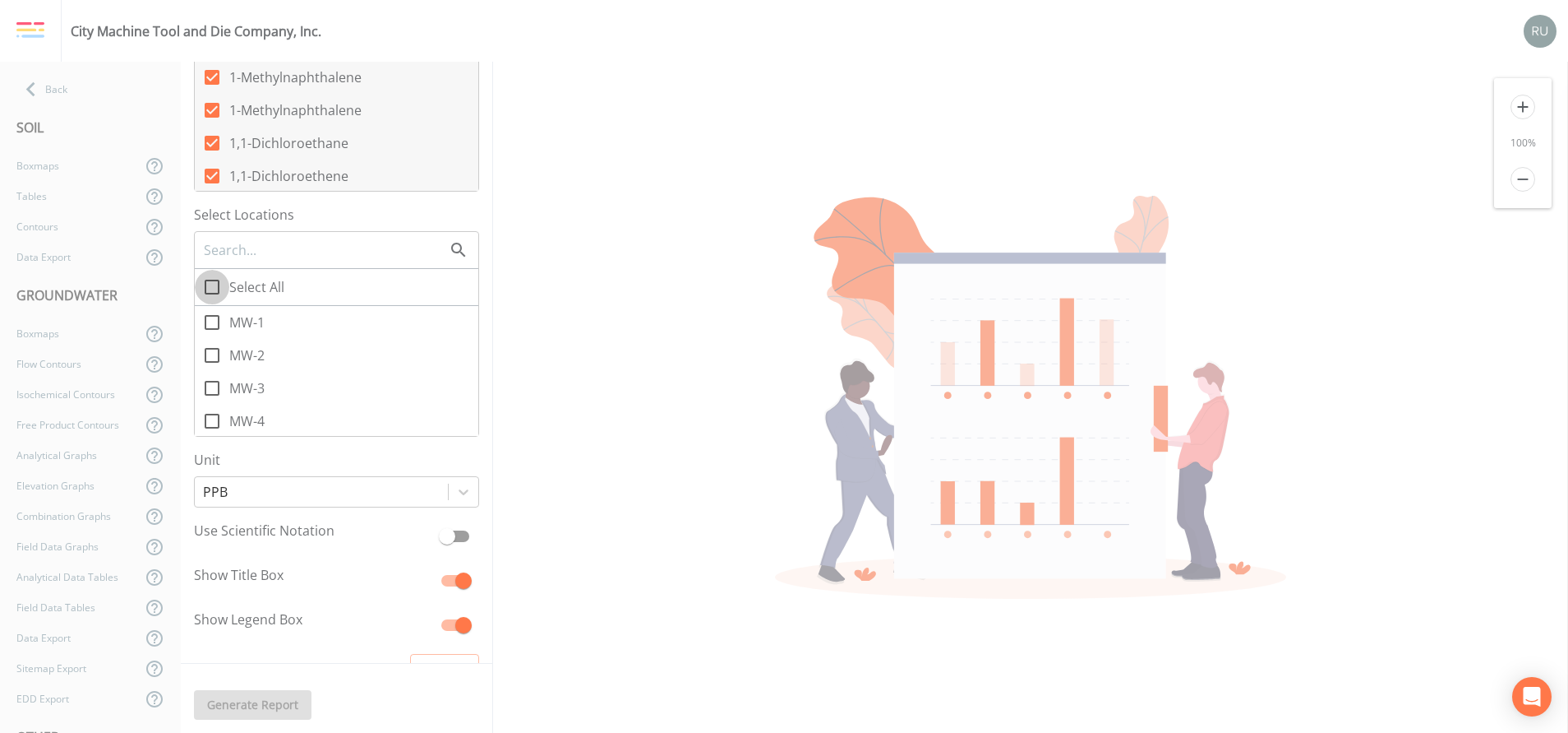
click at [214, 292] on icon at bounding box center [212, 287] width 15 height 15
click at [211, 286] on input "Select All" at bounding box center [203, 278] width 17 height 17
checkbox input "true"
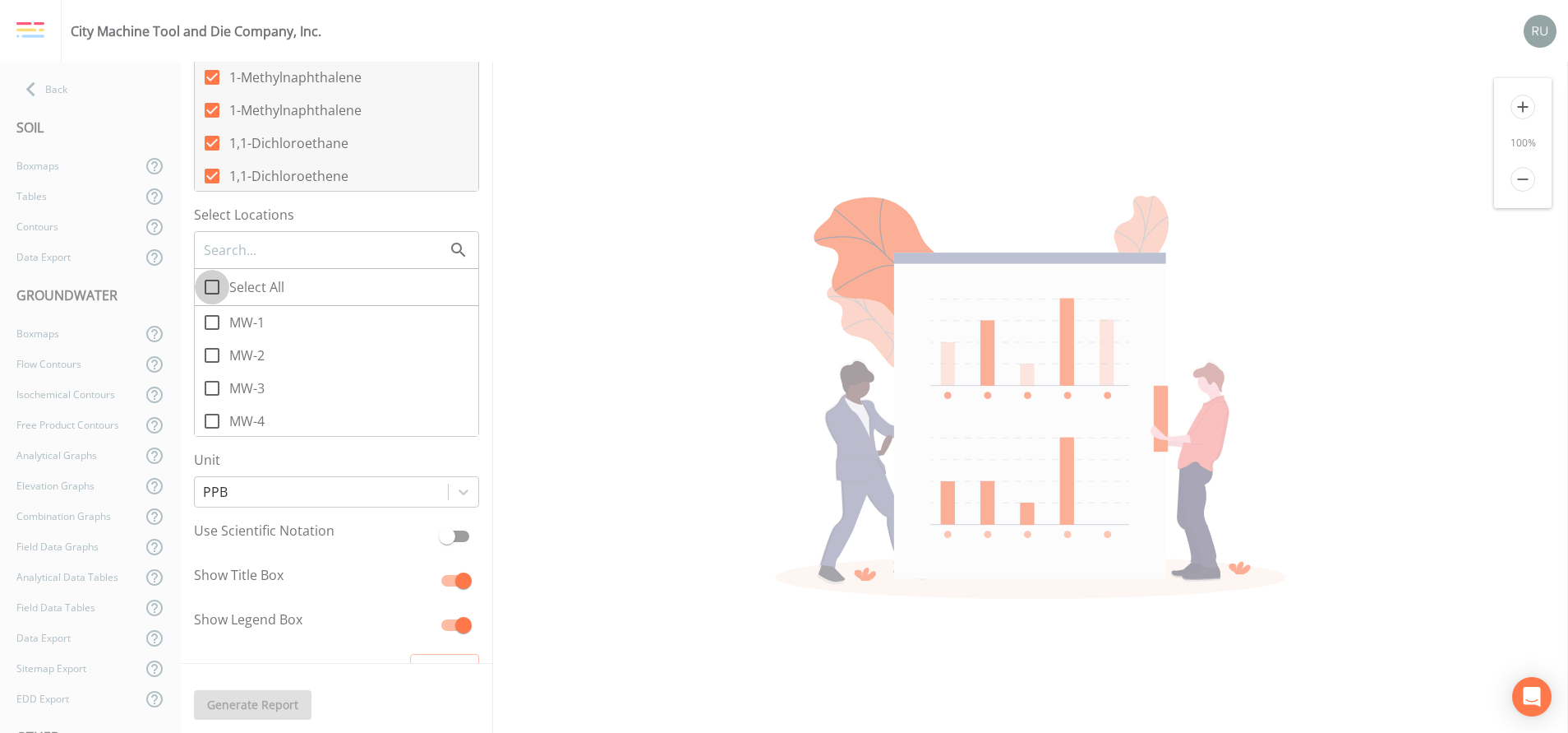
checkbox input "true"
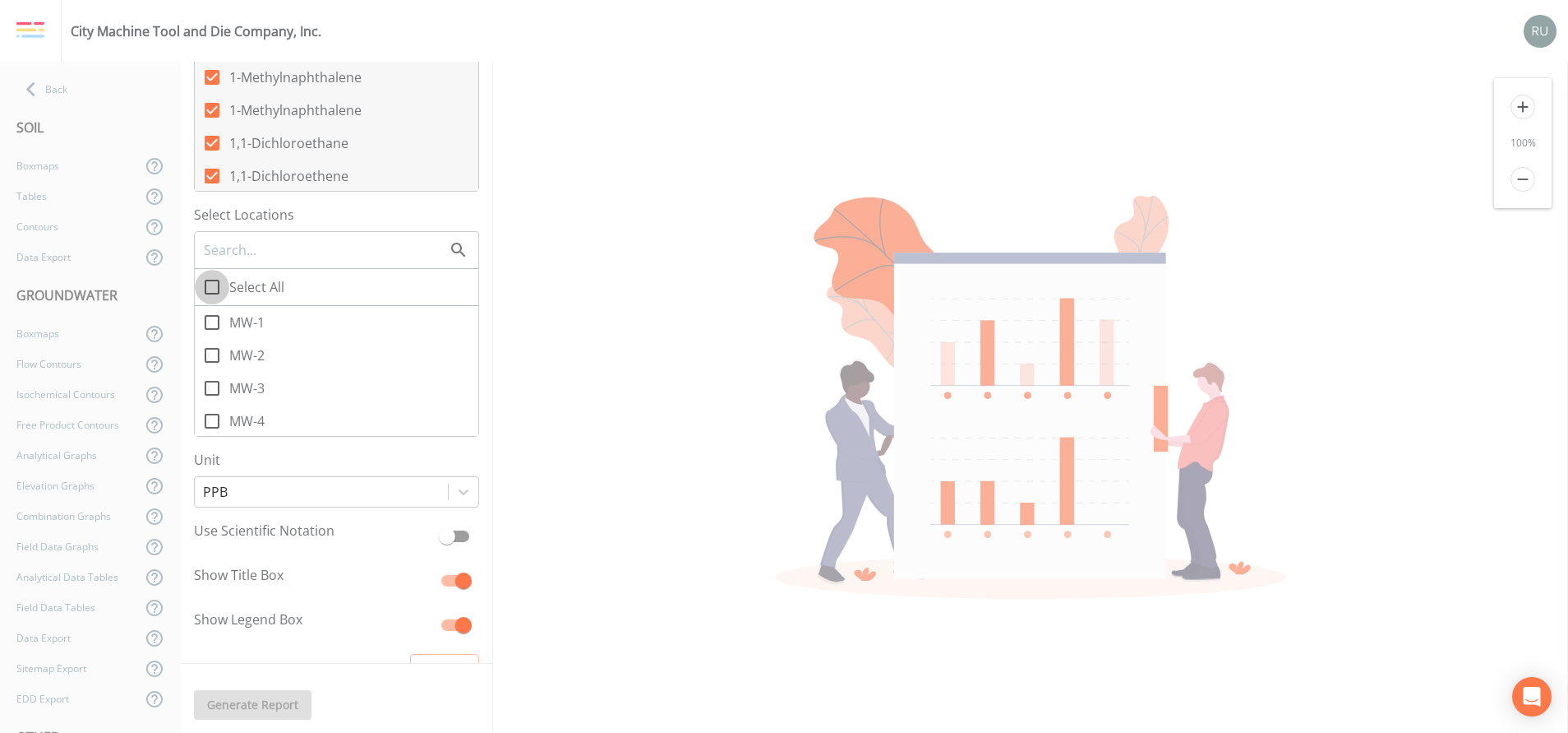
checkbox input "true"
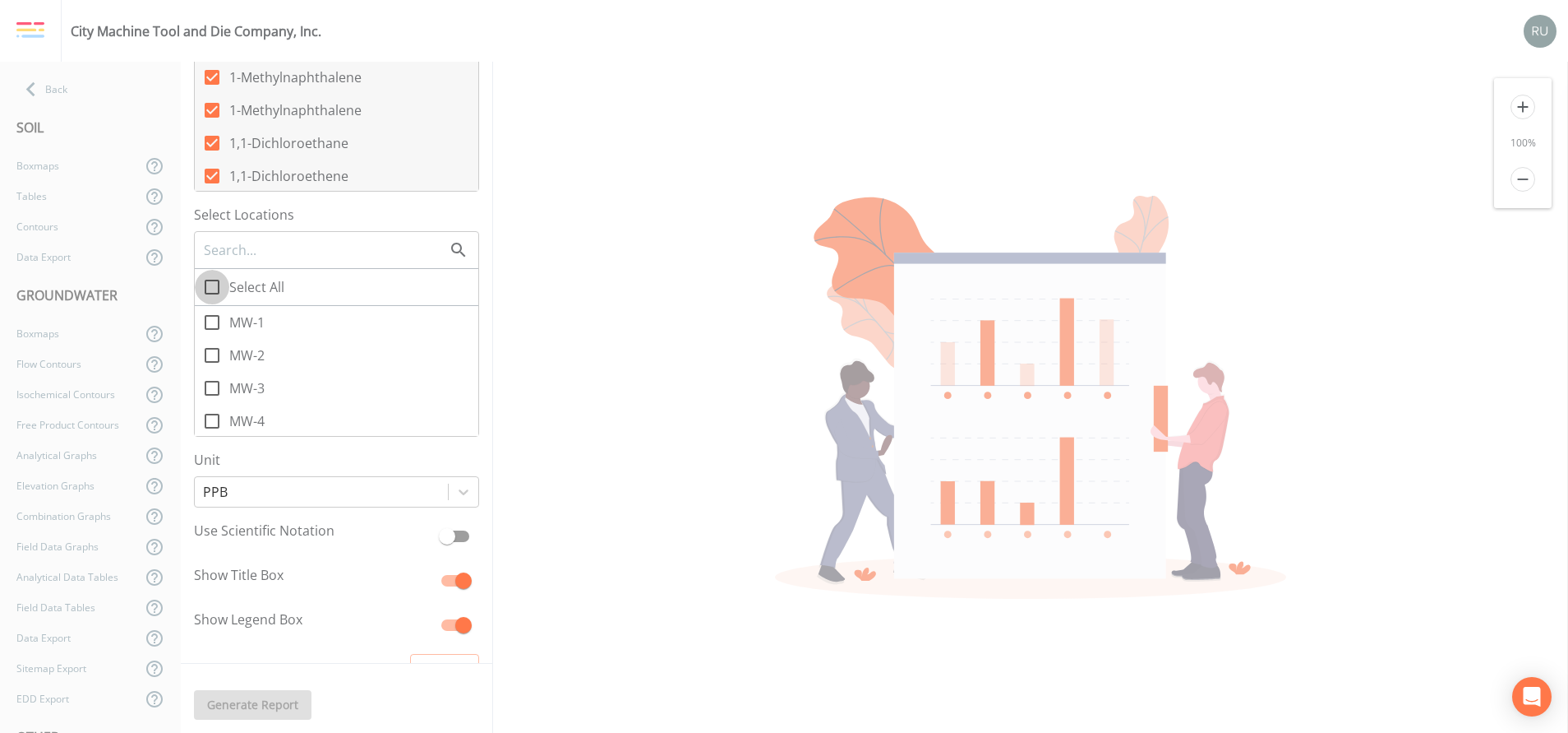
checkbox input "true"
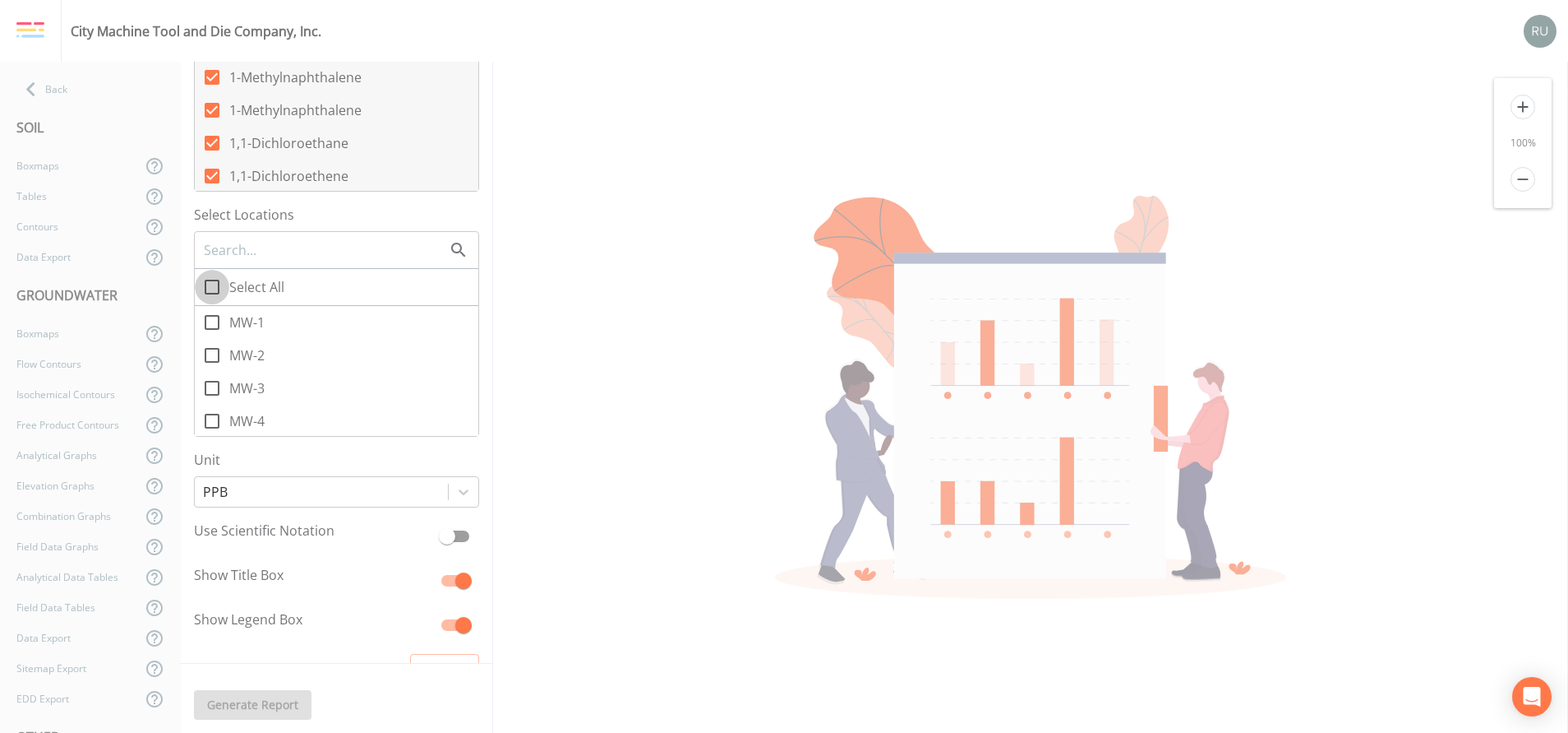
checkbox input "true"
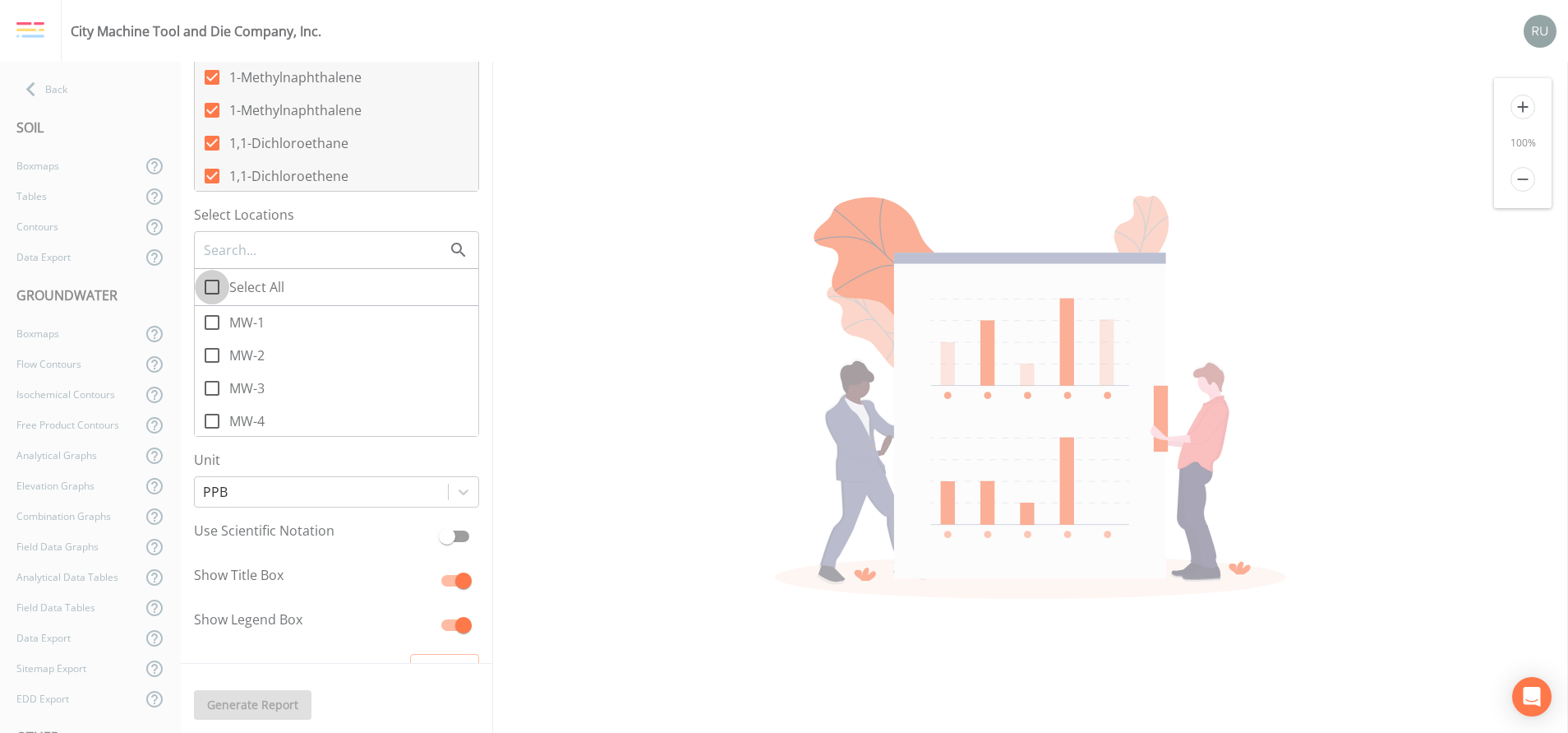
checkbox input "true"
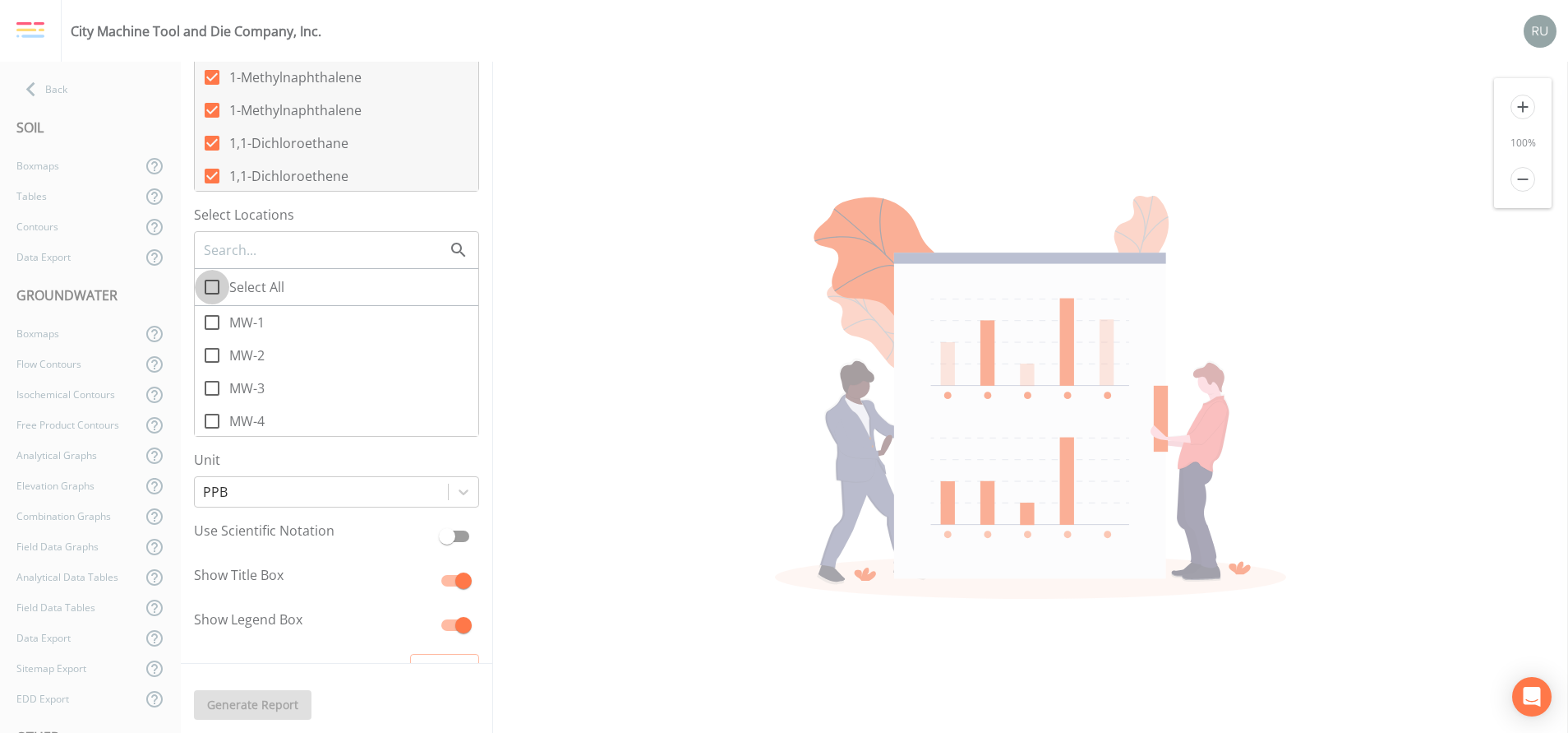
checkbox input "true"
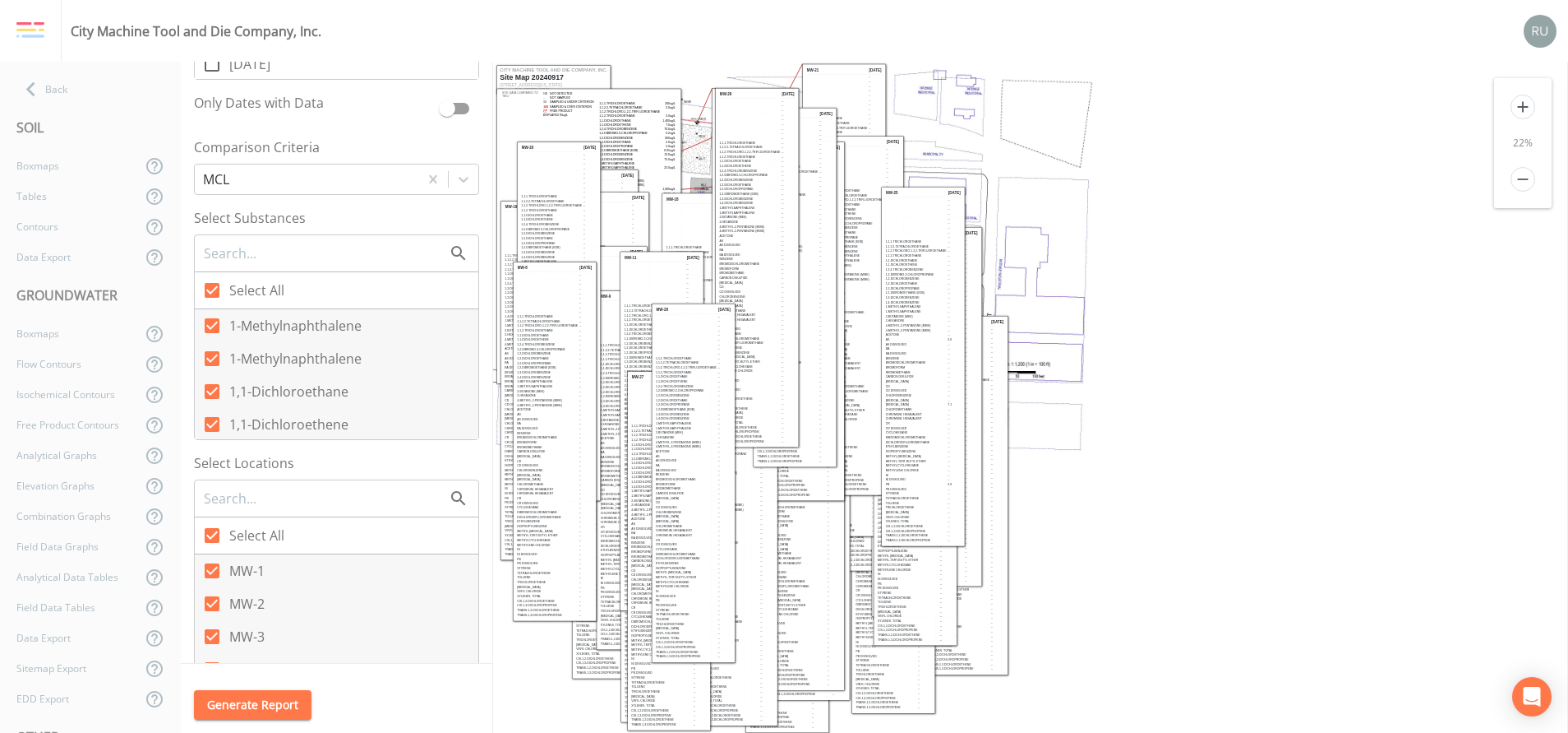
scroll to position [0, 0]
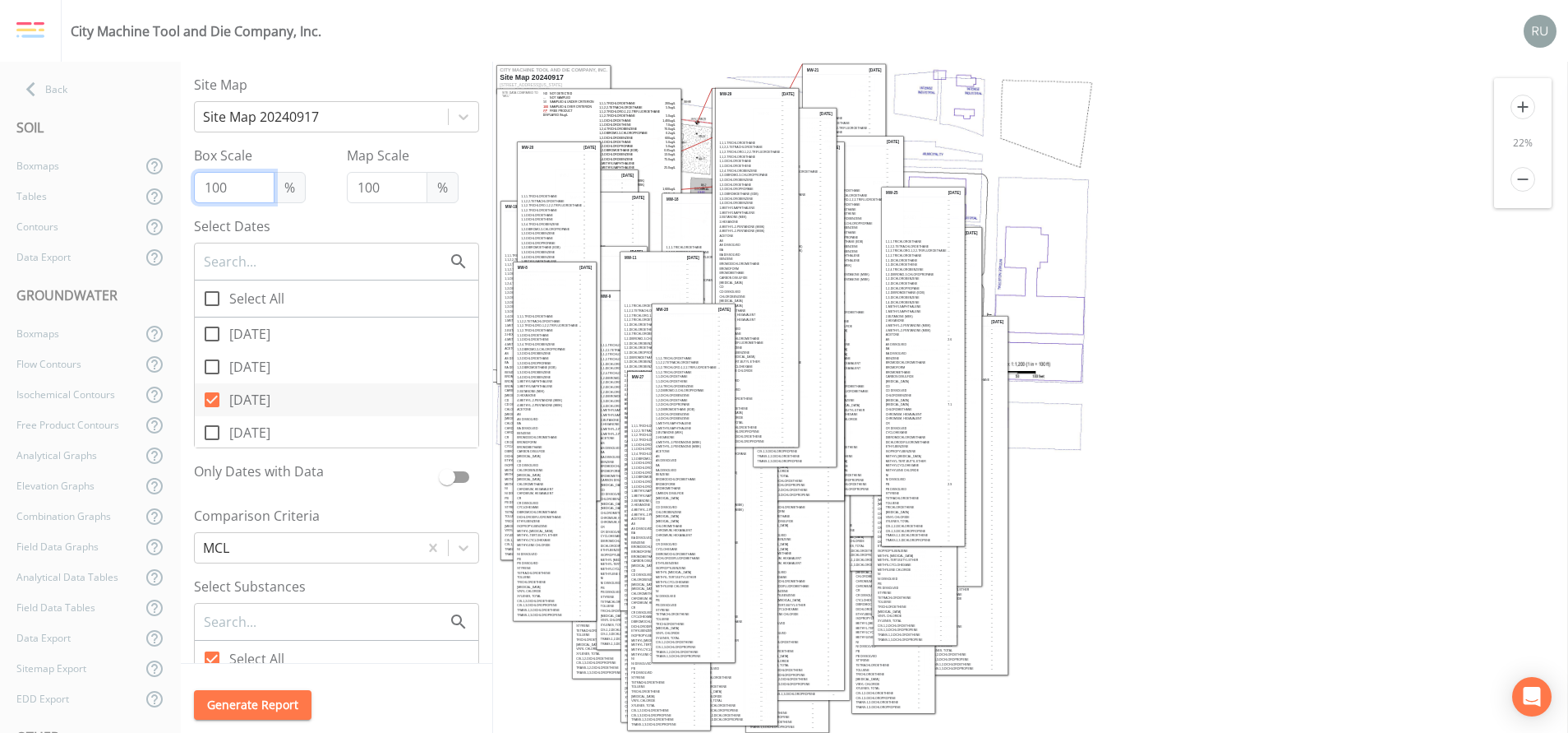
drag, startPoint x: 233, startPoint y: 188, endPoint x: 195, endPoint y: 186, distance: 38.1
click at [195, 186] on input "100" at bounding box center [233, 187] width 80 height 31
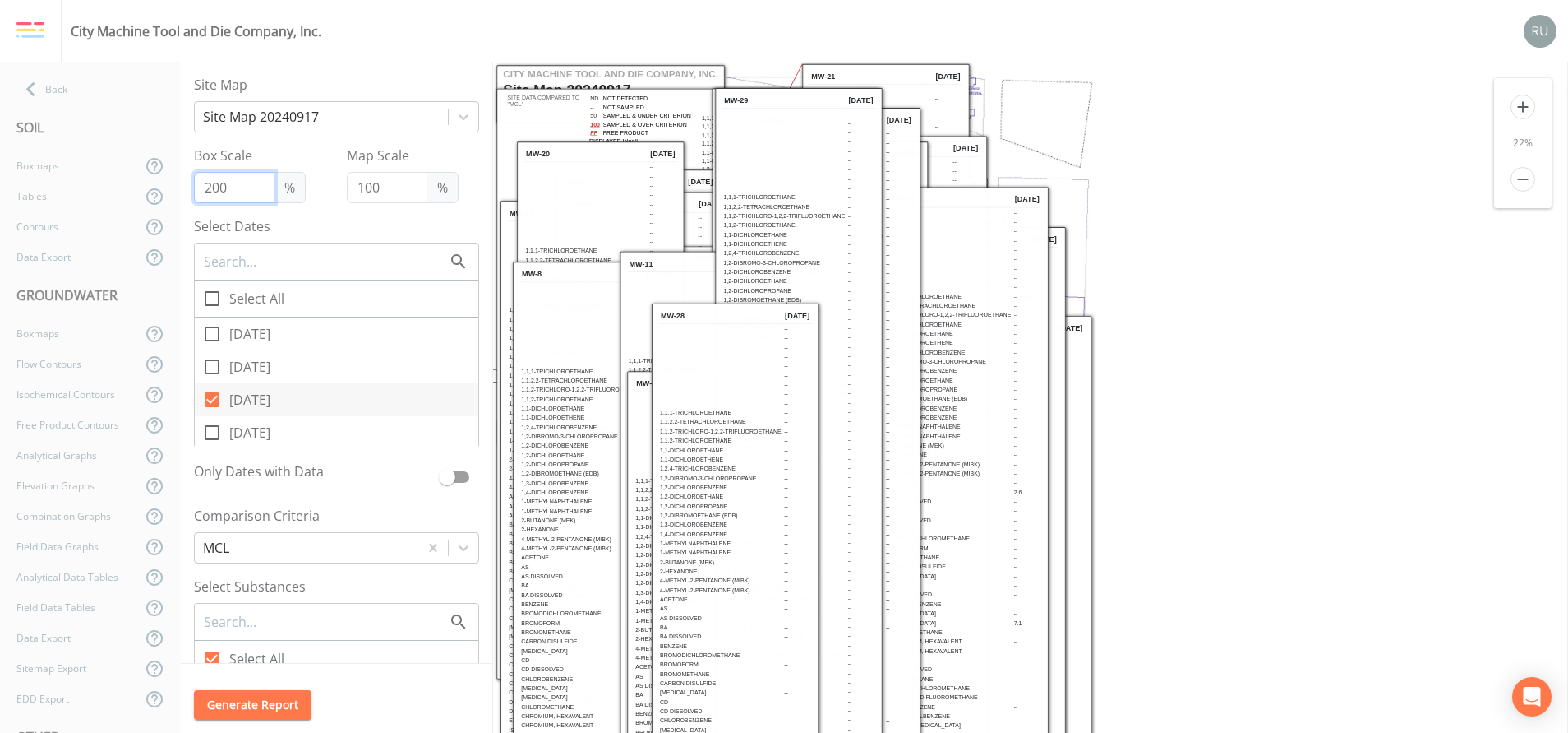
drag, startPoint x: 243, startPoint y: 189, endPoint x: 196, endPoint y: 186, distance: 47.1
click at [196, 186] on input "200" at bounding box center [233, 187] width 80 height 31
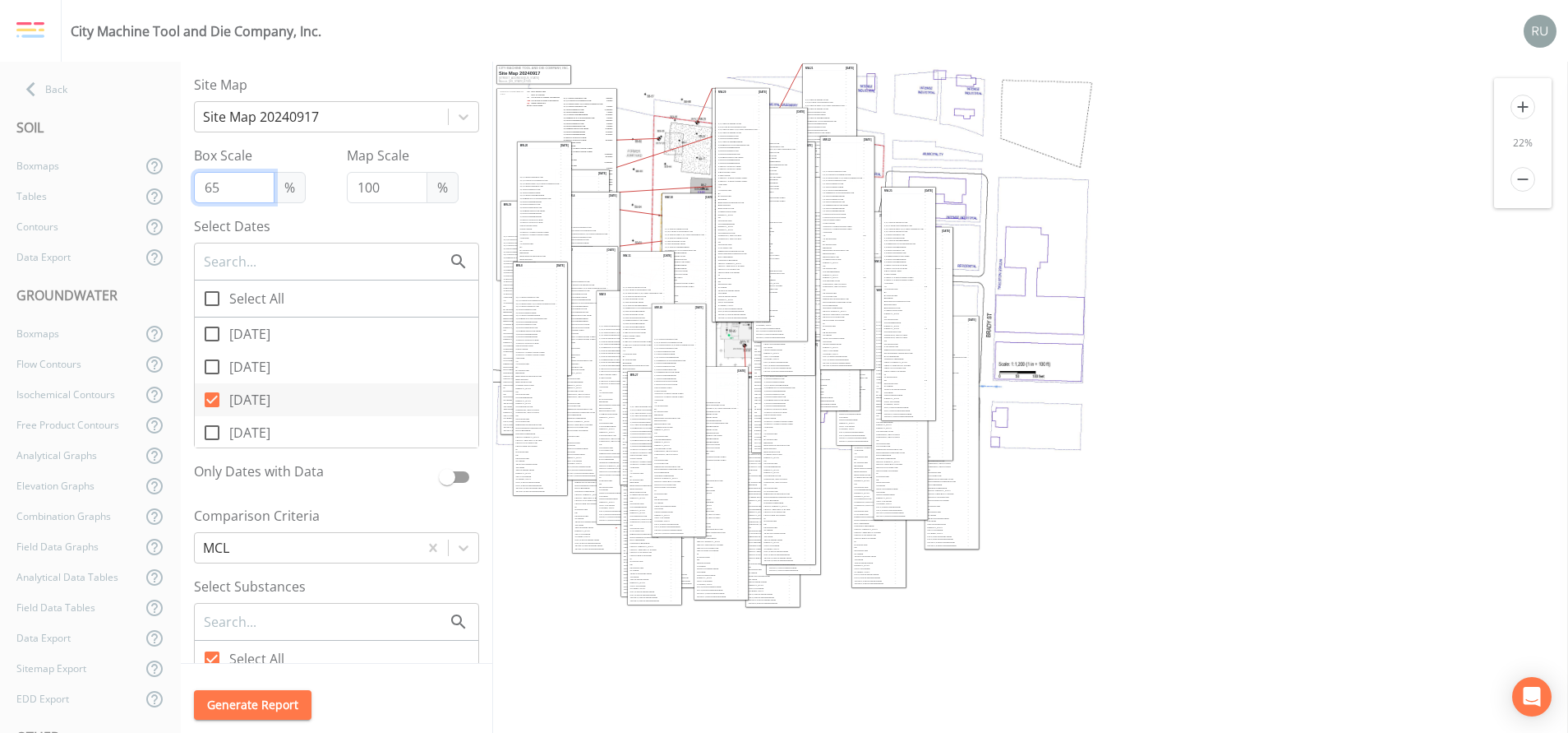
type input "65"
drag, startPoint x: 387, startPoint y: 189, endPoint x: 327, endPoint y: 184, distance: 60.2
click at [327, 184] on div "Box Scale 65 % Map Scale 100 %" at bounding box center [336, 174] width 285 height 57
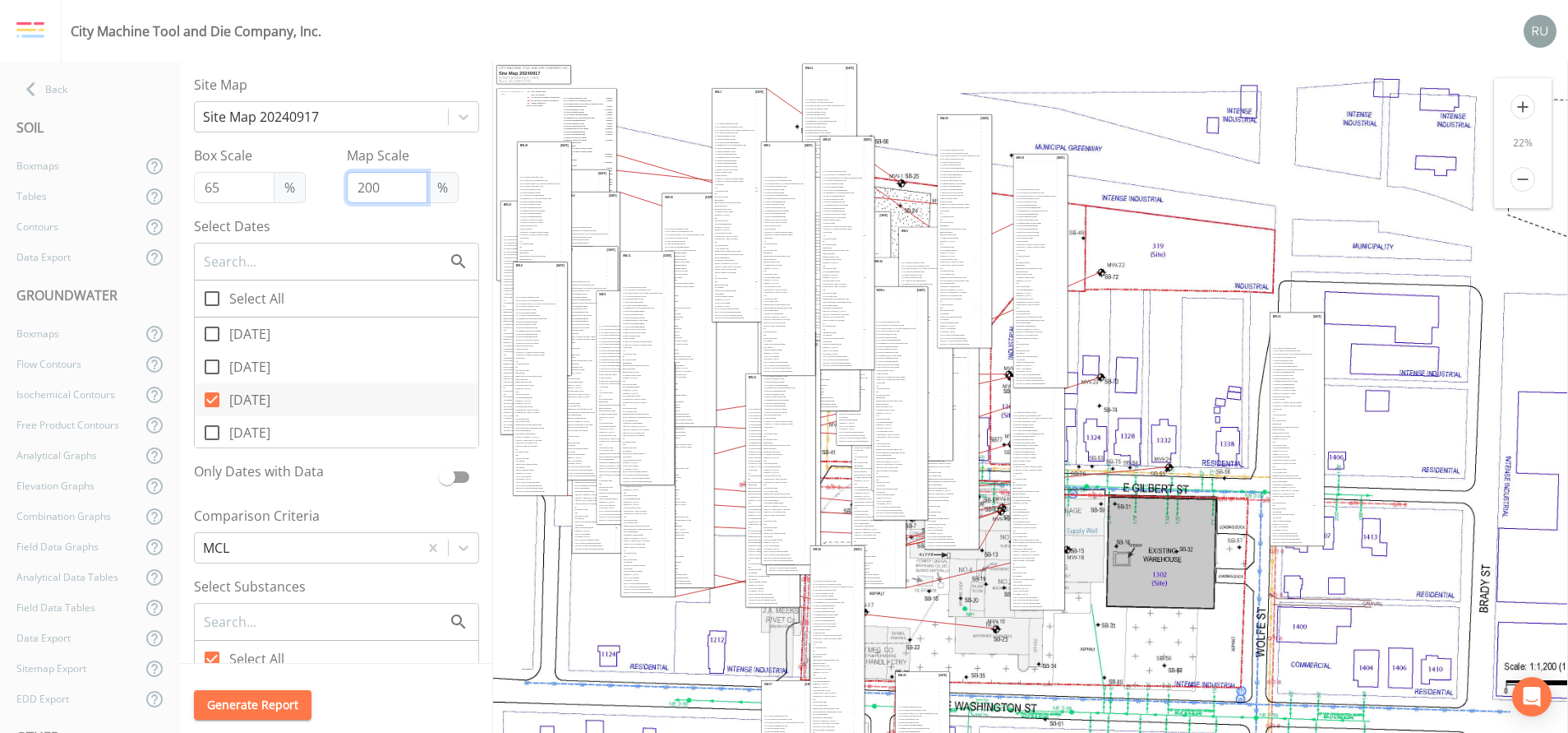
type input "200"
click at [439, 478] on span at bounding box center [447, 477] width 17 height 17
click at [436, 477] on input "checkbox" at bounding box center [446, 470] width 94 height 17
checkbox input "true"
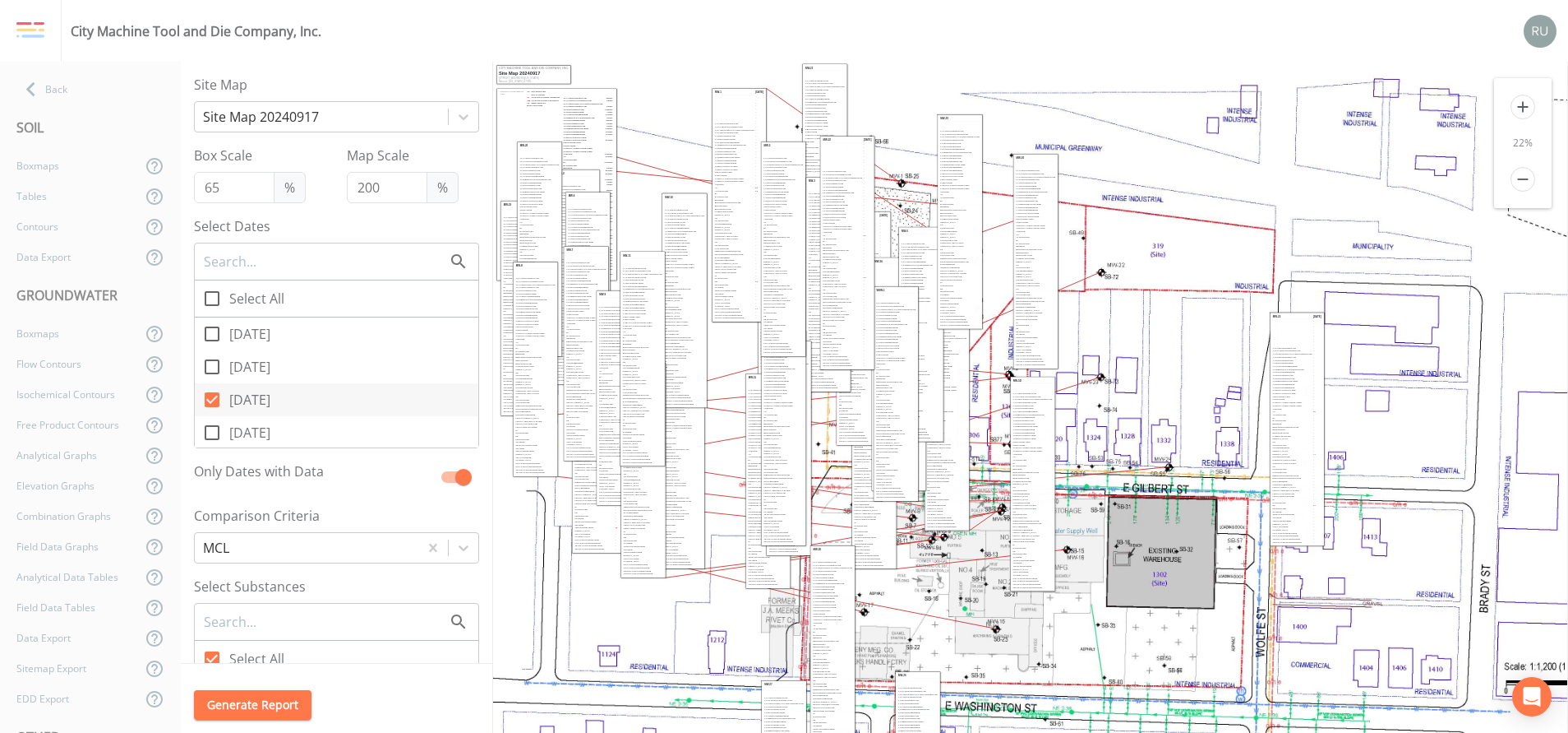
scroll to position [123, 0]
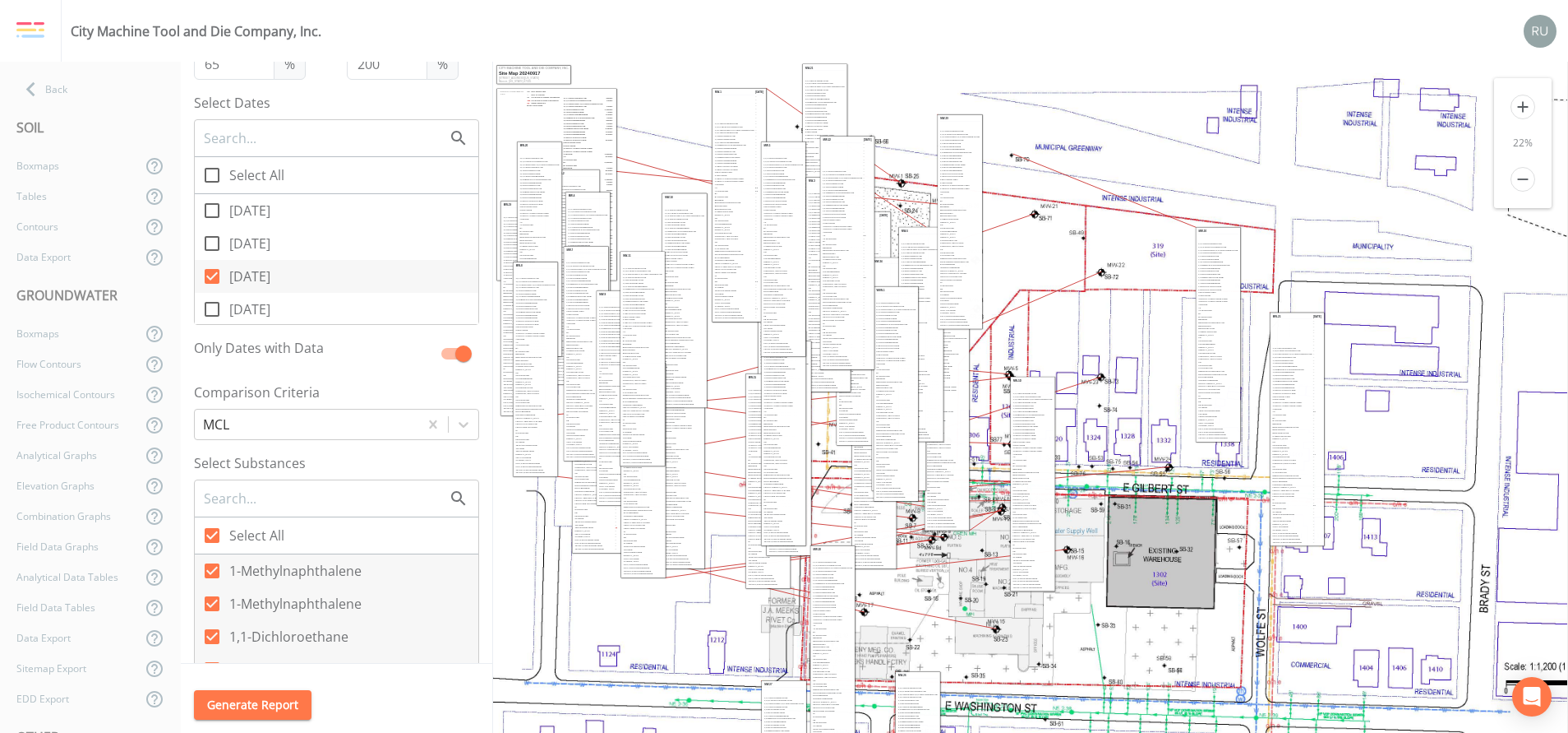
drag, startPoint x: 1048, startPoint y: 262, endPoint x: 1230, endPoint y: 335, distance: 196.1
click at [1045, 335] on td "[MEDICAL_DATA]" at bounding box center [1218, 334] width 41 height 2
drag, startPoint x: 1036, startPoint y: 437, endPoint x: 1158, endPoint y: 510, distance: 142.2
click at [1045, 488] on td "1-Methylnaphthalene" at bounding box center [1155, 511] width 41 height 2
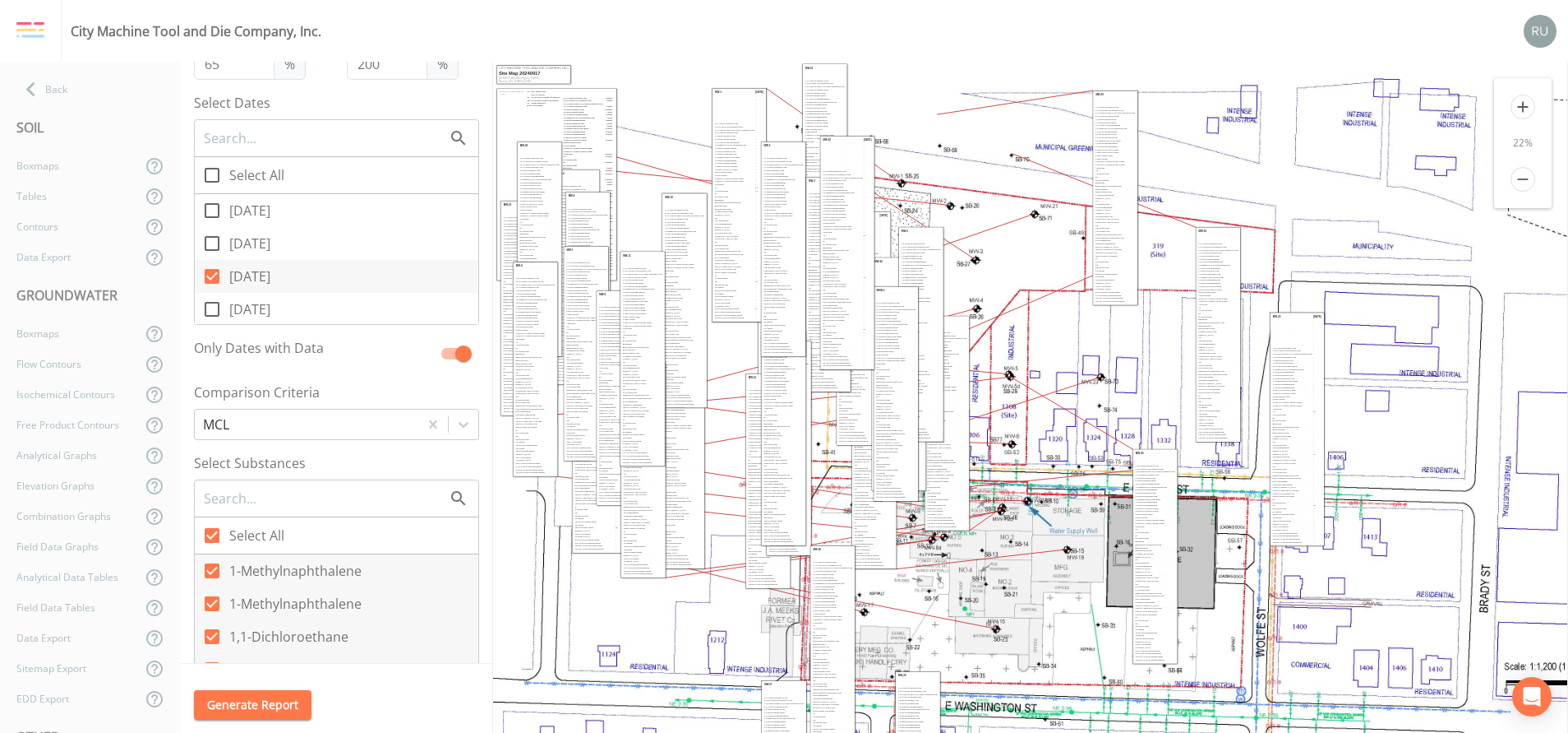
drag, startPoint x: 970, startPoint y: 290, endPoint x: 1126, endPoint y: 267, distance: 157.7
click at [1045, 267] on td "Pb dissolved" at bounding box center [1115, 268] width 41 height 2
drag, startPoint x: 853, startPoint y: 223, endPoint x: 971, endPoint y: 230, distance: 118.2
click at [971, 230] on td "2-Hexanone" at bounding box center [960, 230] width 41 height 2
drag, startPoint x: 976, startPoint y: 253, endPoint x: 1273, endPoint y: 209, distance: 300.2
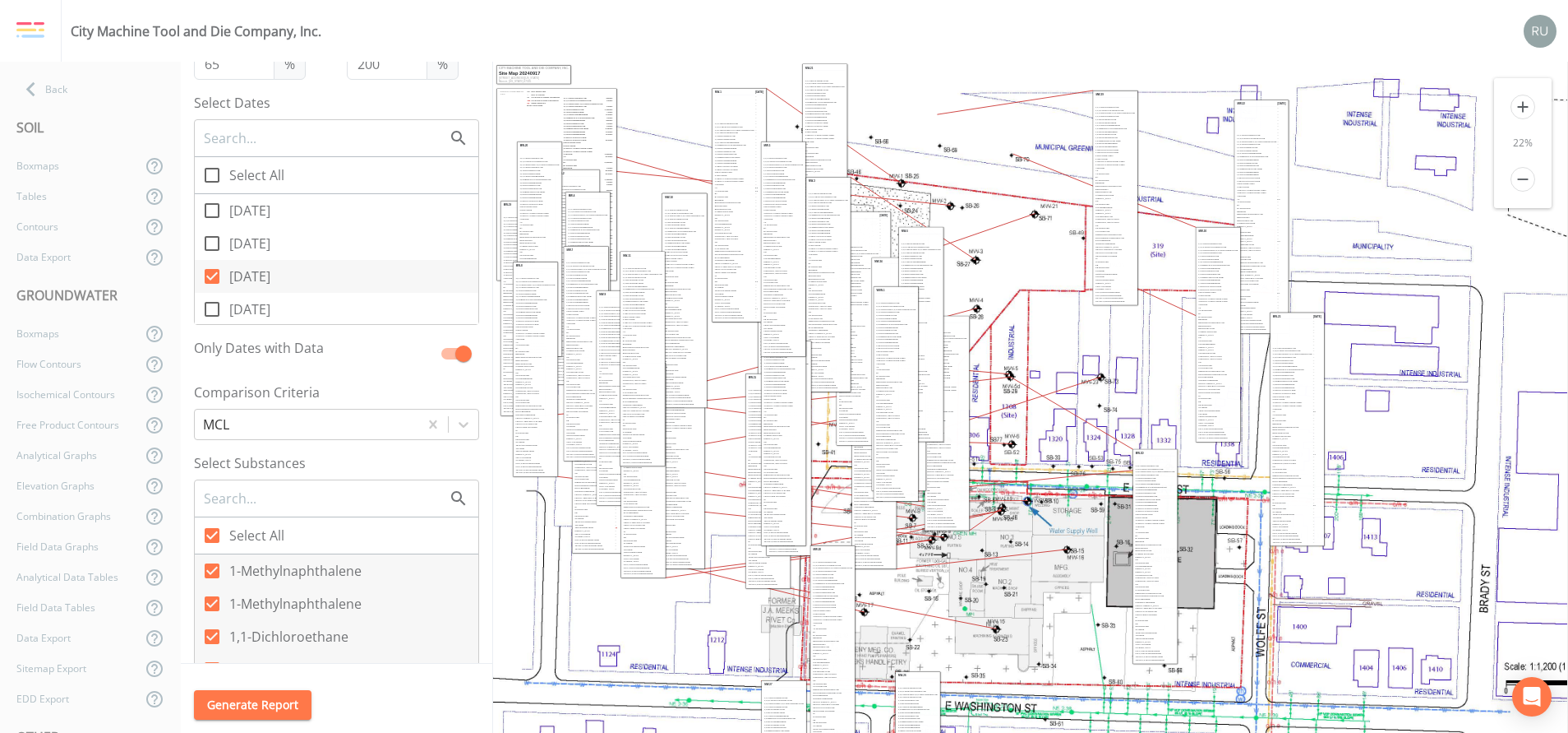
click at [1045, 209] on td "Ba dissolved" at bounding box center [1257, 207] width 41 height 2
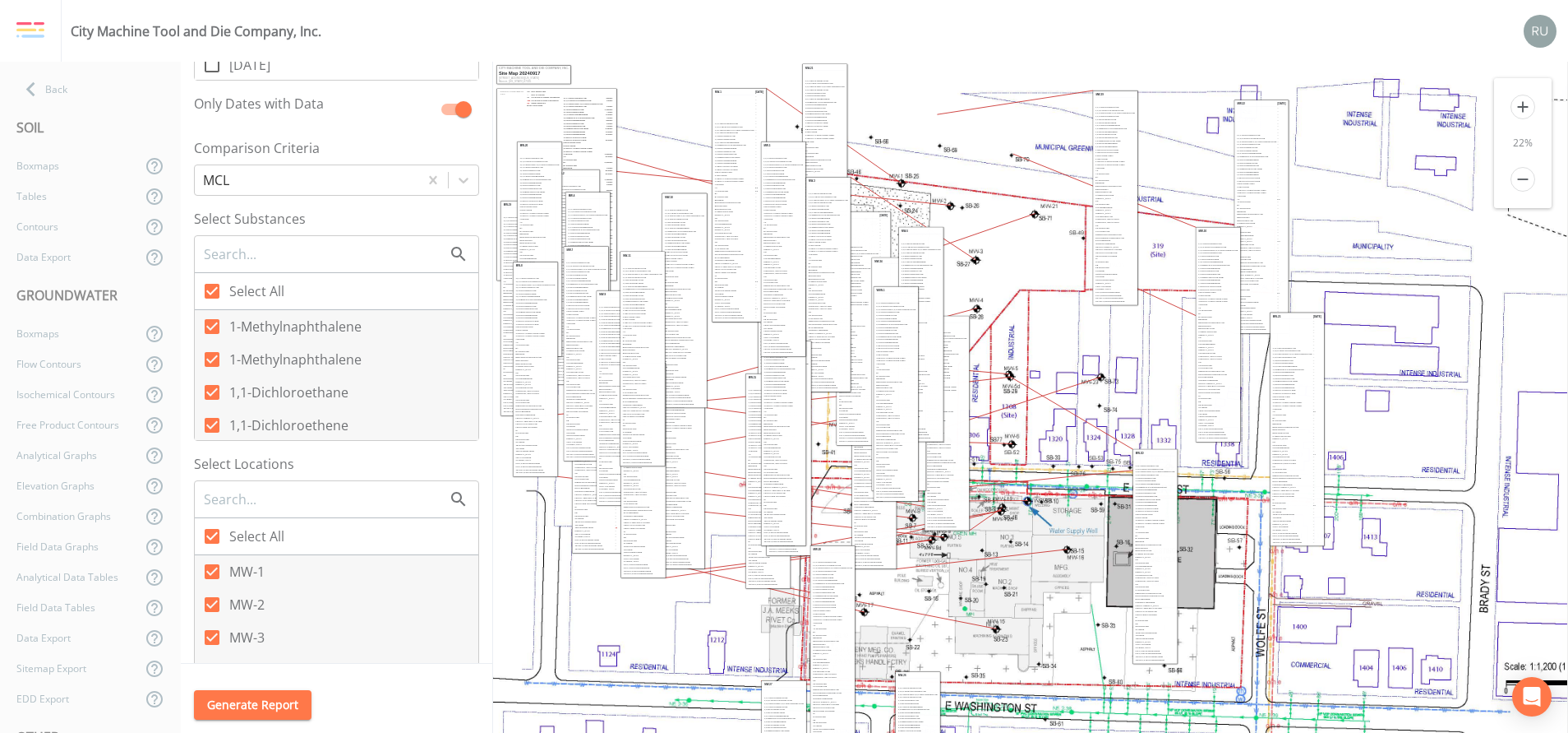
scroll to position [370, 0]
click at [214, 292] on icon at bounding box center [212, 289] width 15 height 15
click at [211, 287] on input "Select All" at bounding box center [203, 280] width 17 height 17
checkbox input "false"
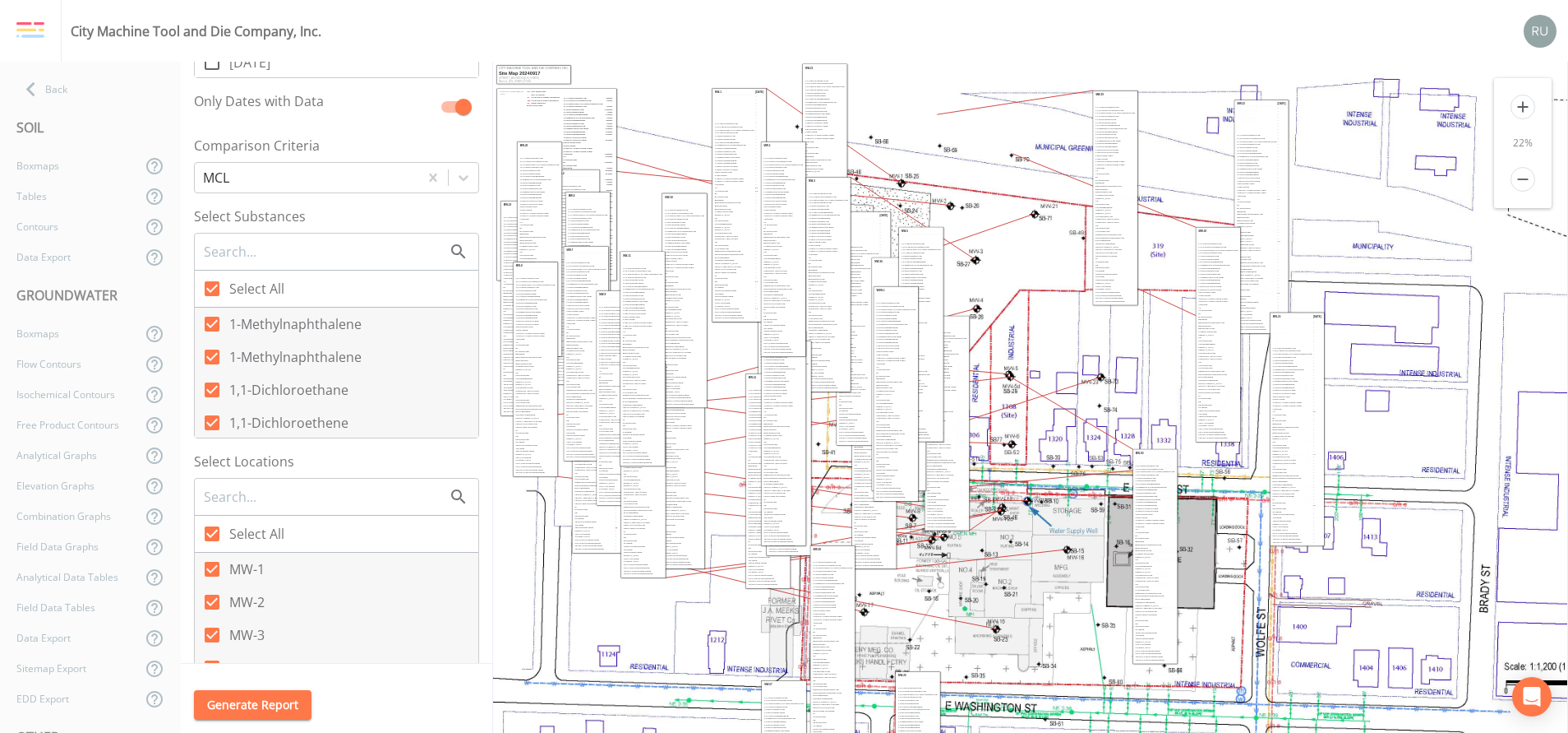
checkbox input "false"
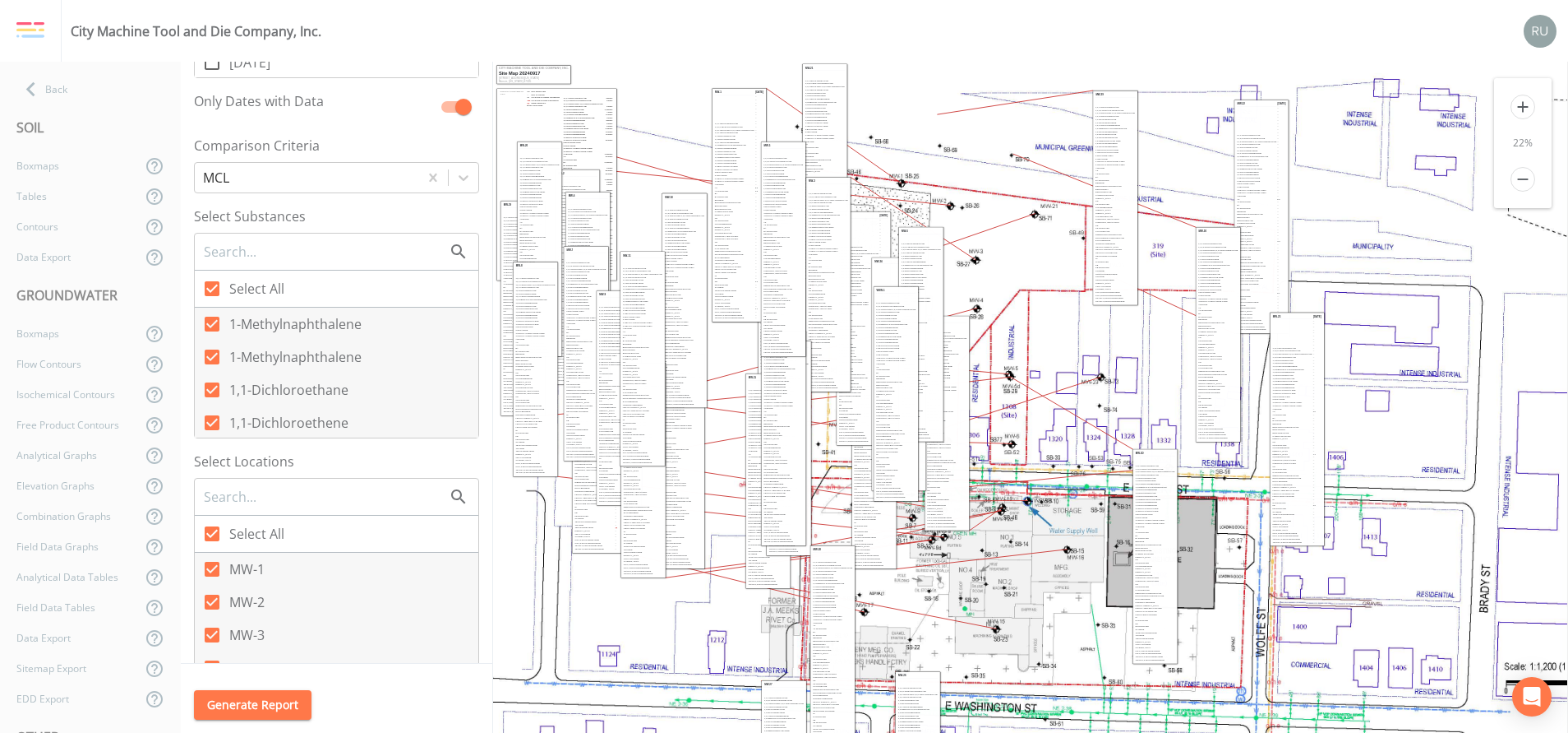
checkbox input "false"
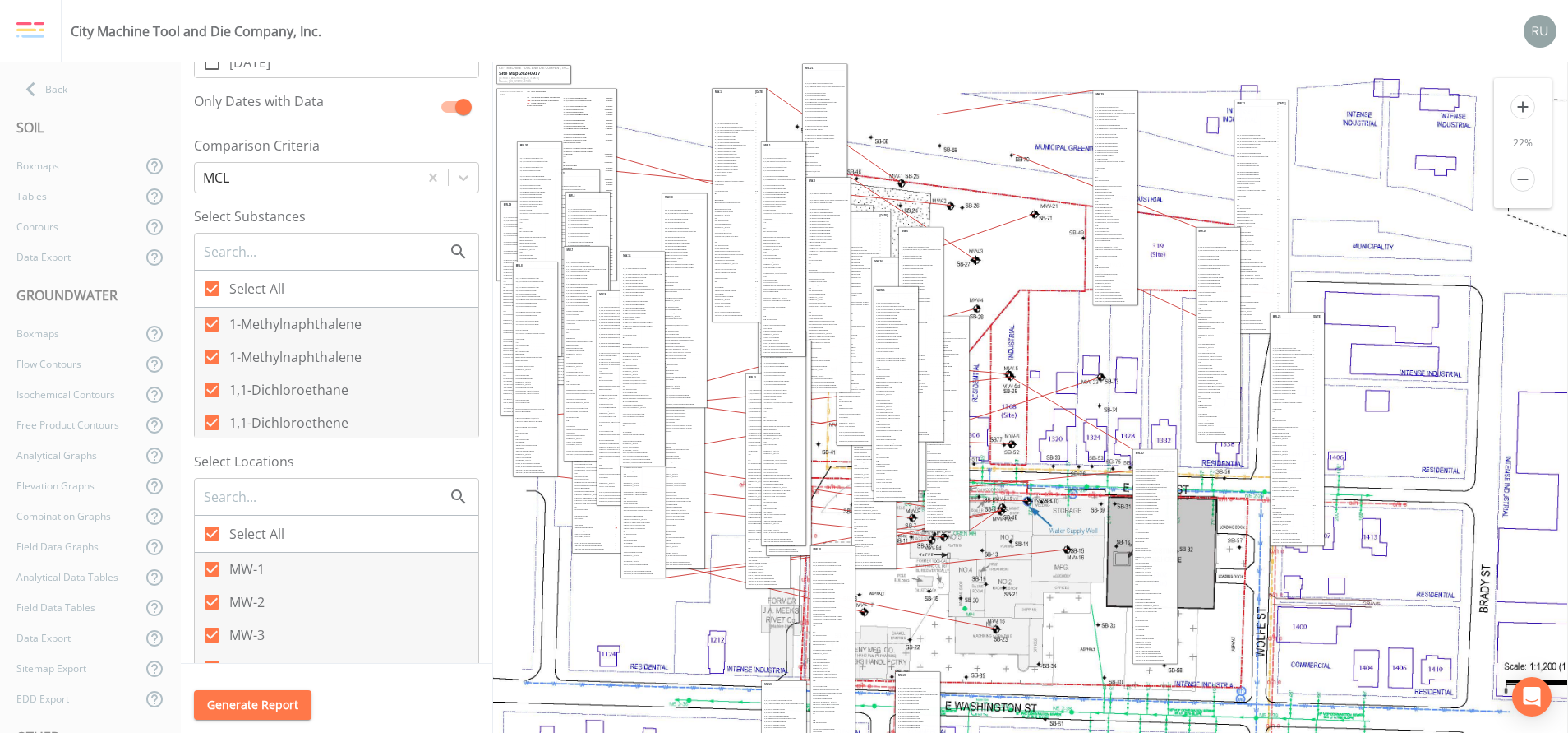
checkbox input "false"
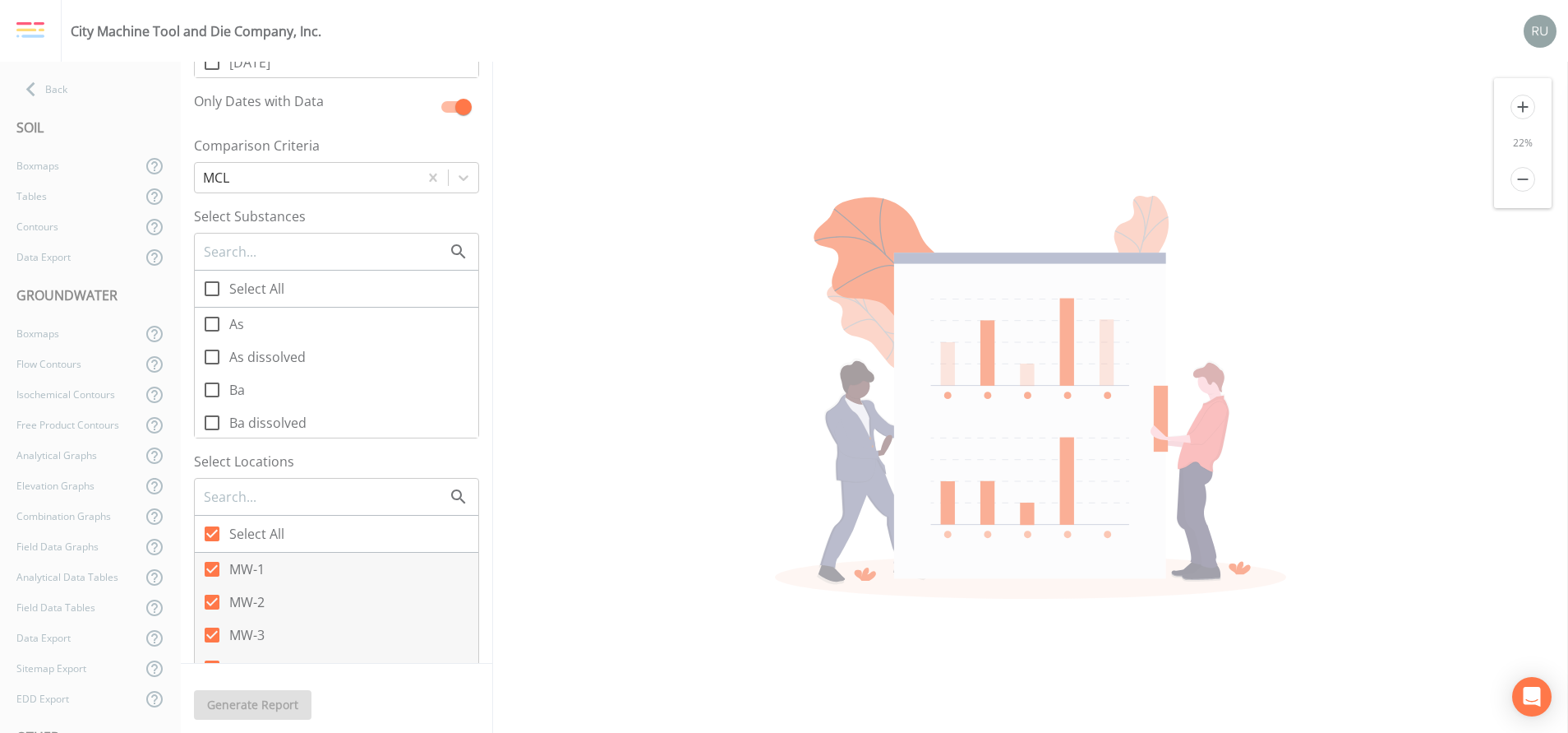
scroll to position [1110, 0]
click at [211, 334] on icon at bounding box center [212, 332] width 20 height 20
click at [211, 331] on input "Benzene" at bounding box center [203, 323] width 17 height 17
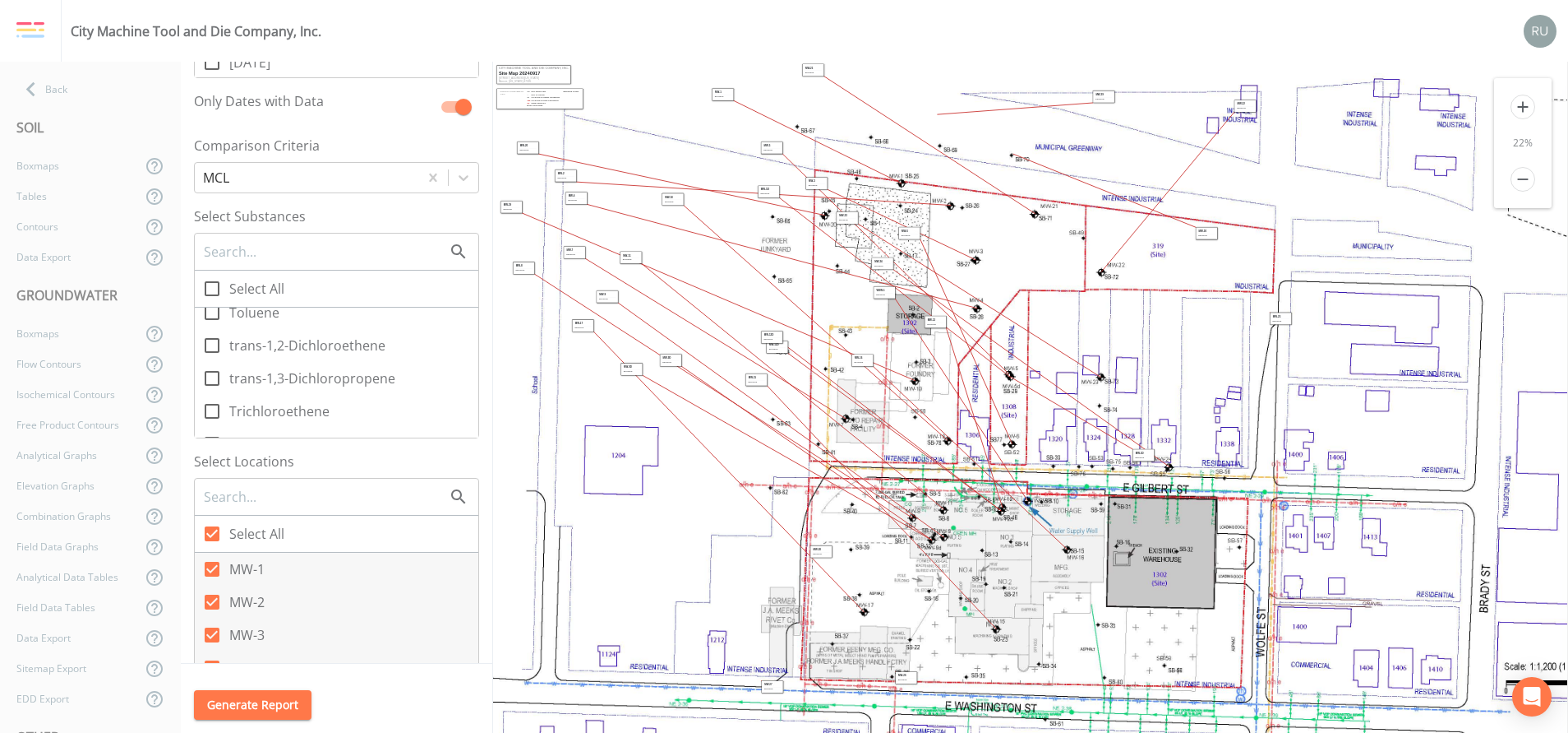
scroll to position [2182, 0]
click at [213, 342] on icon at bounding box center [212, 346] width 20 height 20
click at [211, 342] on input "Toluene" at bounding box center [203, 337] width 17 height 17
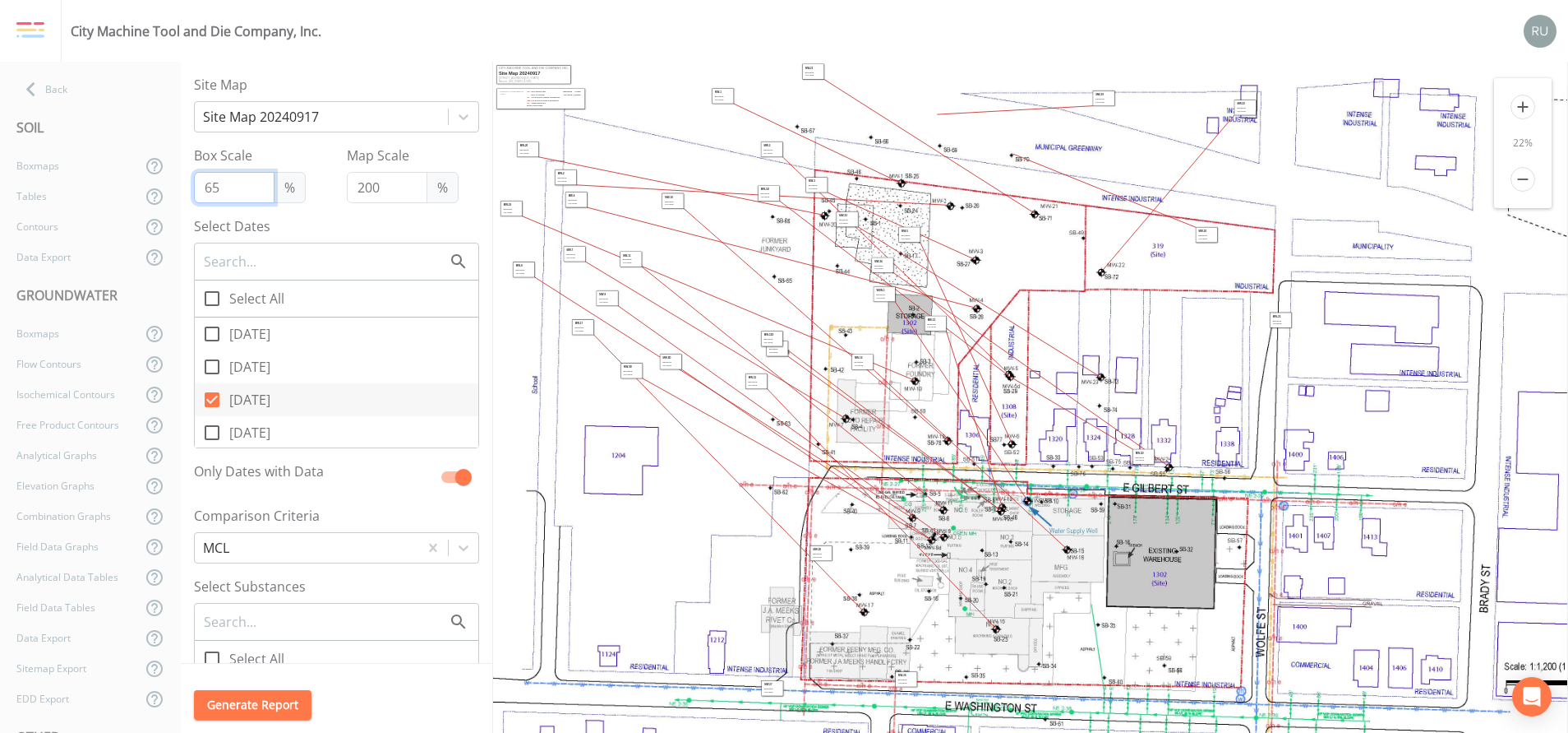
drag, startPoint x: 235, startPoint y: 190, endPoint x: 192, endPoint y: 186, distance: 43.2
click at [192, 186] on div "Site Map Site Map 20240917 Box Scale 65 % Map Scale 200 % Select Dates Select A…" at bounding box center [336, 362] width 311 height 602
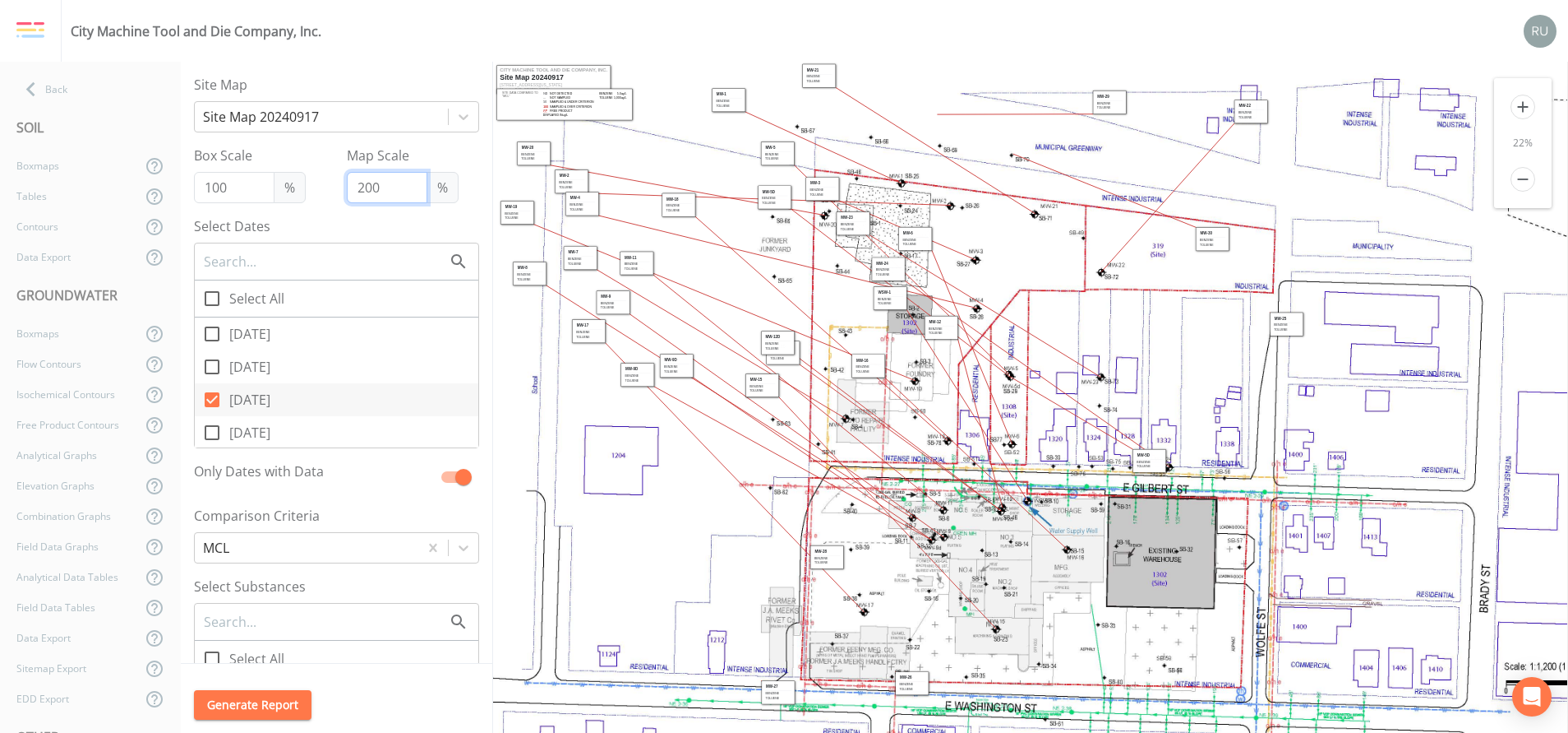
drag, startPoint x: 382, startPoint y: 189, endPoint x: 331, endPoint y: 187, distance: 51.0
click at [331, 187] on div "Box Scale 100 % Map Scale 200 %" at bounding box center [336, 174] width 285 height 57
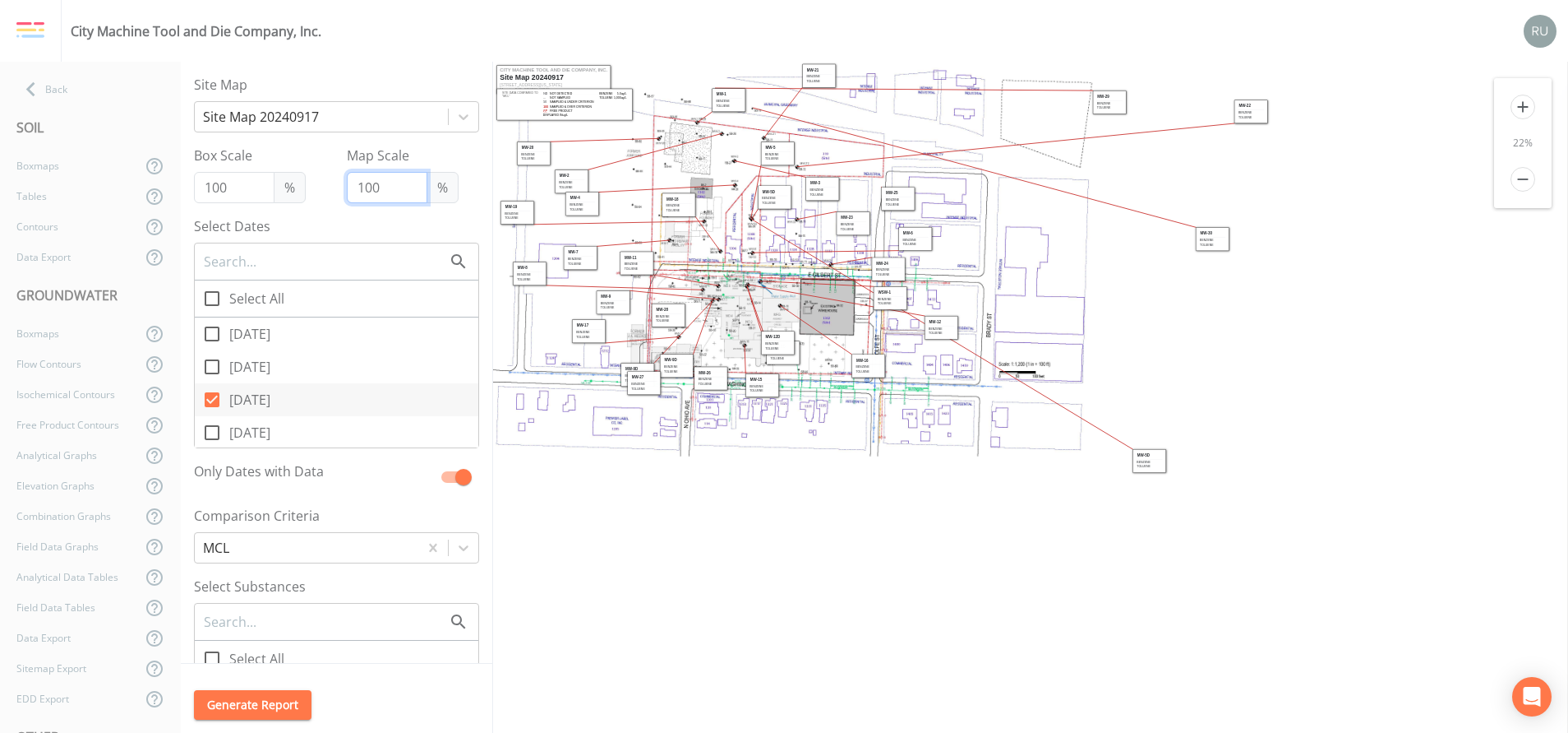
drag, startPoint x: 379, startPoint y: 186, endPoint x: 333, endPoint y: 186, distance: 46.0
click at [333, 186] on div "Box Scale 100 % Map Scale 100 %" at bounding box center [336, 174] width 285 height 57
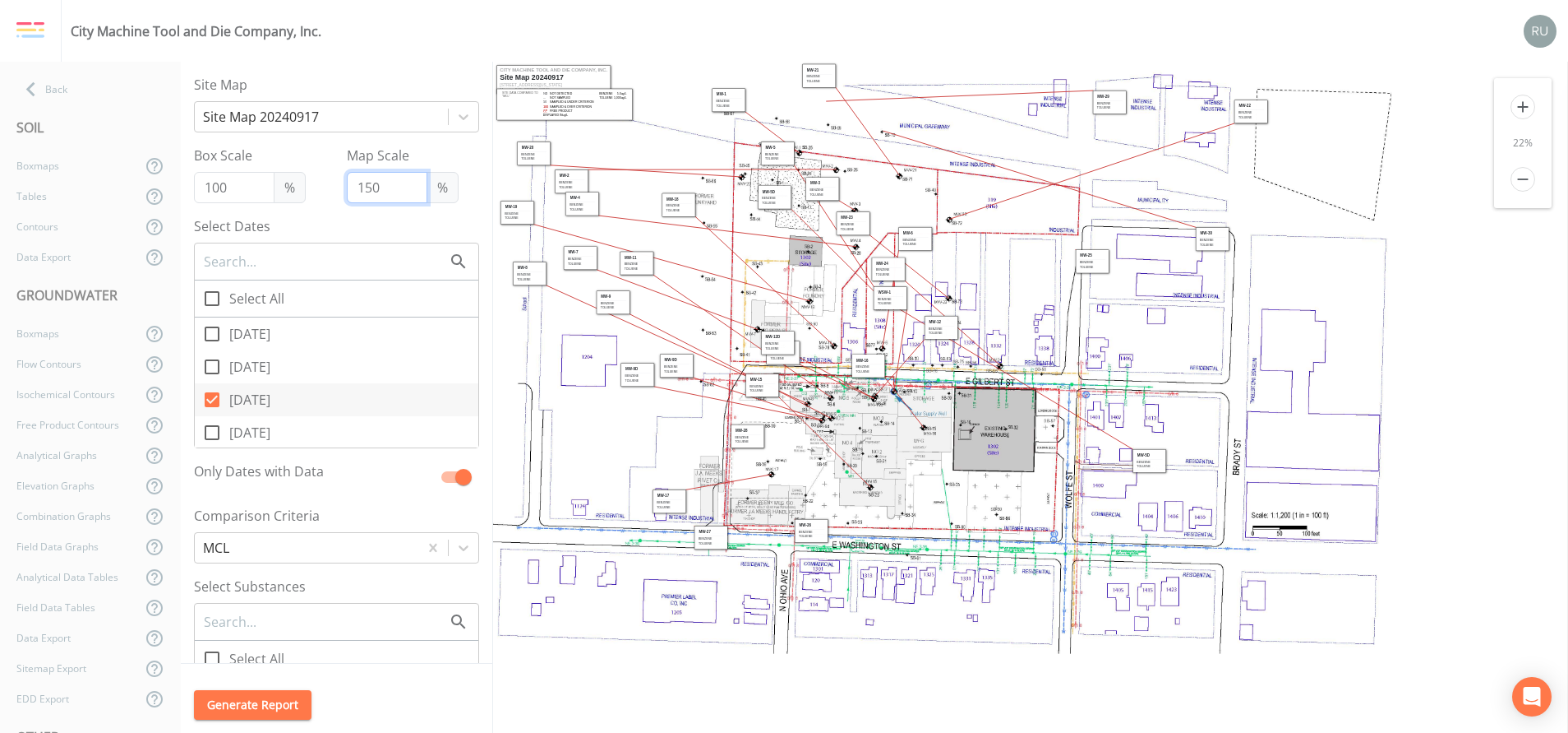
drag, startPoint x: 596, startPoint y: 336, endPoint x: 676, endPoint y: 507, distance: 188.8
click at [676, 488] on td "Toluene" at bounding box center [670, 507] width 26 height 4
drag, startPoint x: 762, startPoint y: 388, endPoint x: 898, endPoint y: 542, distance: 205.5
click at [898, 488] on td "Benzene" at bounding box center [899, 540] width 26 height 4
drag, startPoint x: 833, startPoint y: 75, endPoint x: 960, endPoint y: 155, distance: 150.1
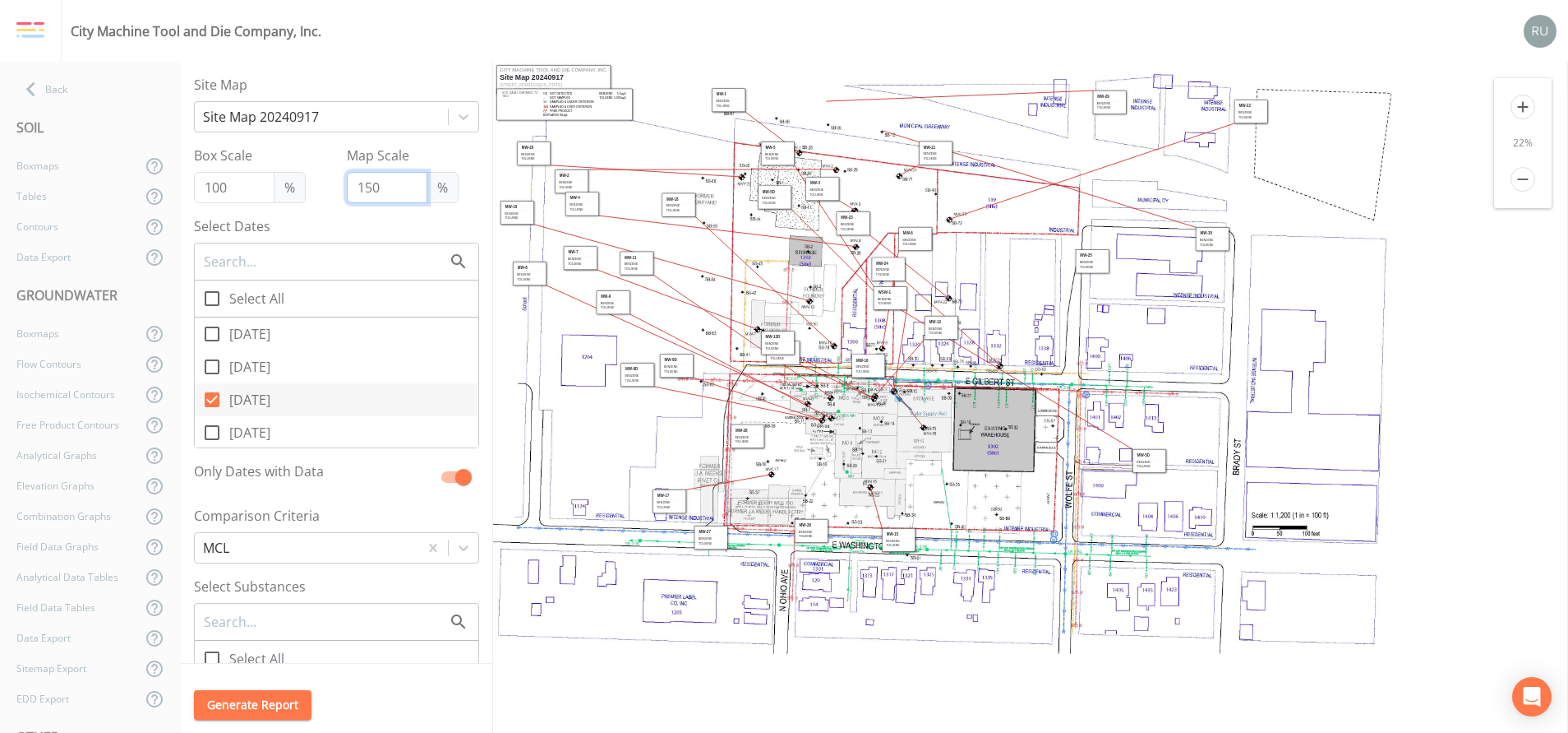
click at [950, 155] on table "MW-21 Benzene [GEOGRAPHIC_DATA]" at bounding box center [936, 153] width 27 height 20
drag, startPoint x: 1112, startPoint y: 113, endPoint x: 879, endPoint y: 113, distance: 233.0
click at [879, 113] on div "MW-29 Benzene [GEOGRAPHIC_DATA]" at bounding box center [877, 102] width 34 height 24
drag, startPoint x: 1245, startPoint y: 124, endPoint x: 993, endPoint y: 244, distance: 279.1
click at [1022, 234] on div "MW-22 Benzene [GEOGRAPHIC_DATA]" at bounding box center [1039, 221] width 34 height 24
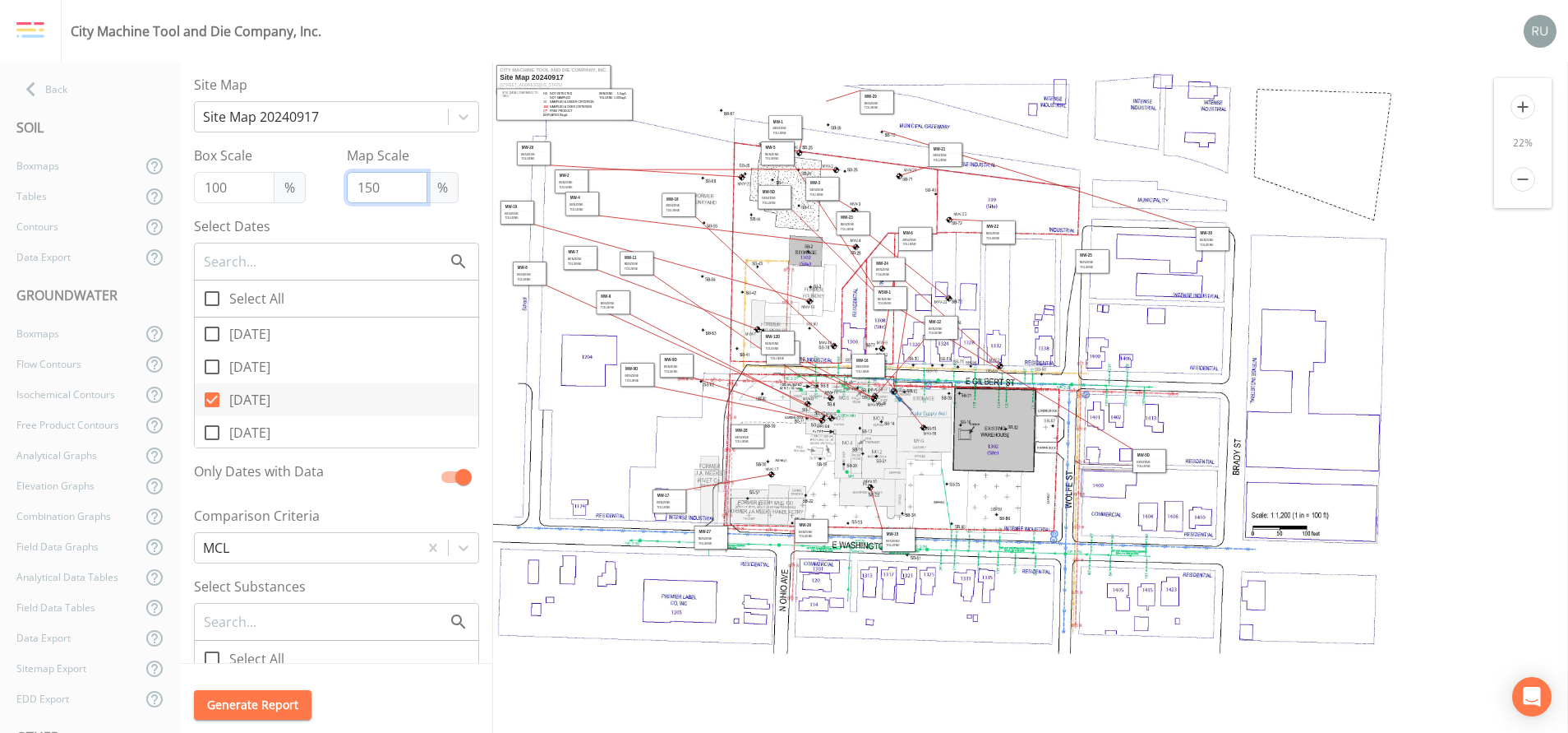
drag, startPoint x: 740, startPoint y: 107, endPoint x: 798, endPoint y: 134, distance: 64.0
click at [798, 134] on td "Toluene" at bounding box center [786, 133] width 26 height 4
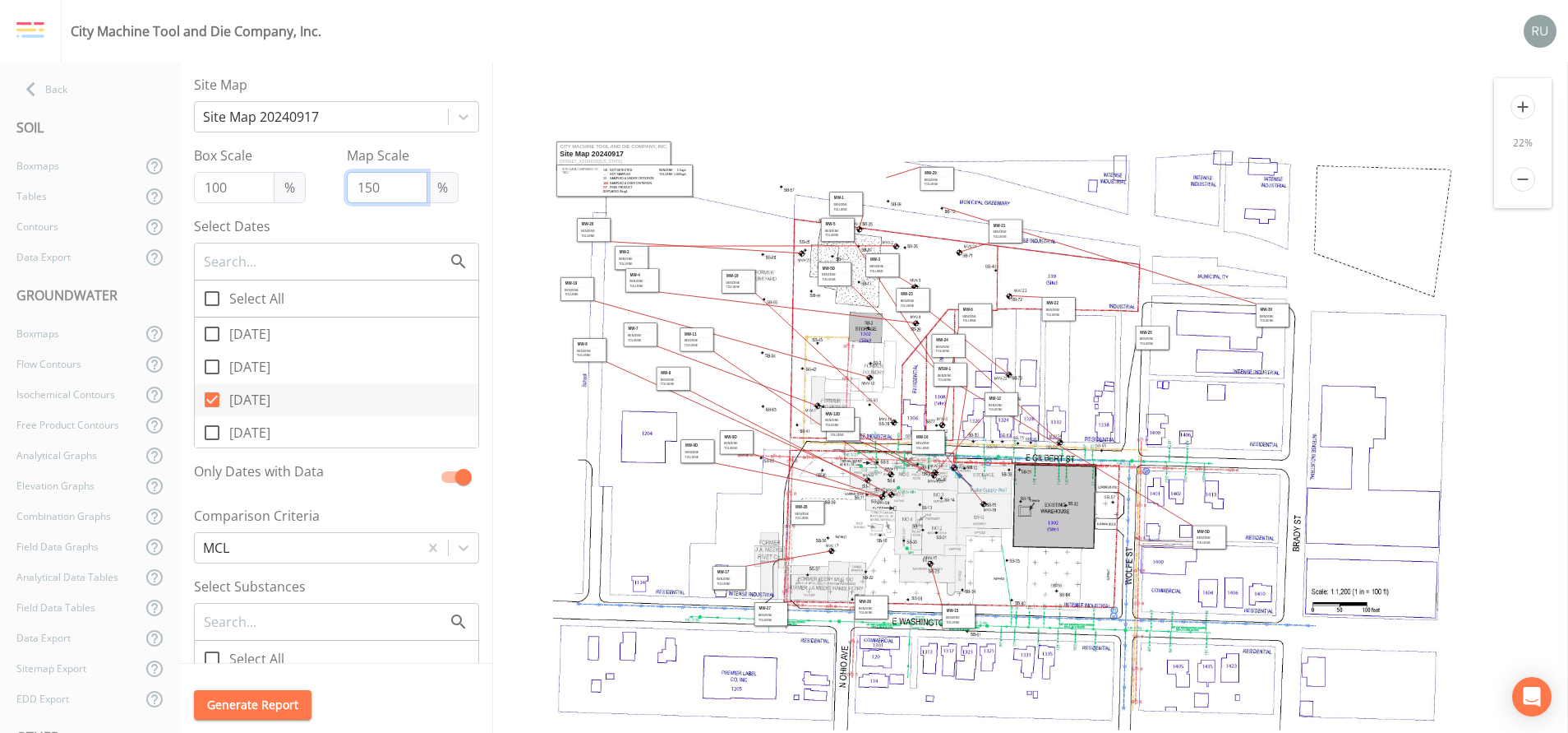
drag, startPoint x: 642, startPoint y: 393, endPoint x: 703, endPoint y: 470, distance: 98.2
click at [703, 470] on icon at bounding box center [1010, 434] width 914 height 592
drag, startPoint x: 700, startPoint y: 459, endPoint x: 793, endPoint y: 541, distance: 124.0
click at [795, 488] on td "Toluene" at bounding box center [782, 538] width 26 height 4
drag, startPoint x: 733, startPoint y: 451, endPoint x: 848, endPoint y: 541, distance: 146.0
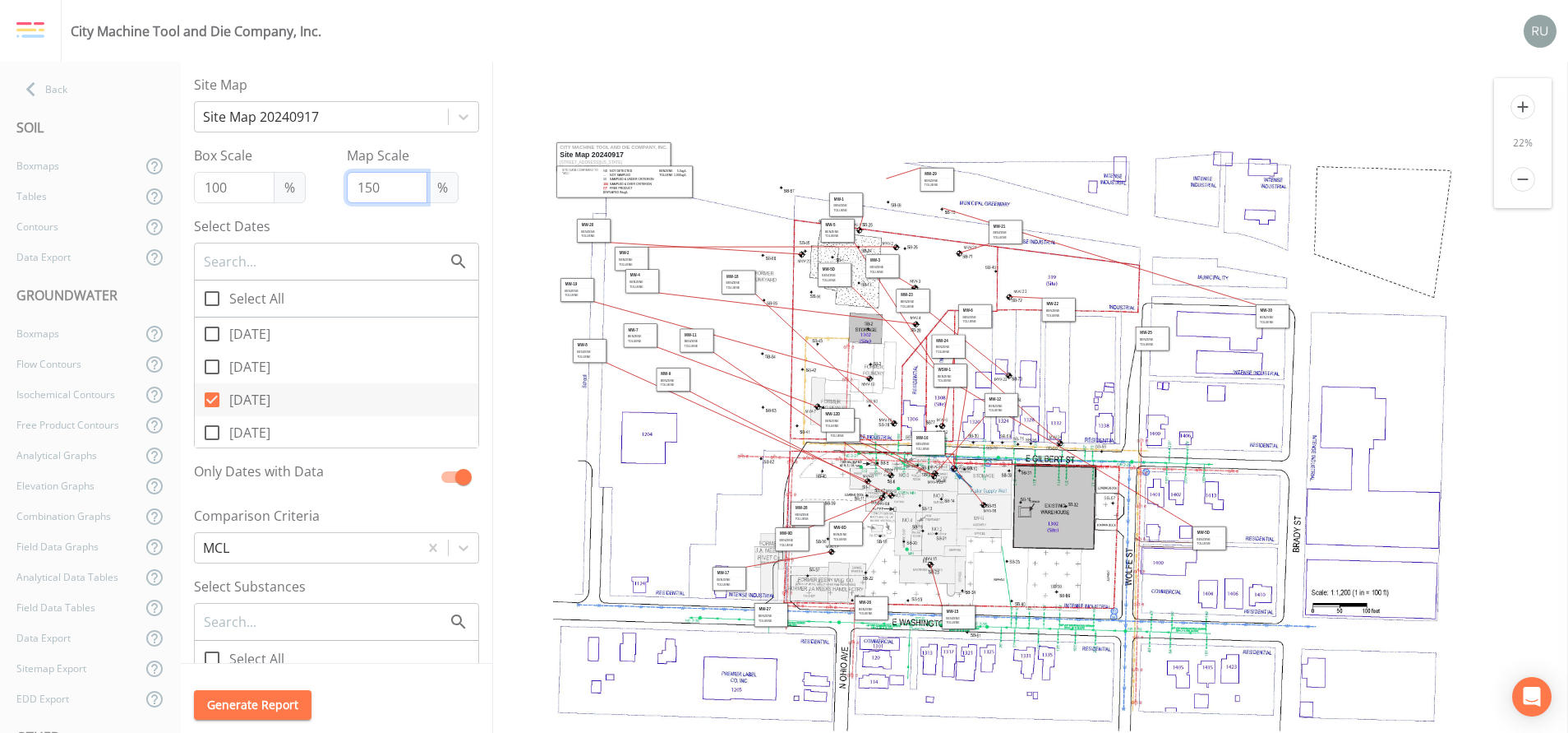
click at [848, 488] on td "Toluene" at bounding box center [846, 538] width 26 height 4
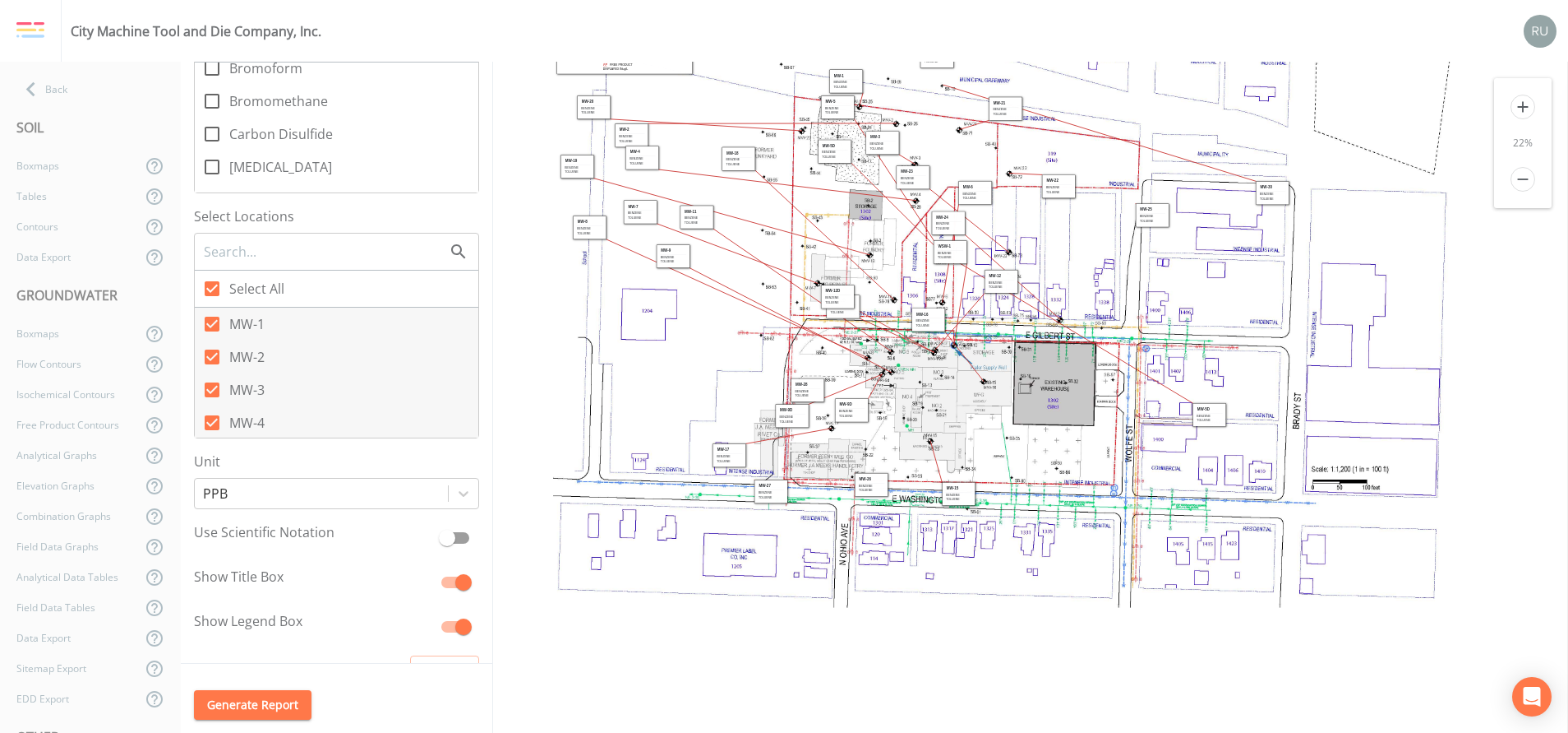
scroll to position [617, 0]
click at [213, 287] on icon at bounding box center [212, 287] width 20 height 20
click at [211, 286] on input "Select All" at bounding box center [203, 278] width 17 height 17
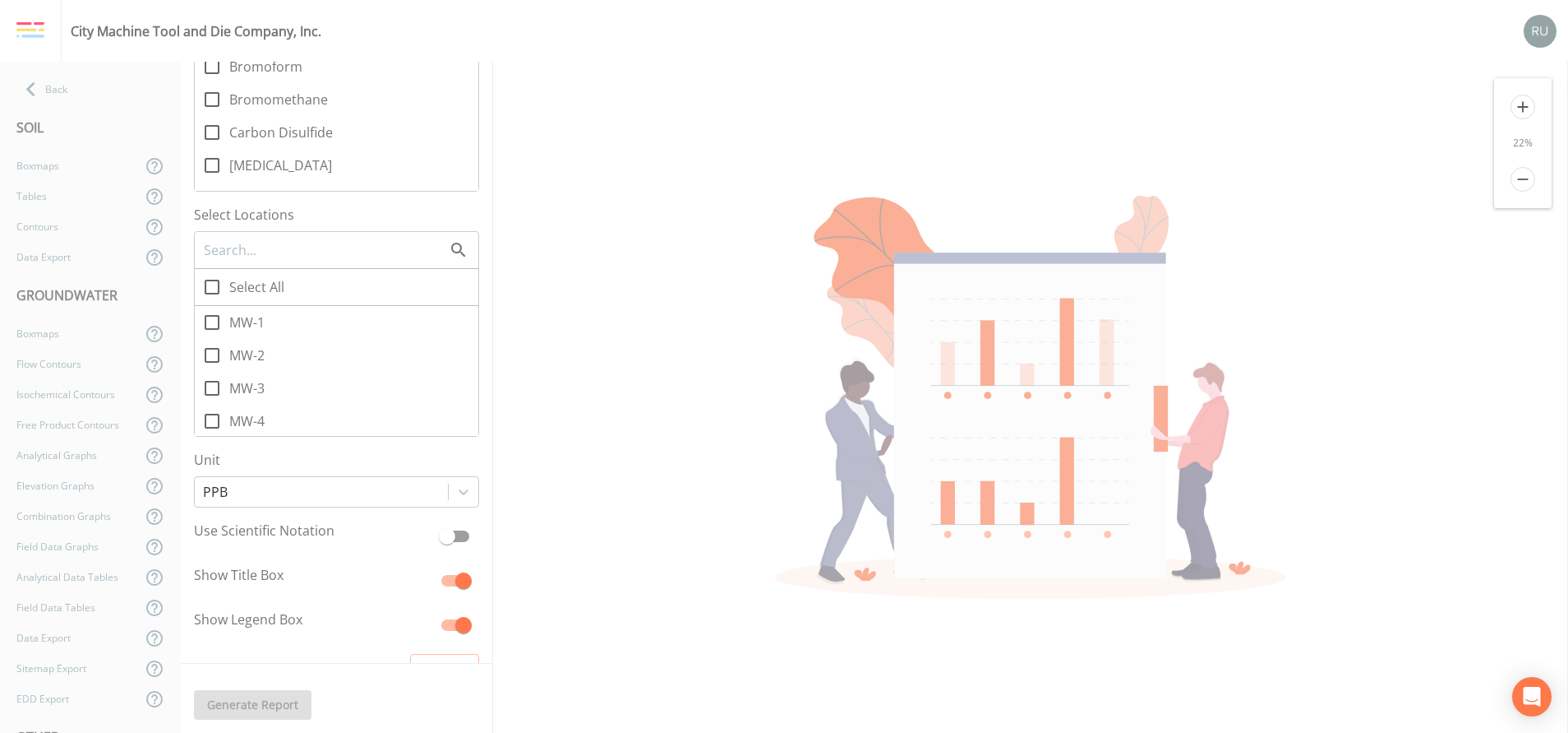
click at [212, 323] on icon at bounding box center [212, 322] width 20 height 20
click at [211, 321] on input "MW-1" at bounding box center [203, 313] width 17 height 17
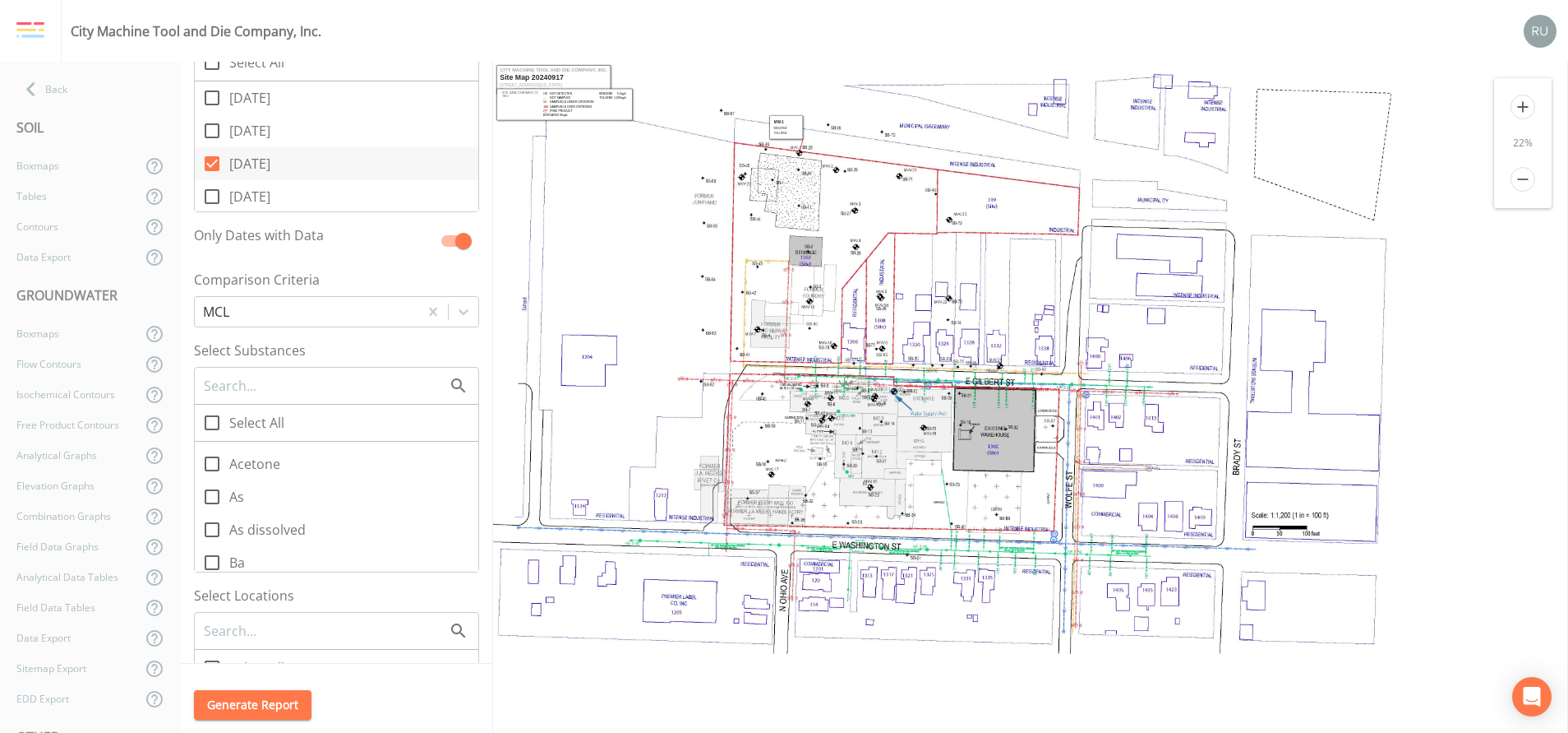
scroll to position [0, 0]
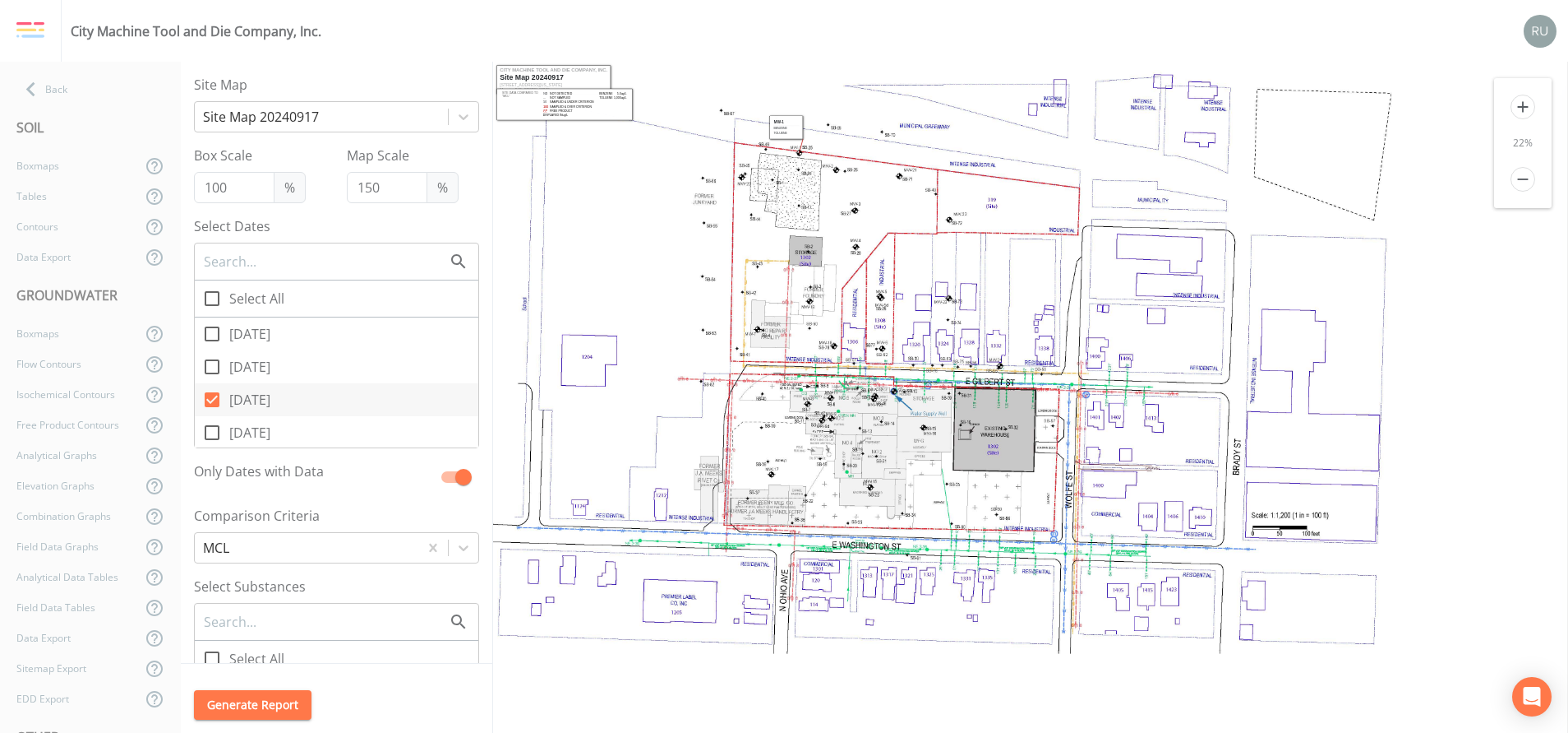
click at [204, 425] on input "[DATE]" at bounding box center [203, 423] width 17 height 17
click at [204, 366] on icon at bounding box center [212, 367] width 15 height 15
click at [204, 366] on input "[DATE]" at bounding box center [203, 358] width 17 height 17
click at [214, 326] on icon at bounding box center [212, 334] width 15 height 15
click at [211, 326] on input "[DATE]" at bounding box center [203, 325] width 17 height 17
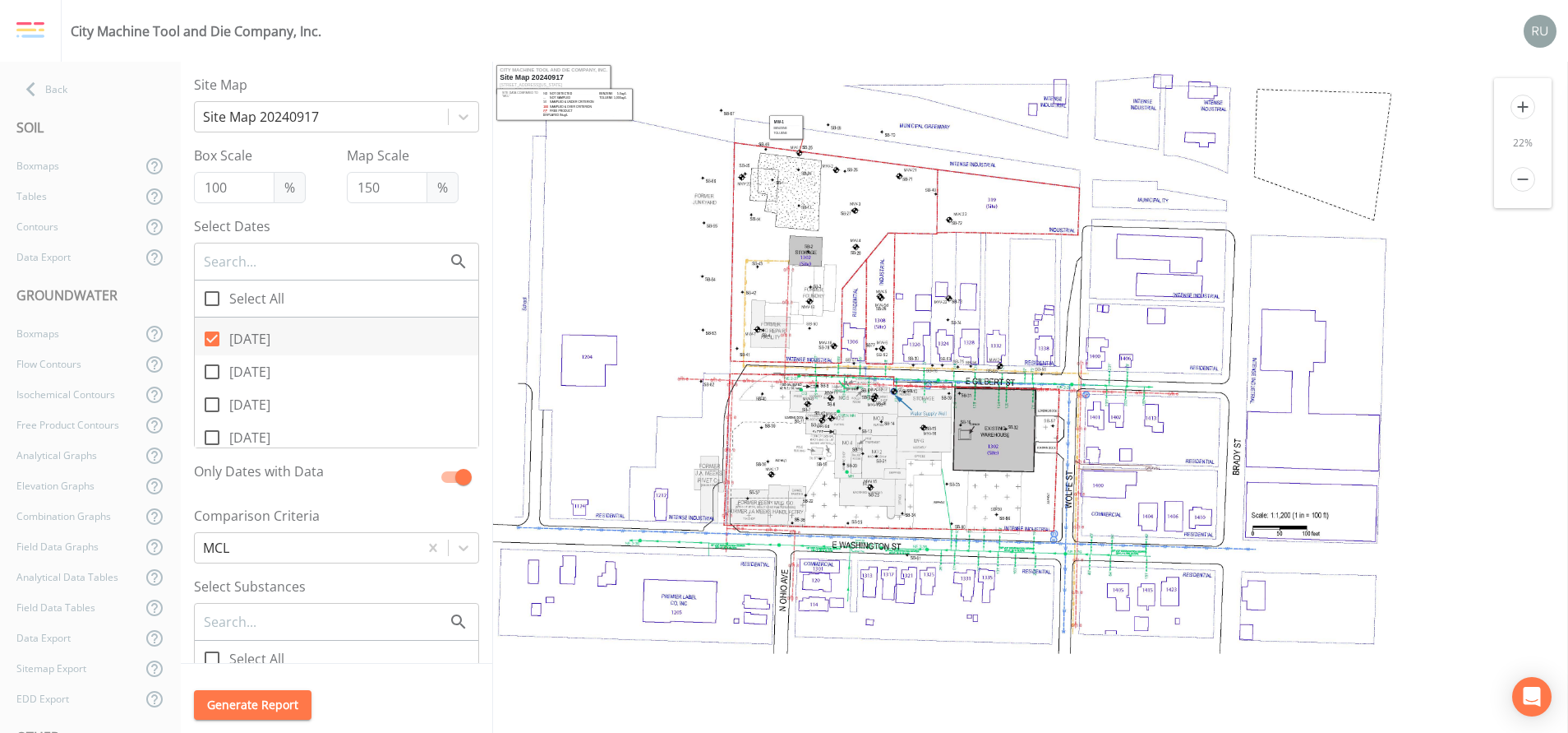
scroll to position [123, 0]
click at [210, 341] on icon at bounding box center [212, 342] width 20 height 20
click at [210, 341] on input "[DATE]" at bounding box center [203, 333] width 17 height 17
click at [57, 90] on div "Back" at bounding box center [82, 89] width 165 height 31
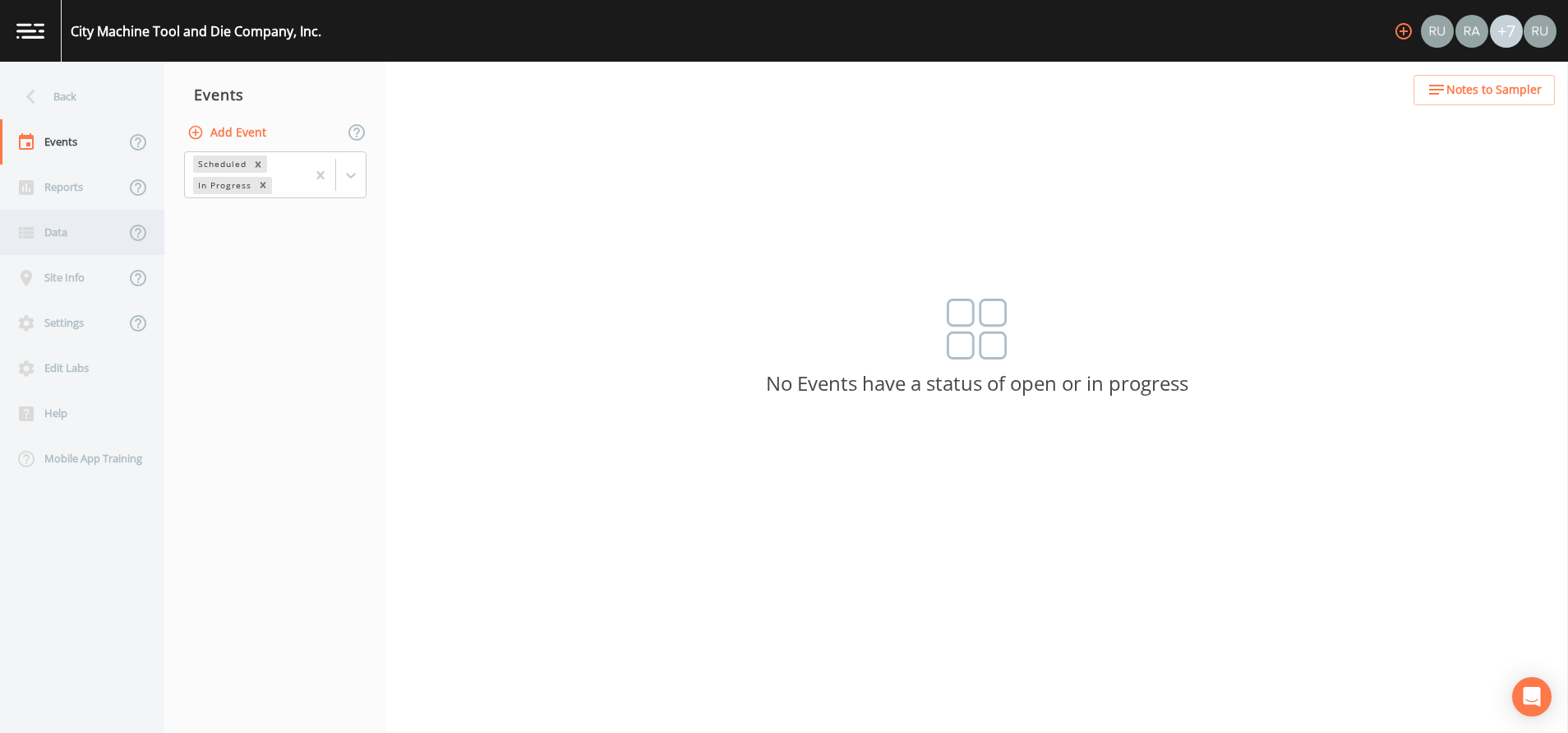
click at [69, 239] on div "Data" at bounding box center [62, 232] width 125 height 46
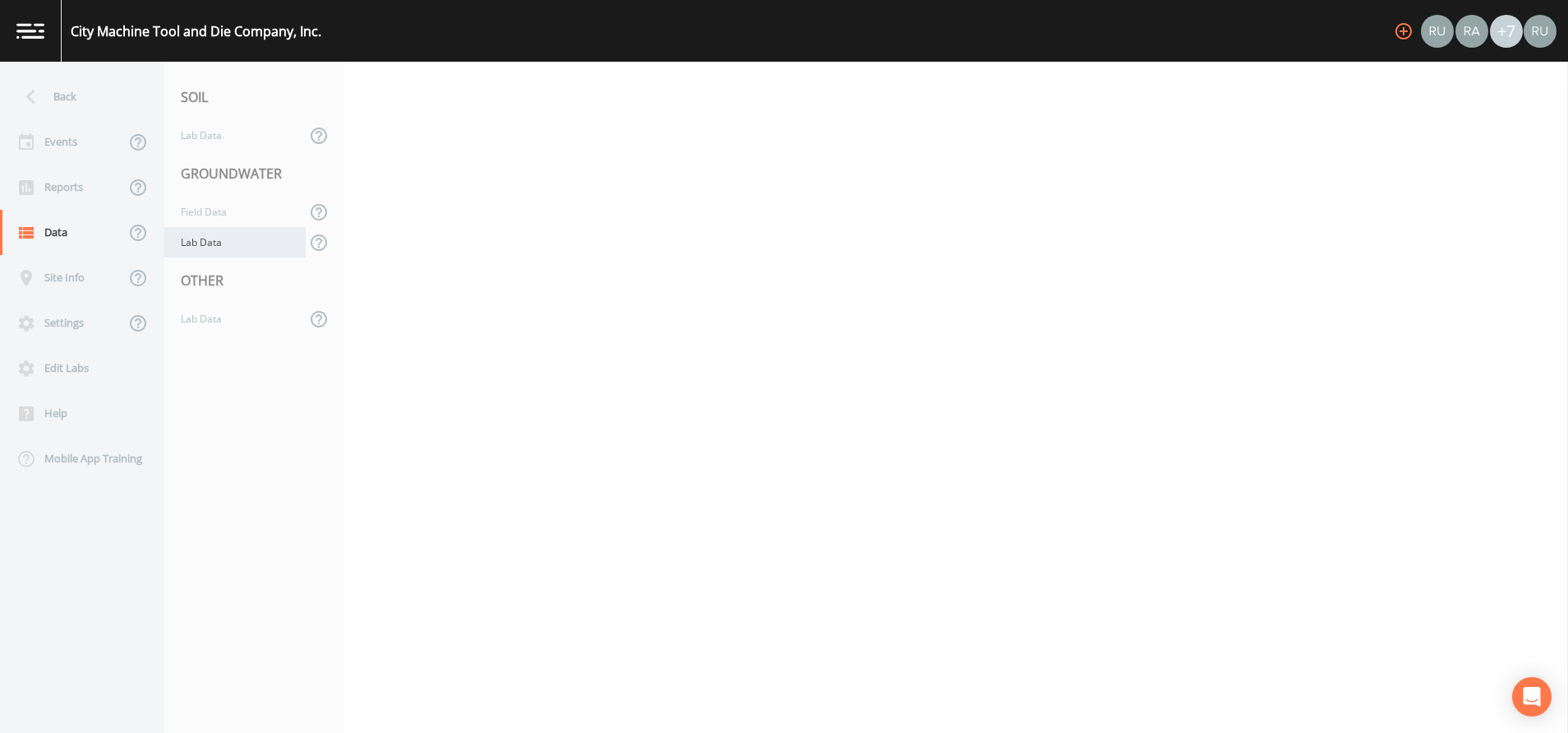
click at [211, 251] on div "Lab Data" at bounding box center [235, 242] width 142 height 31
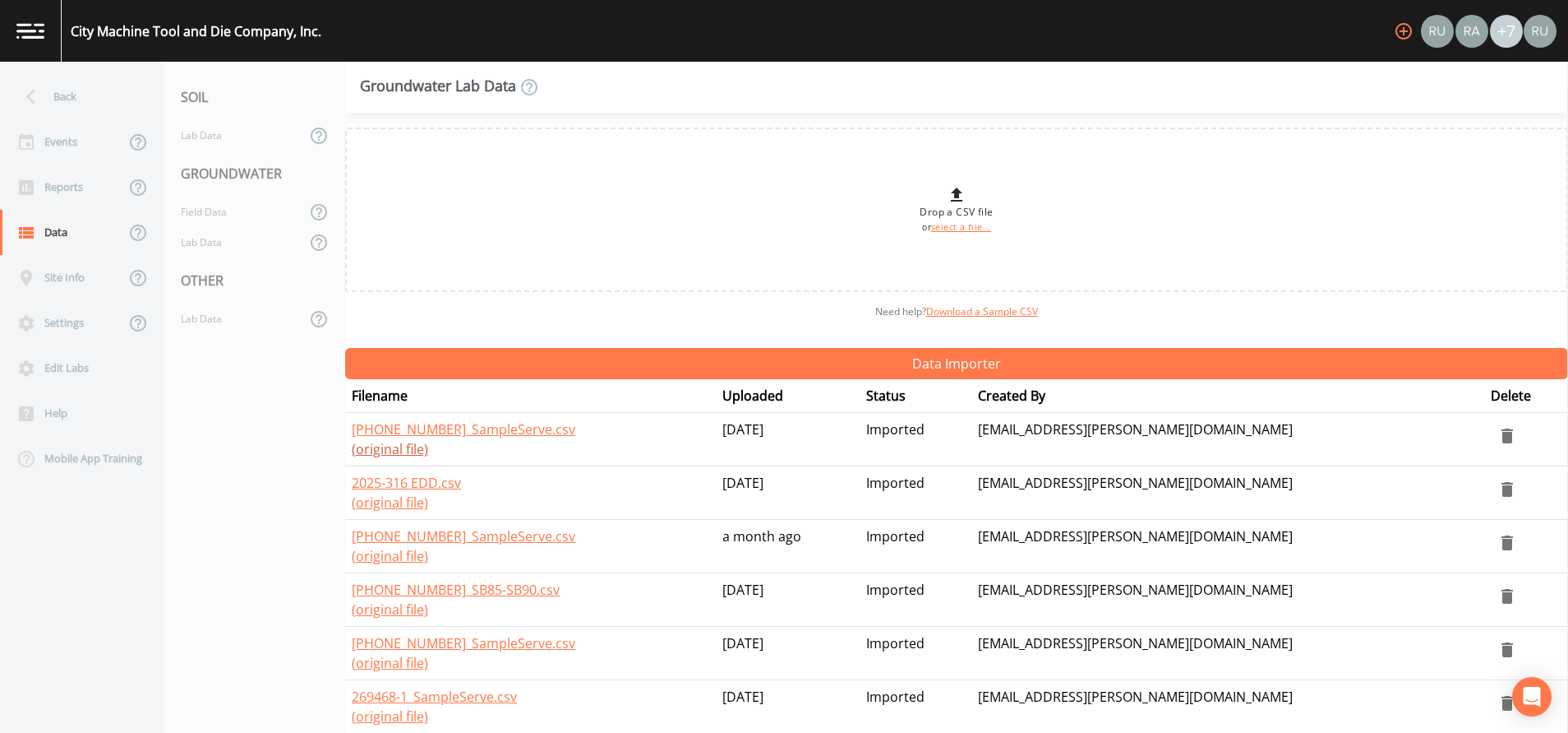
click at [382, 450] on link "(original file)" at bounding box center [390, 449] width 76 height 18
click at [74, 147] on div "Events" at bounding box center [62, 142] width 125 height 46
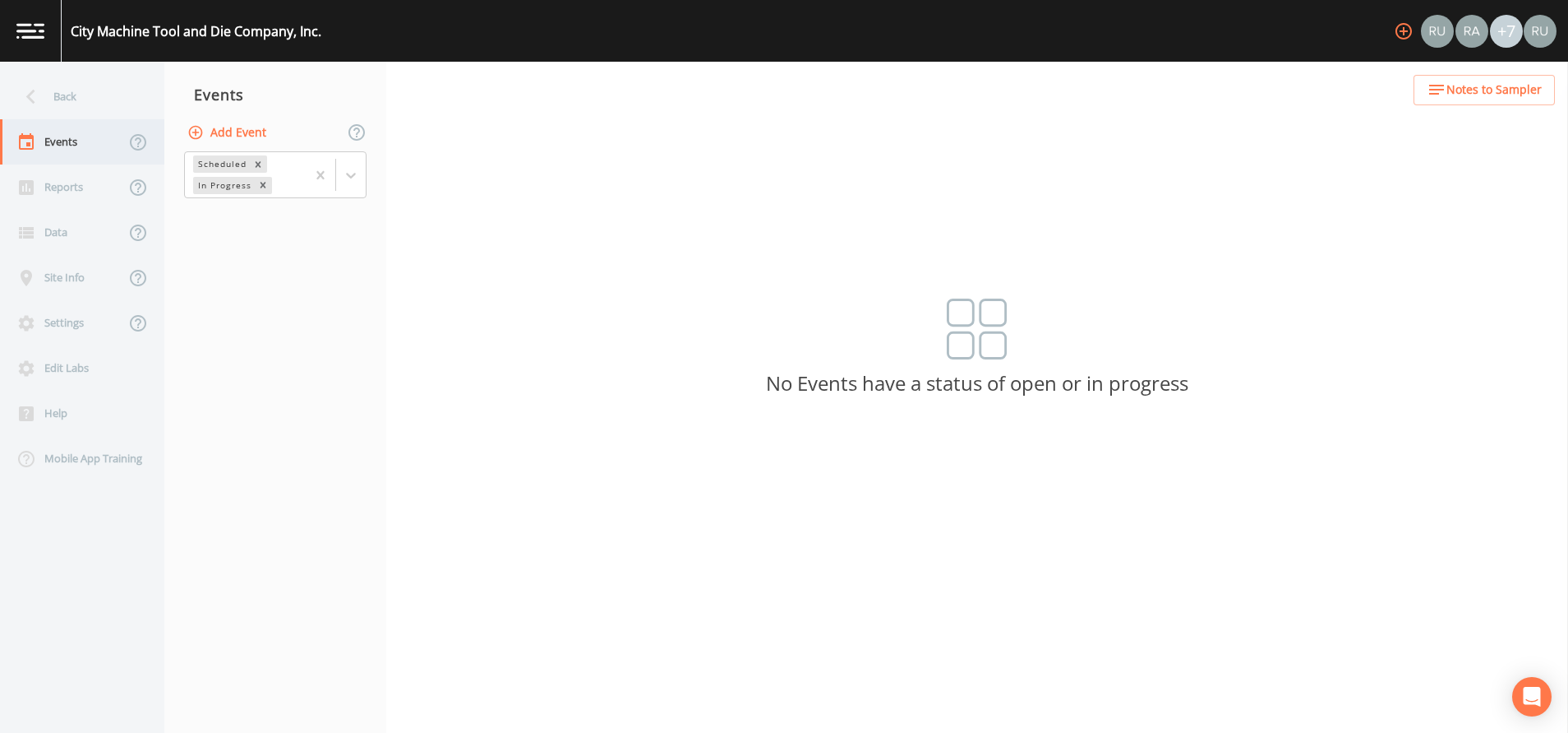
click at [46, 136] on div "Events" at bounding box center [62, 142] width 125 height 46
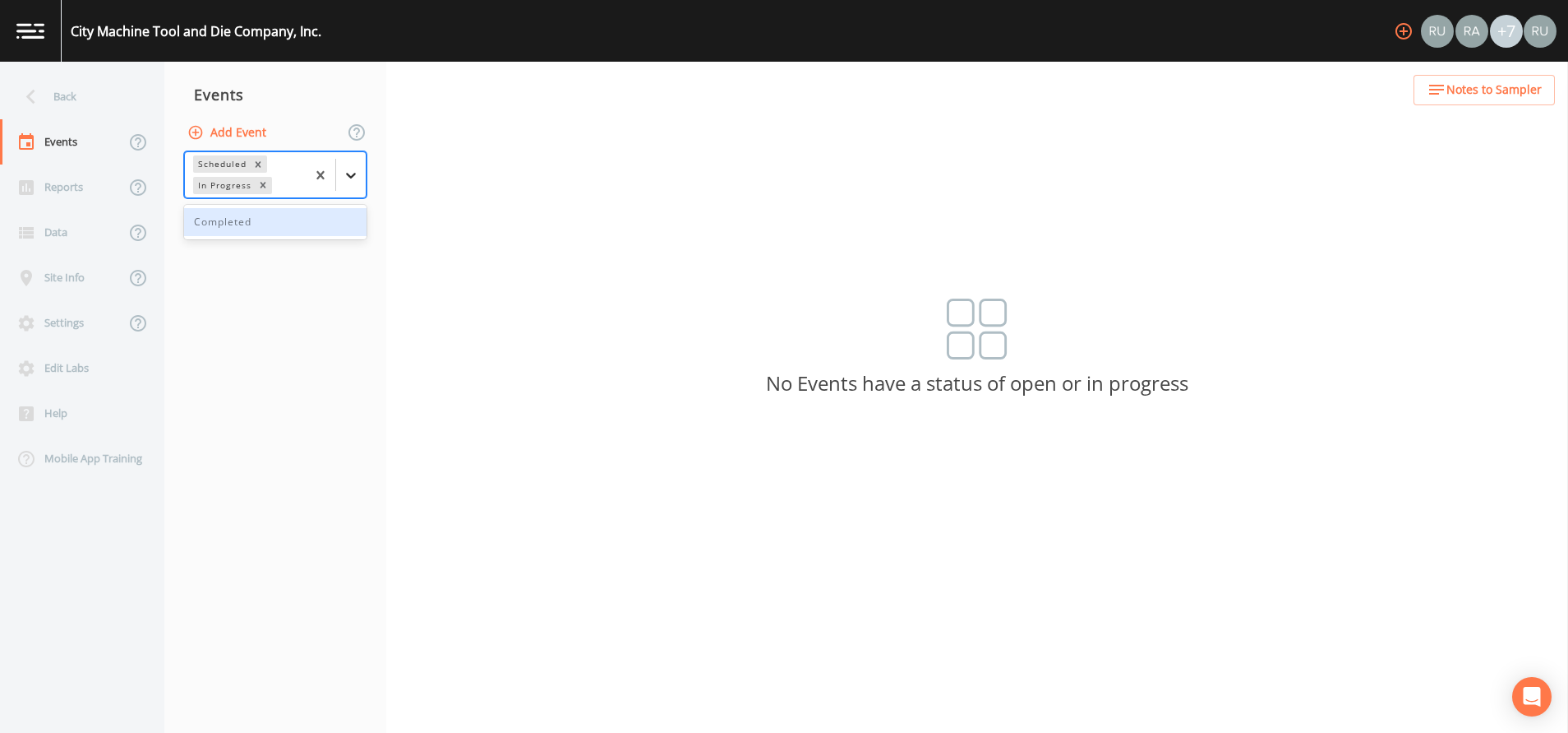
click at [358, 172] on icon at bounding box center [351, 176] width 17 height 17
click at [231, 220] on div "Completed" at bounding box center [275, 222] width 182 height 28
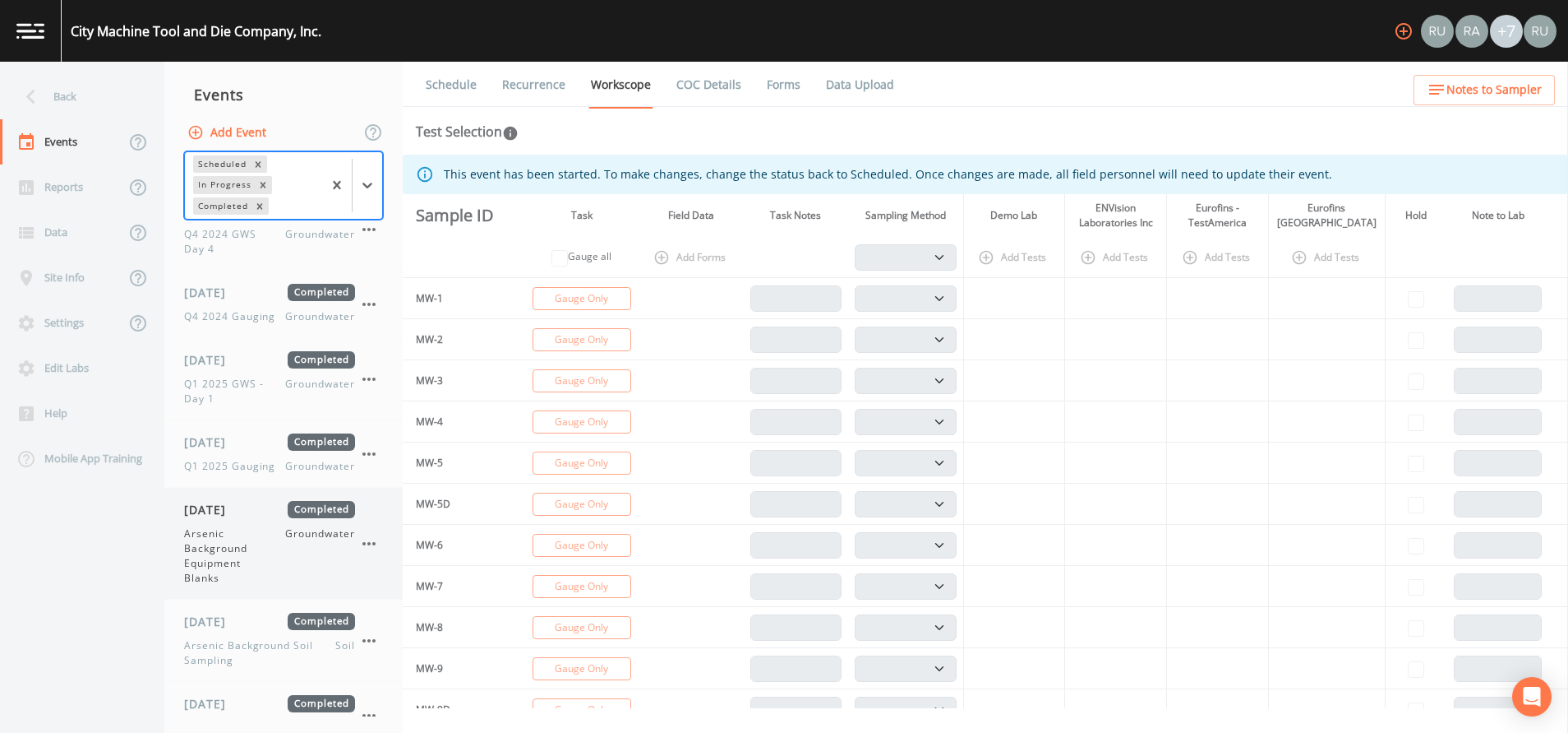
scroll to position [870, 0]
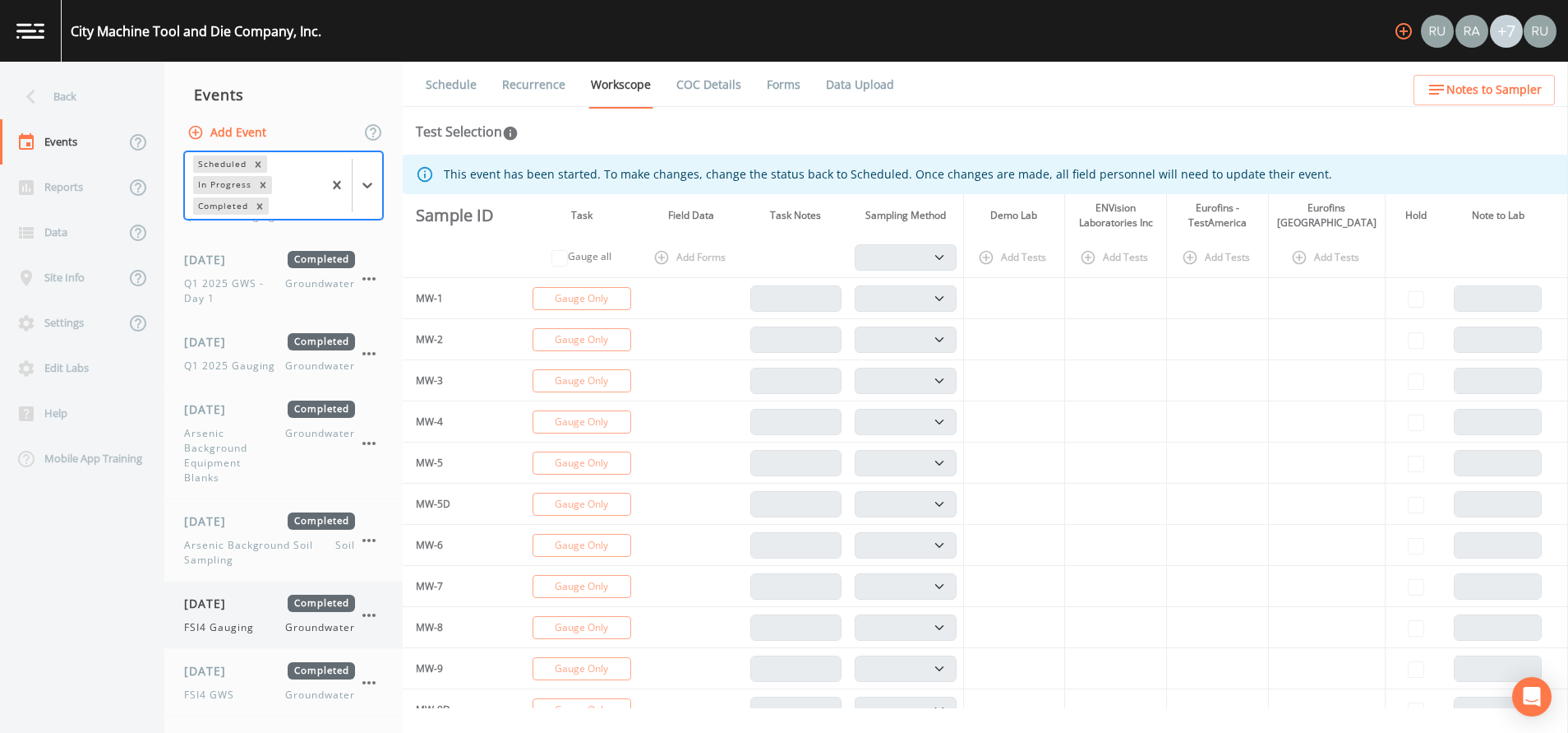
click at [223, 488] on span "[DATE]" at bounding box center [210, 603] width 54 height 17
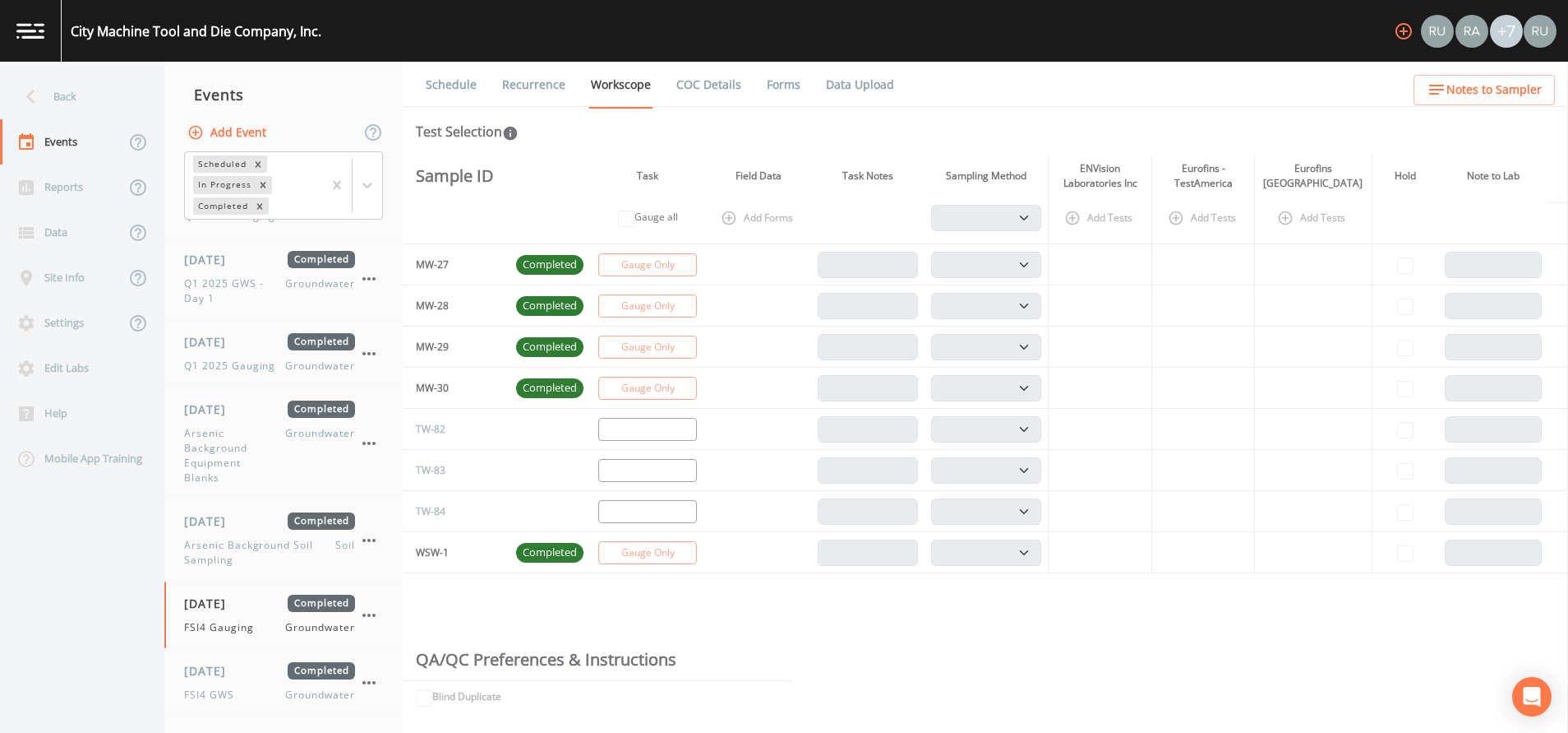
scroll to position [1357, 0]
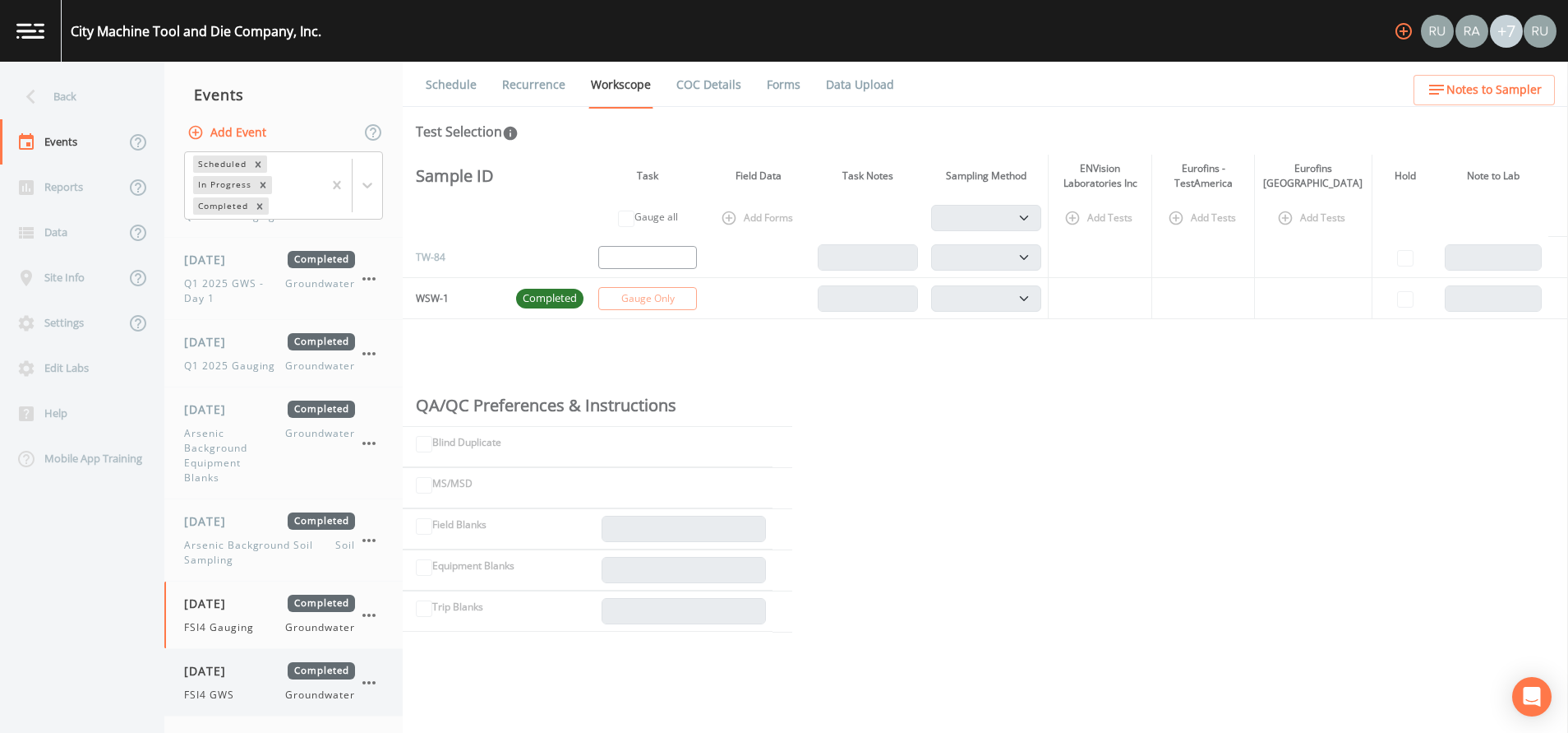
click at [218, 488] on span "FSI4 GWS" at bounding box center [214, 695] width 60 height 15
